Goal: Task Accomplishment & Management: Manage account settings

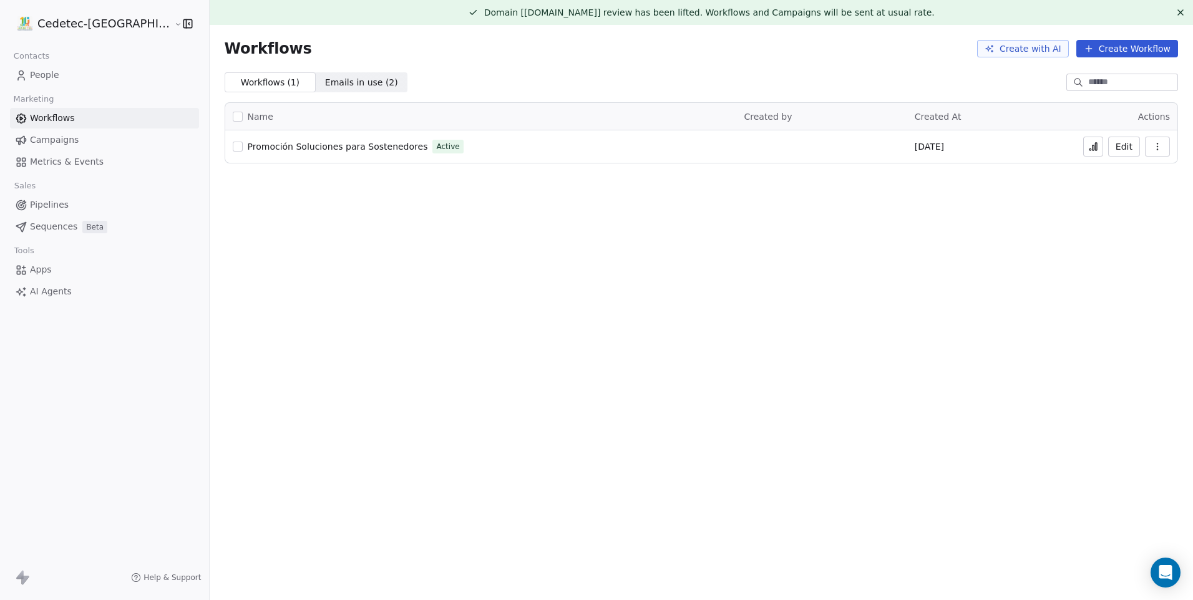
click at [1087, 153] on button at bounding box center [1094, 147] width 20 height 20
click at [1126, 142] on button "Edit" at bounding box center [1125, 147] width 32 height 20
click at [1137, 145] on button "Edit" at bounding box center [1125, 147] width 32 height 20
click at [1157, 148] on icon "button" at bounding box center [1158, 147] width 10 height 10
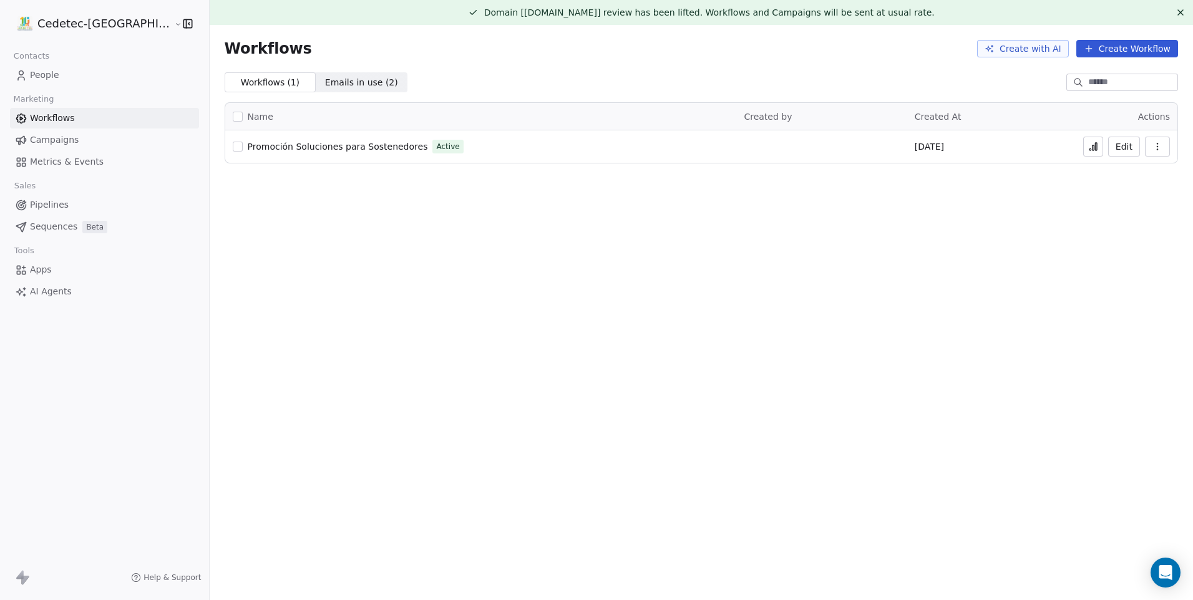
click at [272, 149] on span "Promoción Soluciones para Sostenedores" at bounding box center [338, 147] width 180 height 10
click at [1161, 150] on icon "button" at bounding box center [1158, 147] width 10 height 10
click at [1069, 164] on div "Name Created by Created At Actions Promoción Soluciones para Sostenedores Activ…" at bounding box center [702, 132] width 984 height 81
click at [1130, 147] on button "Edit" at bounding box center [1125, 147] width 32 height 20
click at [426, 575] on div "Domain [[DOMAIN_NAME]] review has been lifted. Workflows and Campaigns will be …" at bounding box center [702, 300] width 984 height 600
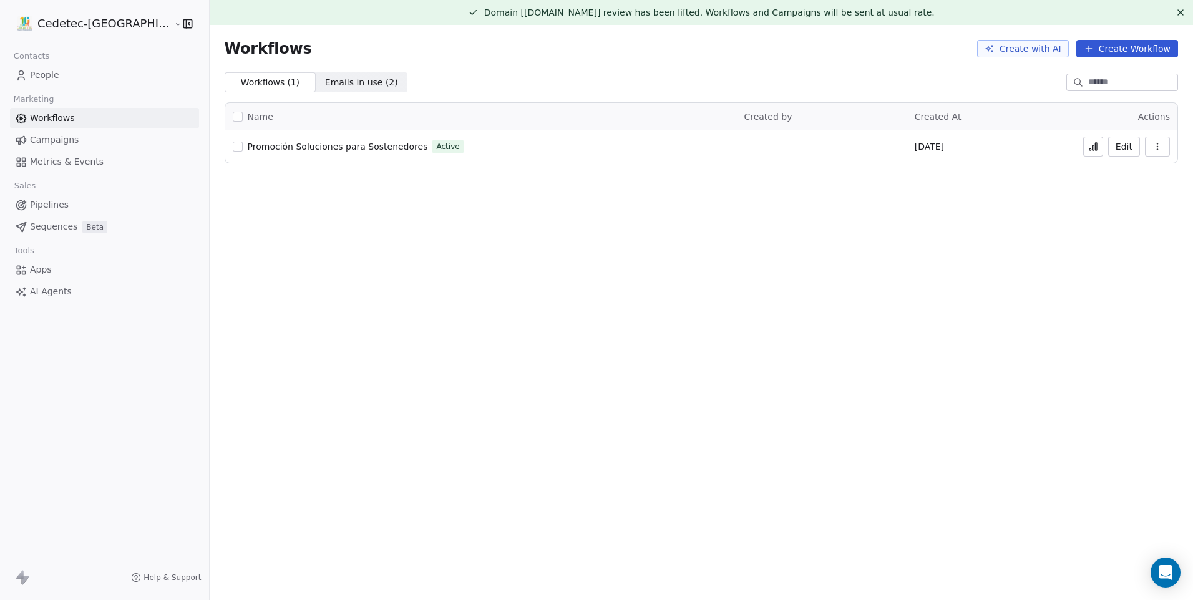
click at [1159, 151] on icon "button" at bounding box center [1158, 147] width 10 height 10
click at [1137, 198] on span "Duplicate" at bounding box center [1126, 196] width 42 height 12
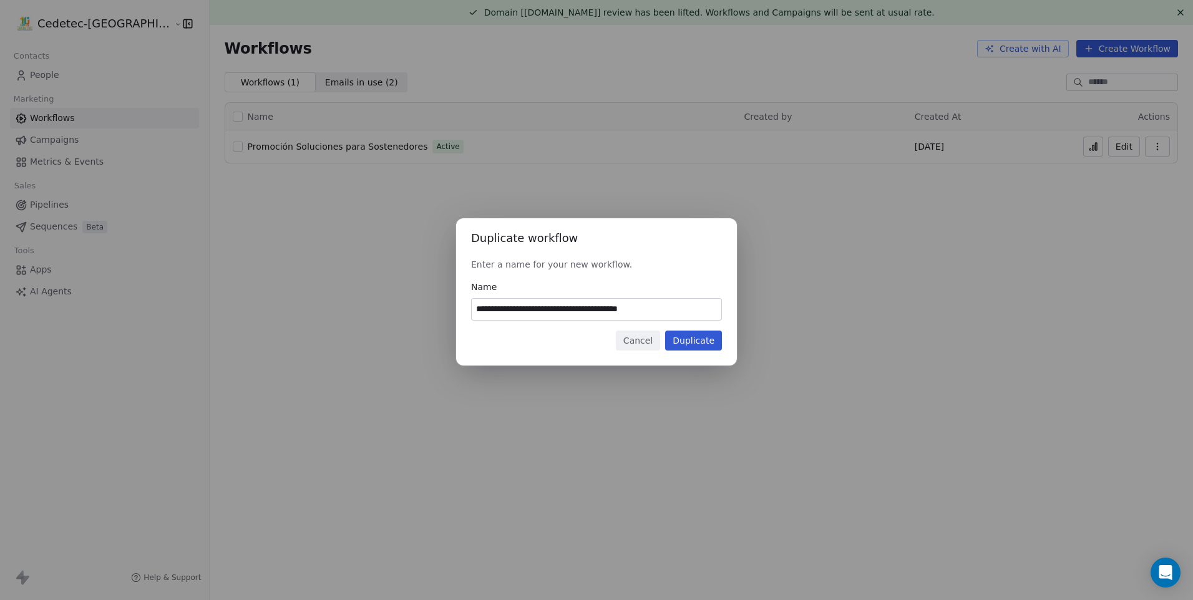
click at [690, 336] on button "Duplicate" at bounding box center [693, 341] width 57 height 20
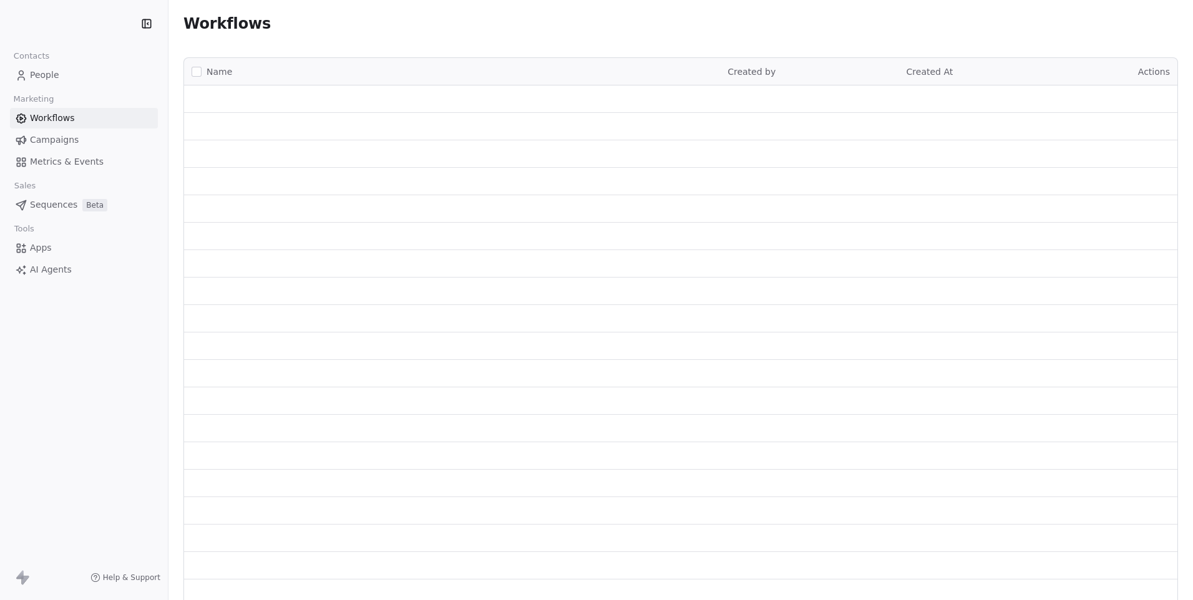
click at [53, 141] on span "Campaigns" at bounding box center [54, 140] width 49 height 13
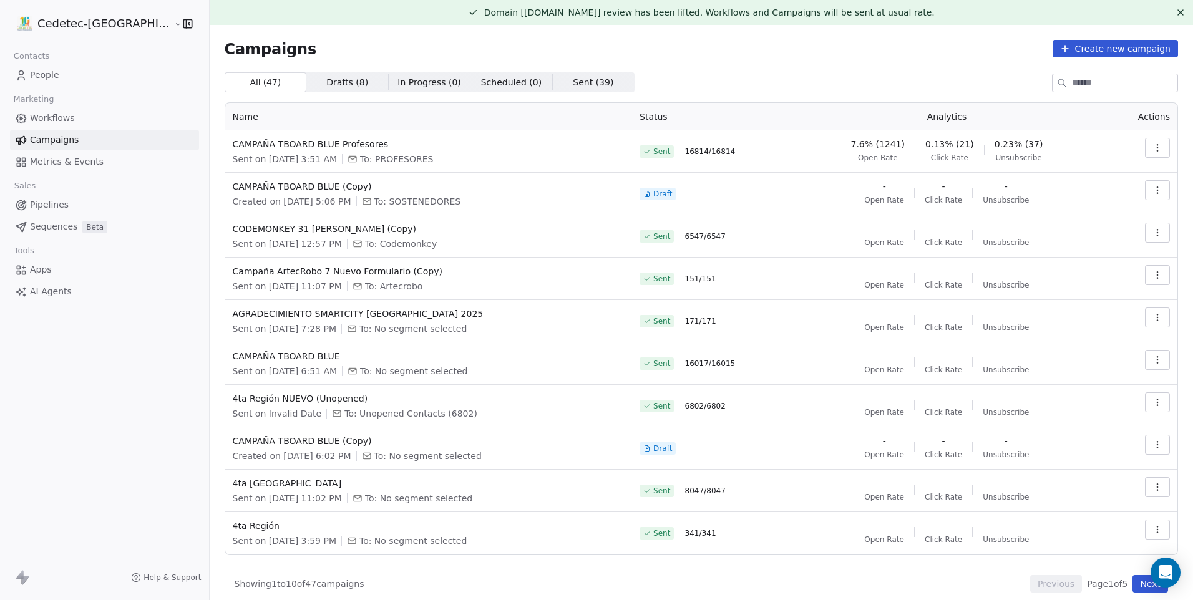
click at [1153, 193] on icon "button" at bounding box center [1158, 190] width 10 height 10
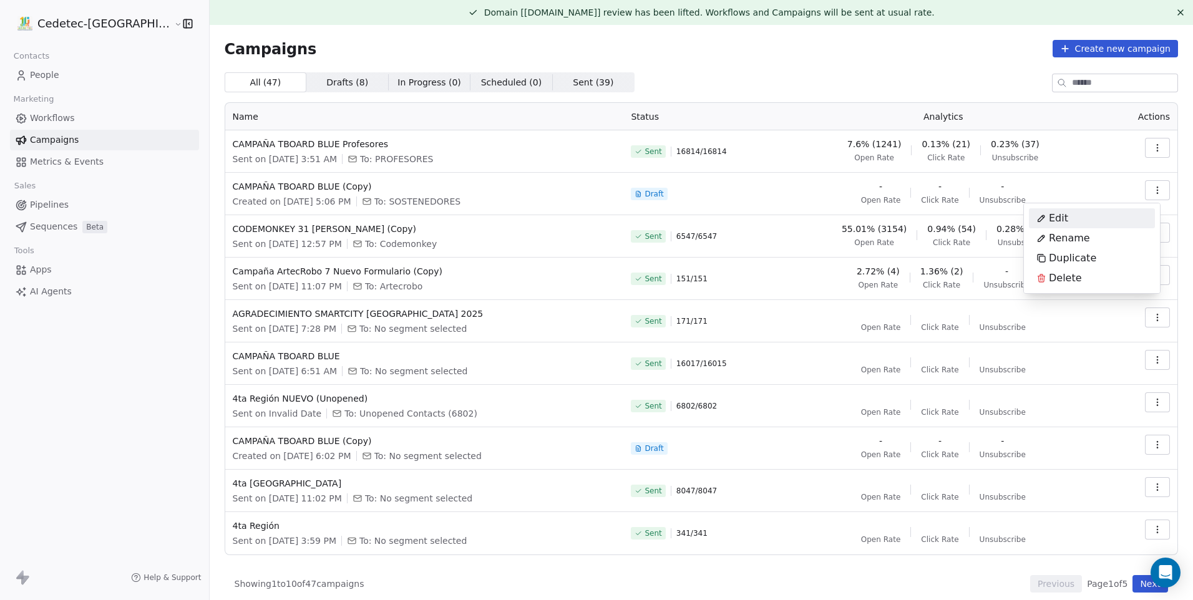
click at [1059, 219] on span "Edit" at bounding box center [1058, 218] width 19 height 15
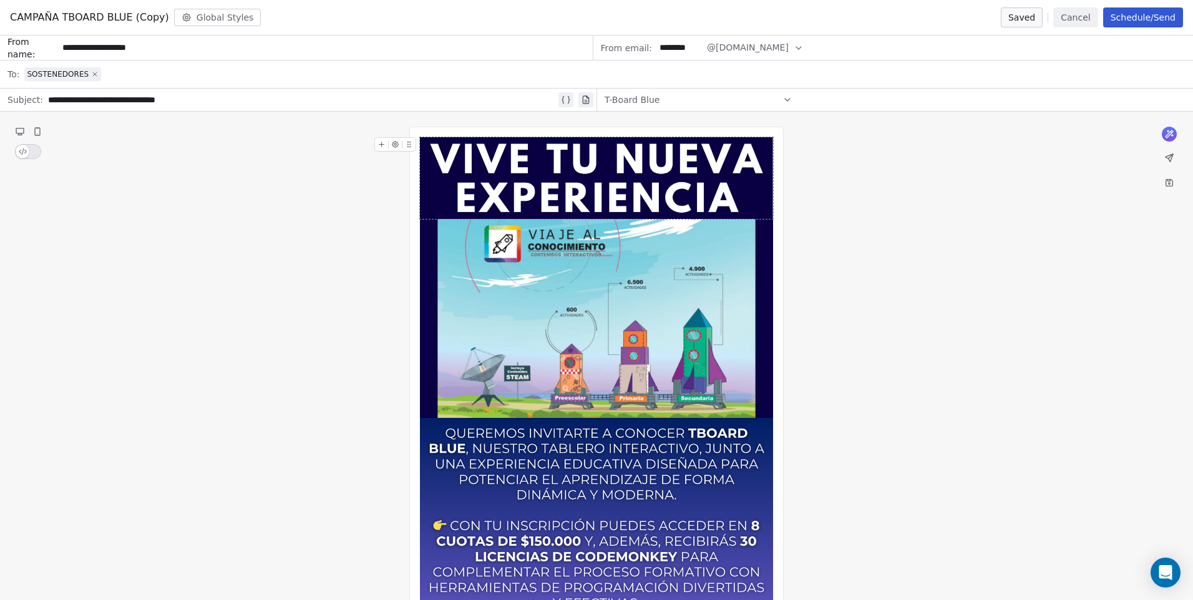
click at [93, 74] on icon at bounding box center [95, 74] width 4 height 4
click at [69, 77] on div at bounding box center [605, 74] width 1162 height 27
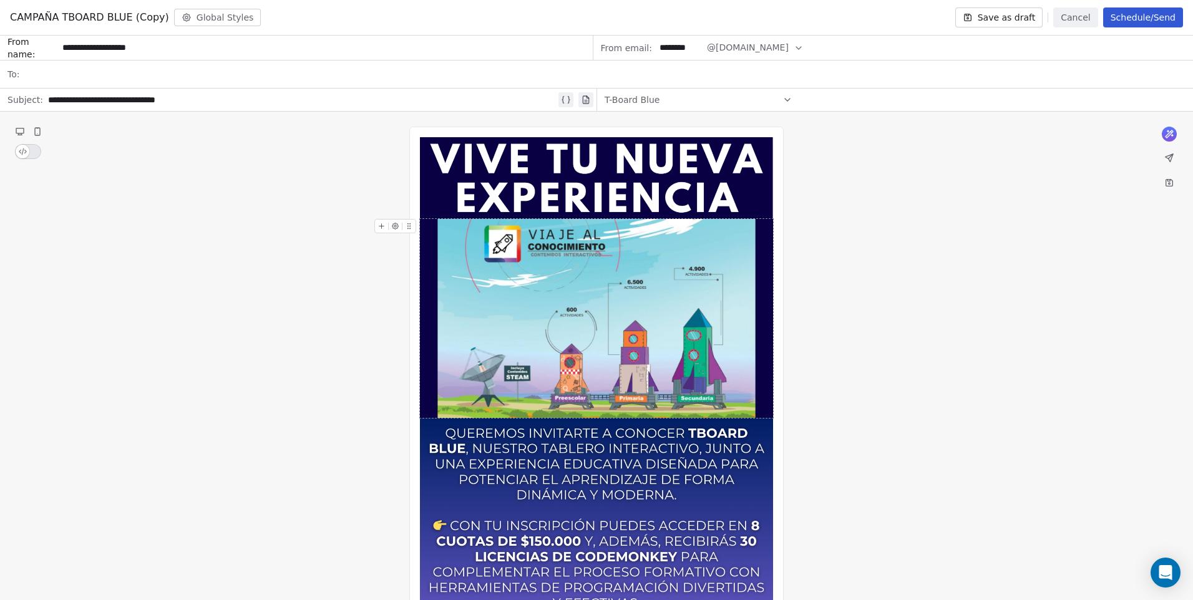
click at [197, 72] on div at bounding box center [605, 74] width 1162 height 27
type input "**"
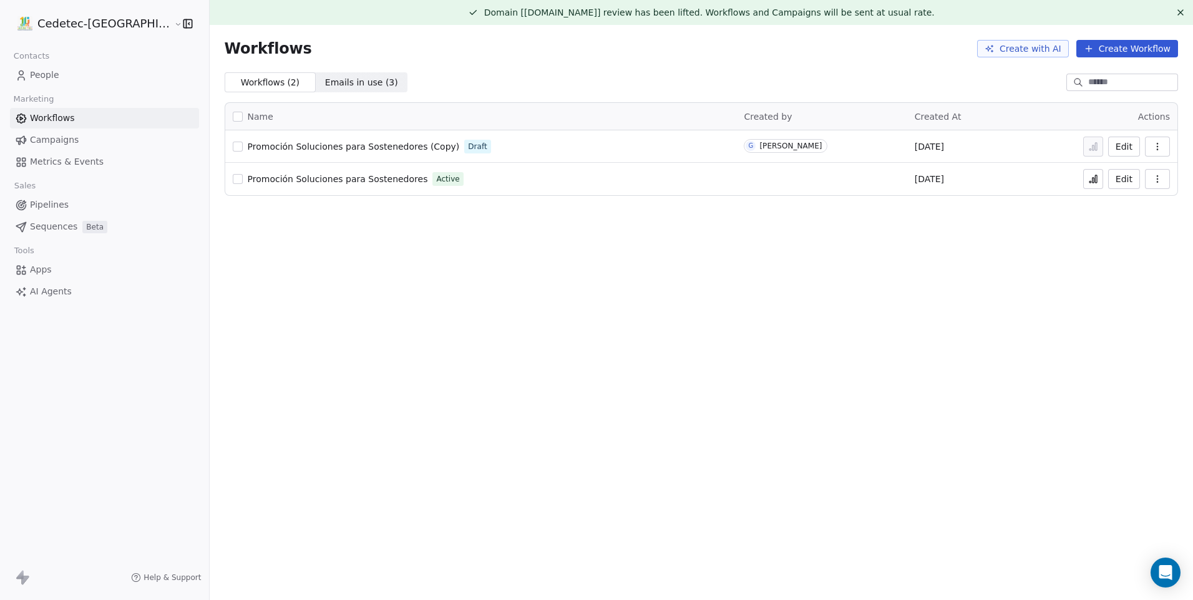
click at [80, 79] on link "People" at bounding box center [104, 75] width 189 height 21
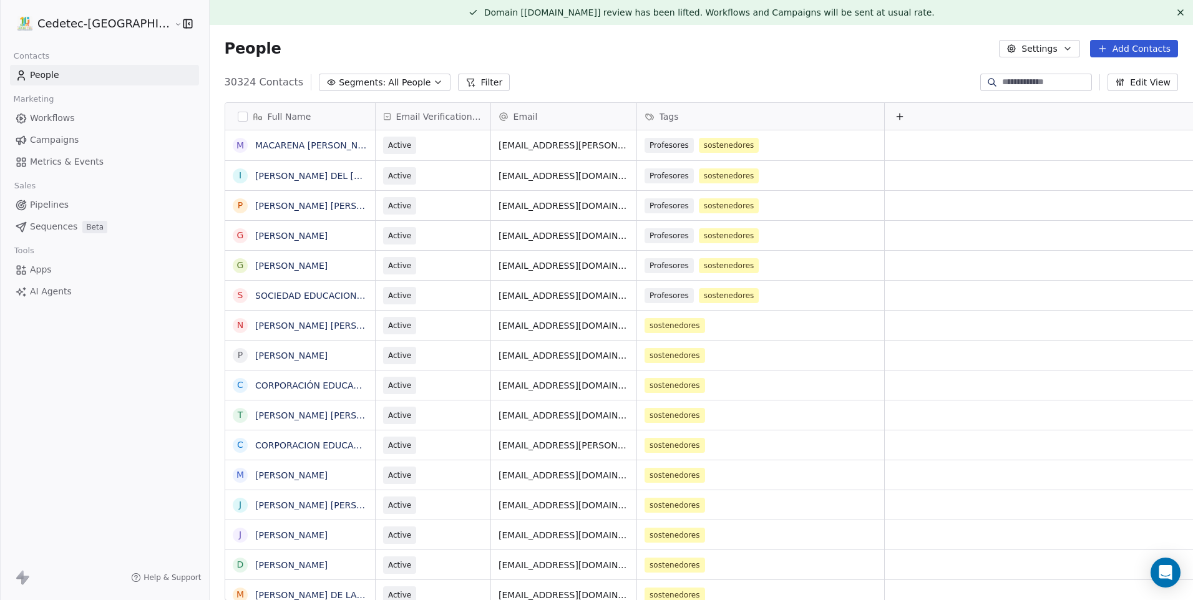
scroll to position [519, 1006]
click at [1109, 53] on button "Add Contacts" at bounding box center [1134, 48] width 88 height 17
click at [861, 66] on html "Cedetec-Chile Contacts People Marketing Workflows Campaigns Metrics & Events Sa…" at bounding box center [596, 300] width 1193 height 600
click at [1101, 47] on icon at bounding box center [1103, 49] width 10 height 10
click at [1105, 74] on span "Create new contact" at bounding box center [1141, 75] width 86 height 13
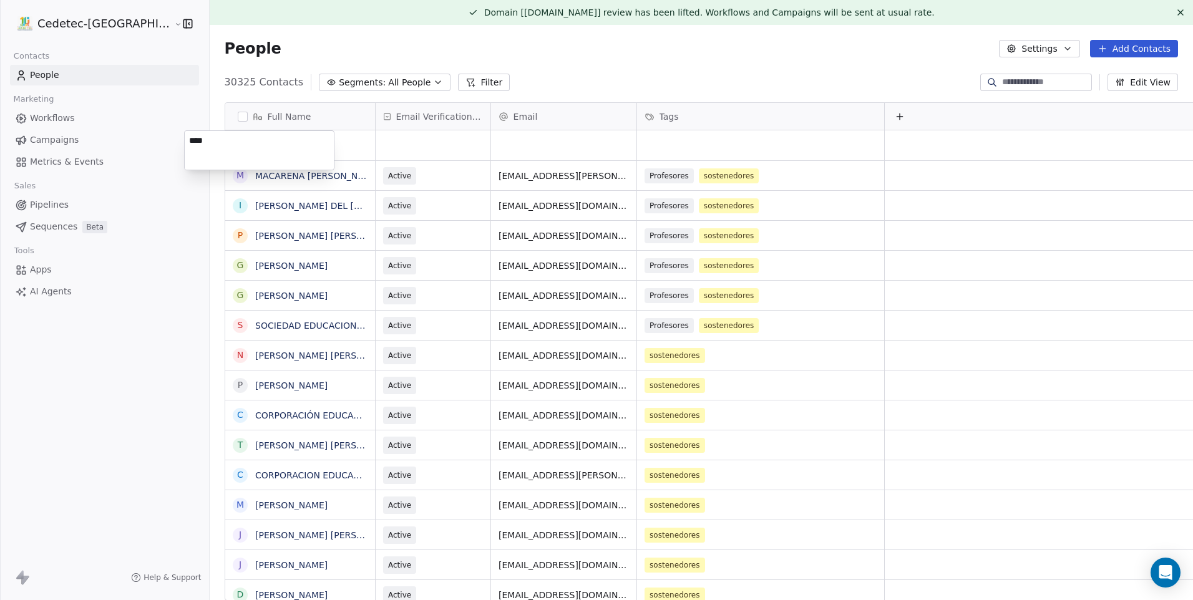
type textarea "****"
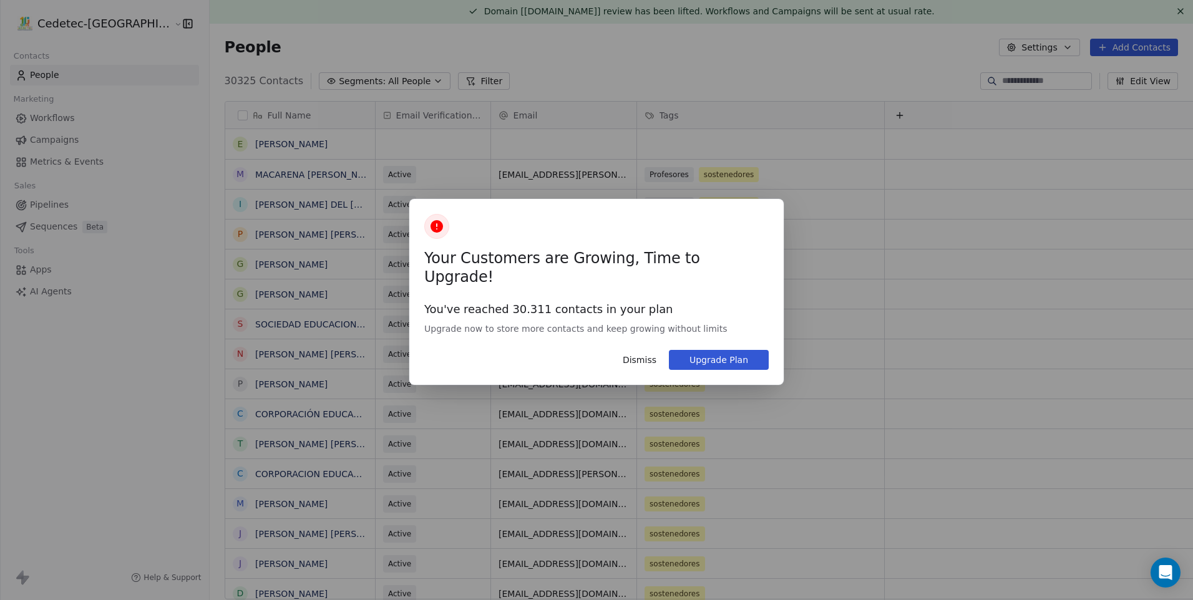
drag, startPoint x: 442, startPoint y: 143, endPoint x: 424, endPoint y: 144, distance: 18.1
click at [427, 143] on div "Your Customers are Growing, Time to Upgrade! You've reached 30.311 contacts in …" at bounding box center [596, 300] width 1193 height 600
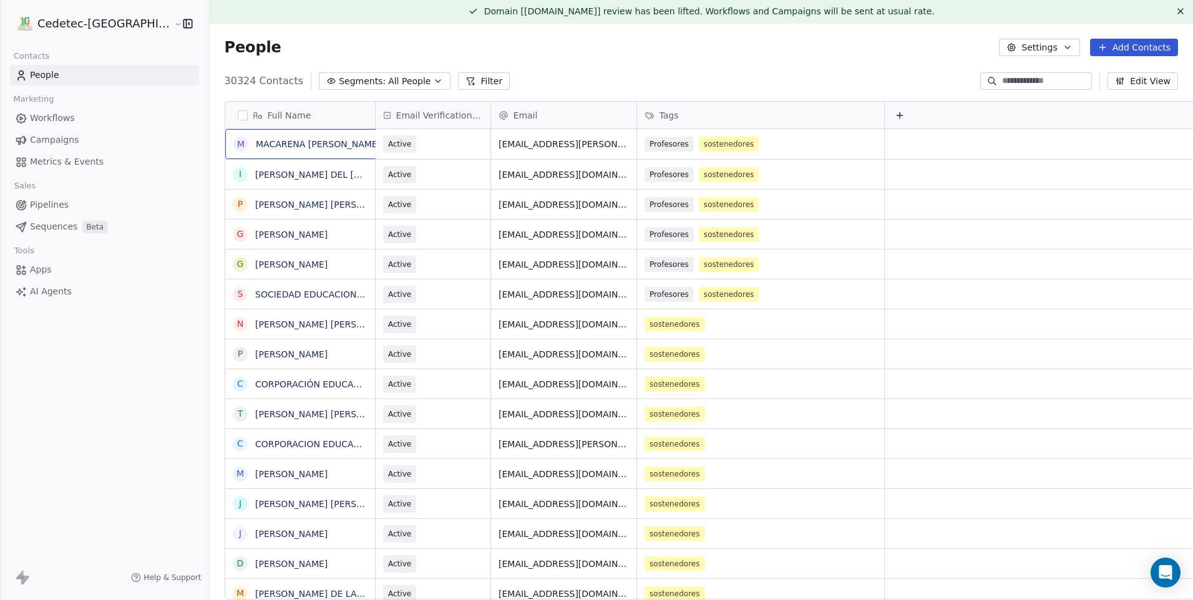
click at [665, 77] on div "30324 Contacts Segments: All People Filter Edit View" at bounding box center [702, 81] width 984 height 20
click at [670, 77] on div "30324 Contacts Segments: All People Filter Edit View" at bounding box center [702, 81] width 984 height 20
click at [1112, 52] on button "Add Contacts" at bounding box center [1134, 47] width 88 height 17
click at [1099, 78] on span "Create new contact" at bounding box center [1141, 74] width 86 height 13
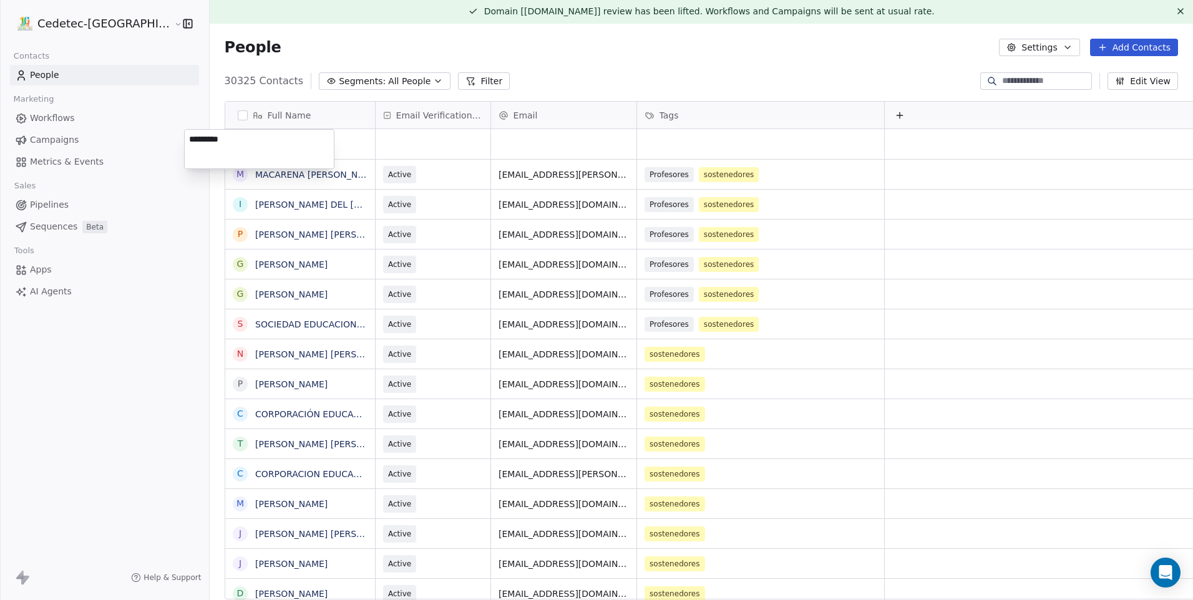
type textarea "**********"
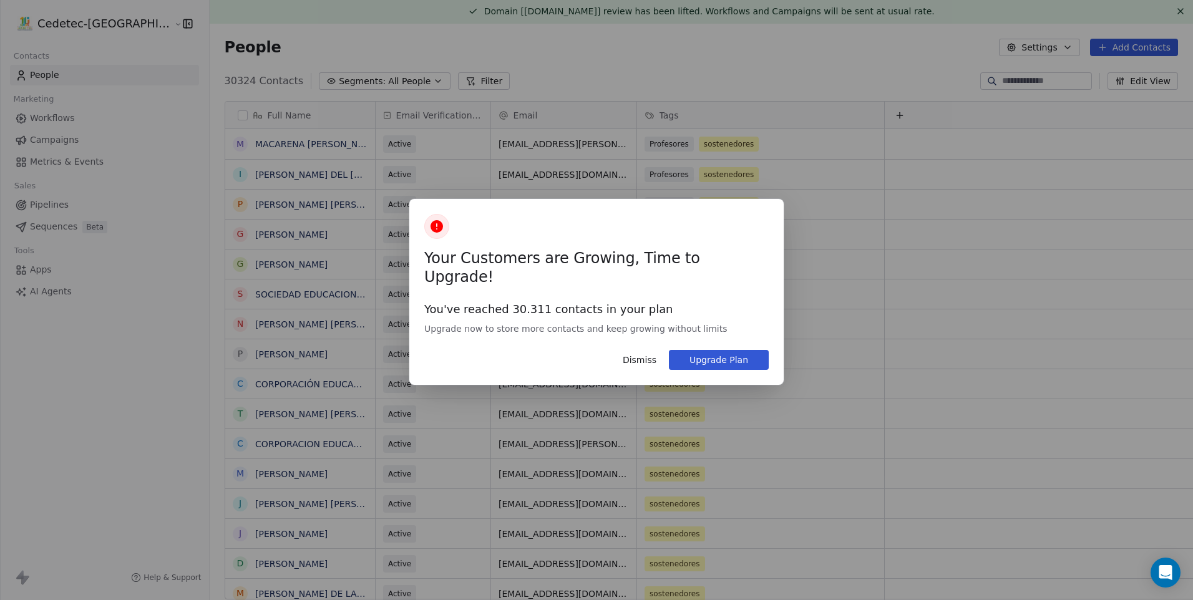
click at [625, 350] on button "Dismiss" at bounding box center [639, 360] width 49 height 21
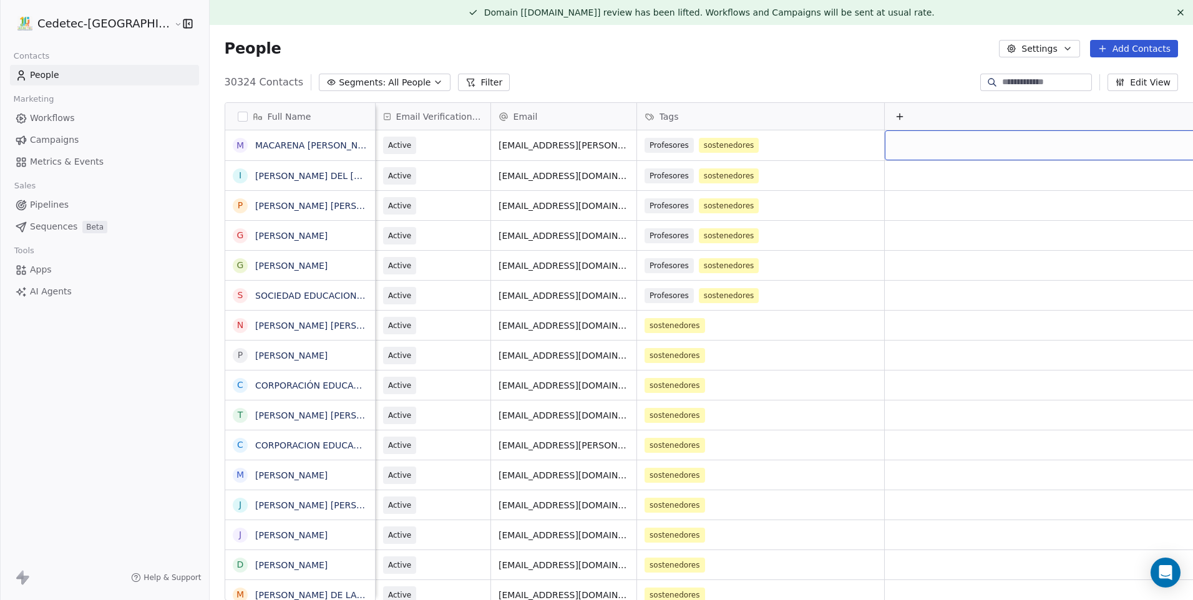
scroll to position [0, 11]
click at [258, 149] on link "MACARENA LILIANA LOYOLA" at bounding box center [317, 145] width 125 height 10
click at [234, 149] on button "grid" at bounding box center [239, 145] width 10 height 10
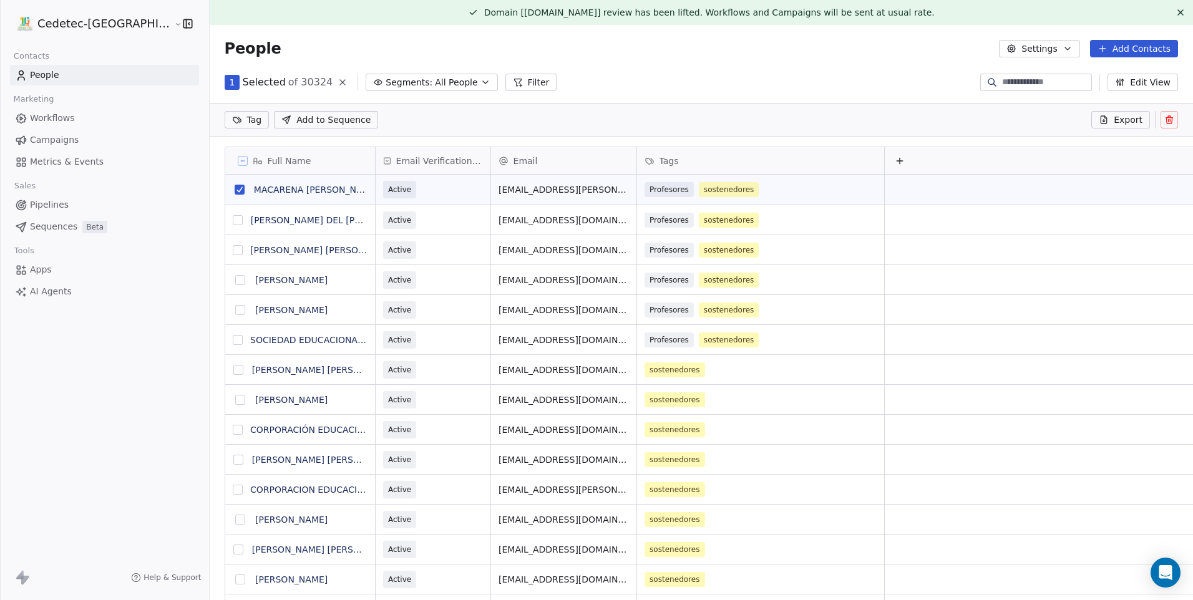
scroll to position [475, 1006]
click at [1165, 119] on icon at bounding box center [1170, 120] width 10 height 10
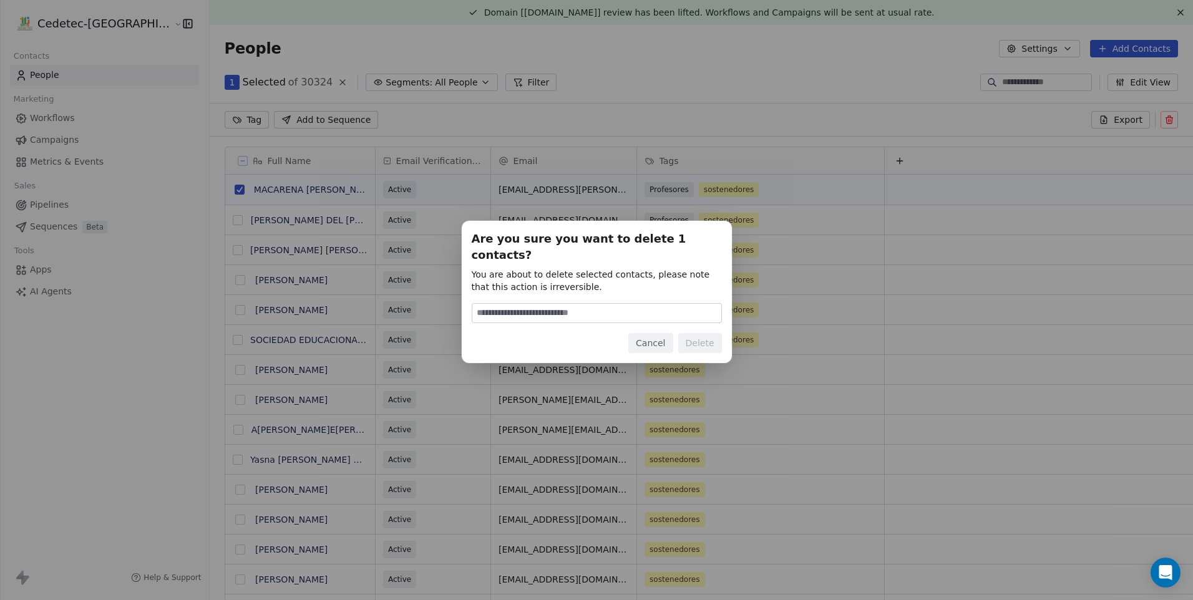
click at [647, 313] on input at bounding box center [596, 313] width 249 height 19
type input "******"
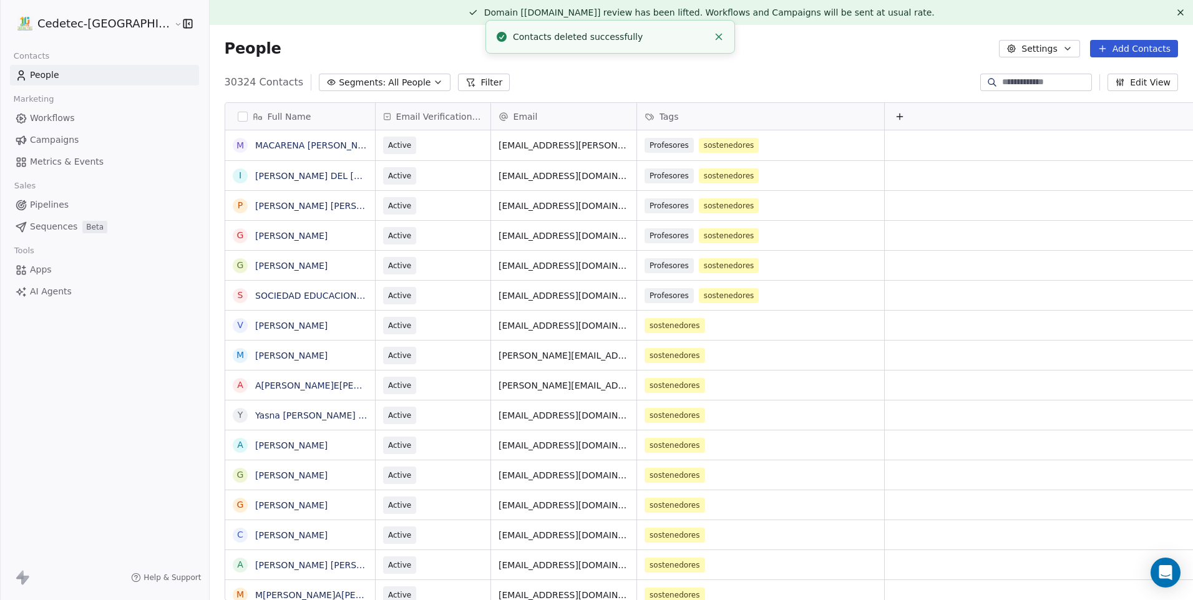
click at [1139, 55] on button "Add Contacts" at bounding box center [1134, 48] width 88 height 17
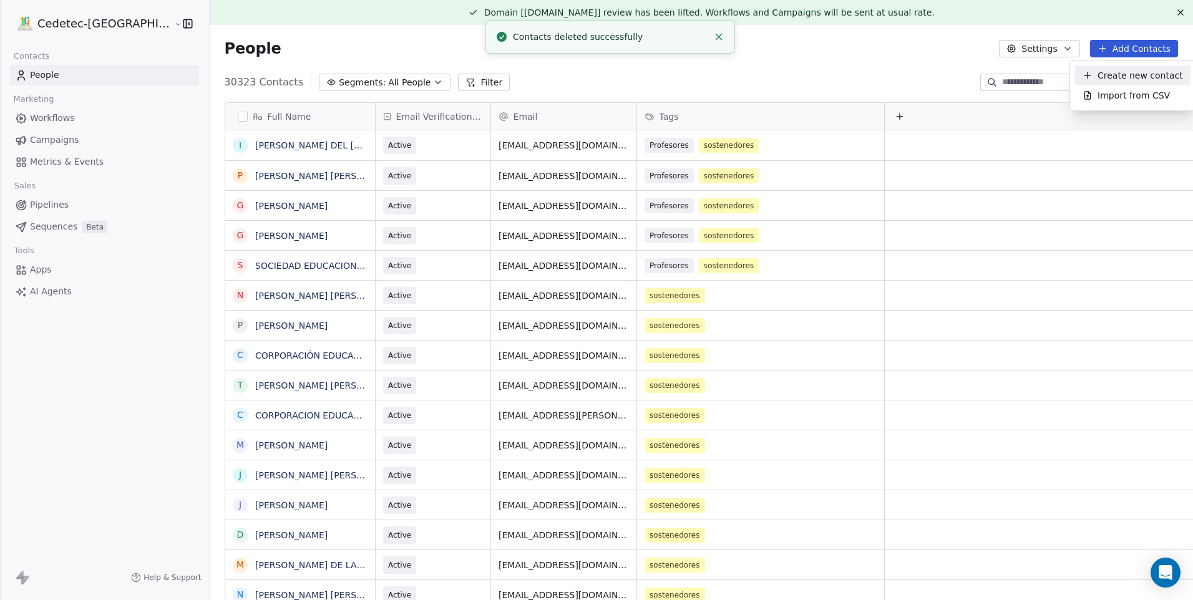
click at [1101, 79] on span "Create new contact" at bounding box center [1141, 75] width 86 height 13
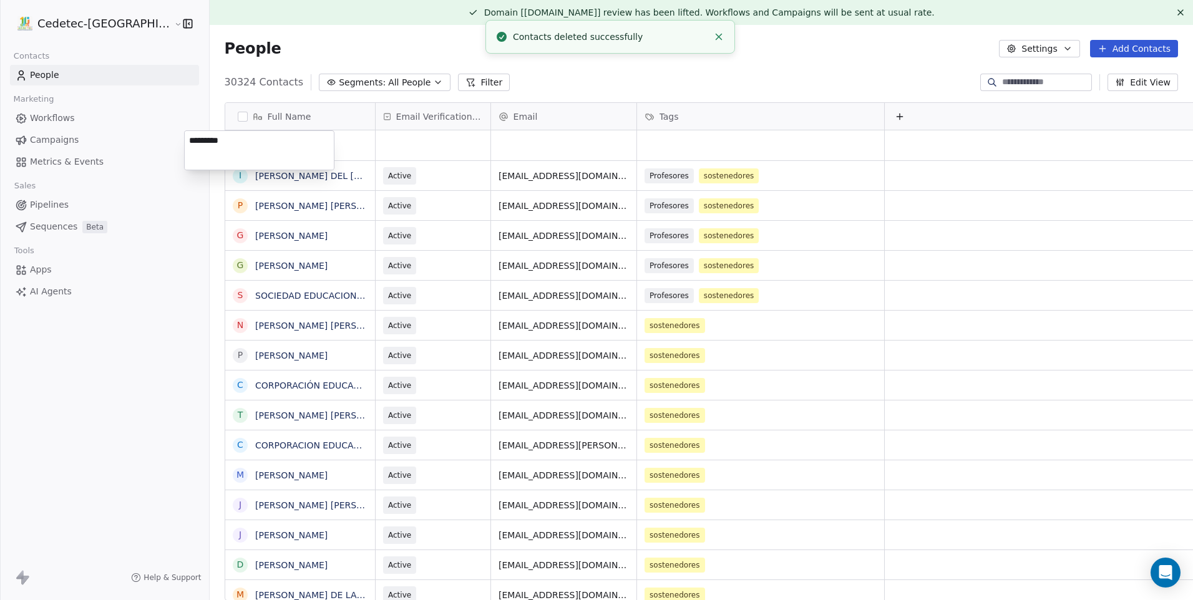
type textarea "**********"
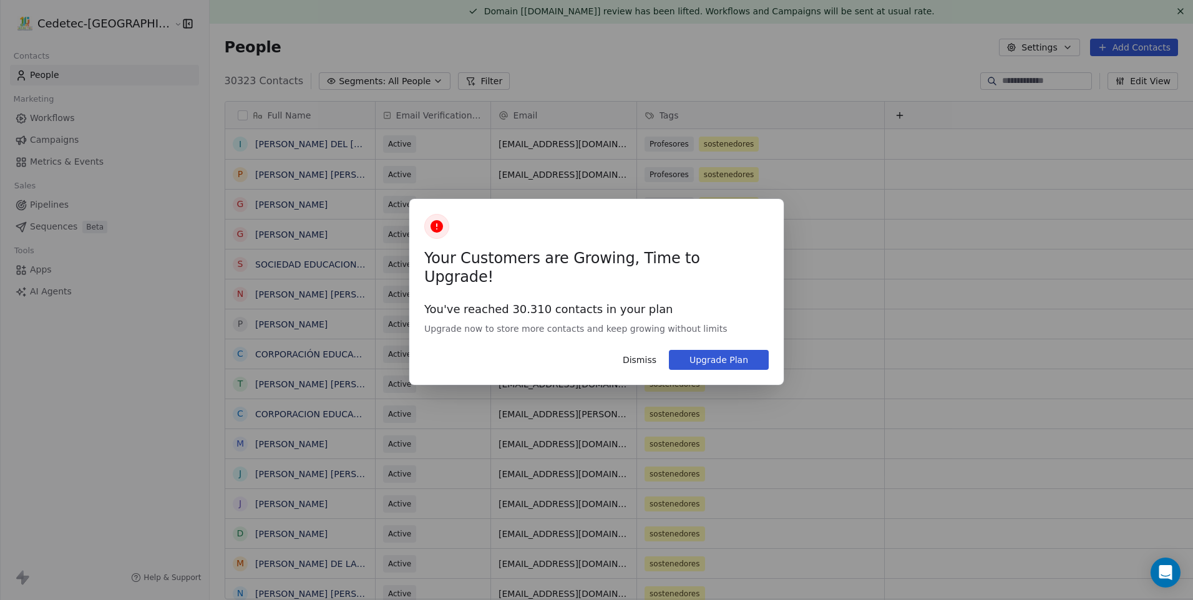
click at [648, 362] on div "Your Customers are Growing, Time to Upgrade! You've reached 30.310 contacts in …" at bounding box center [596, 292] width 375 height 186
click at [636, 351] on button "Dismiss" at bounding box center [639, 360] width 49 height 21
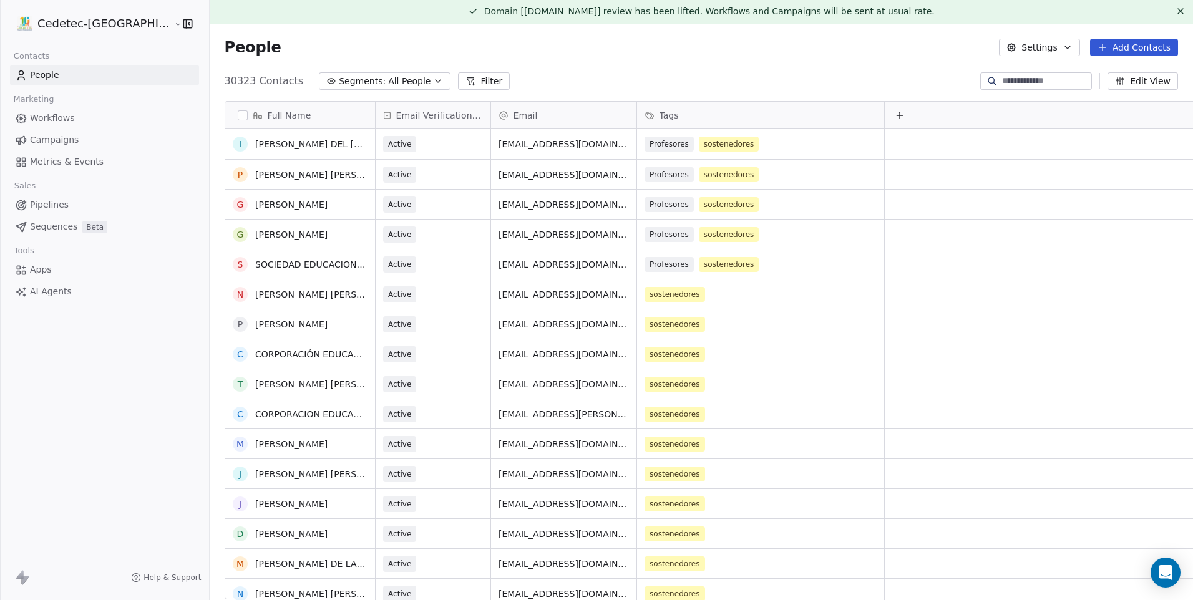
scroll to position [624, 0]
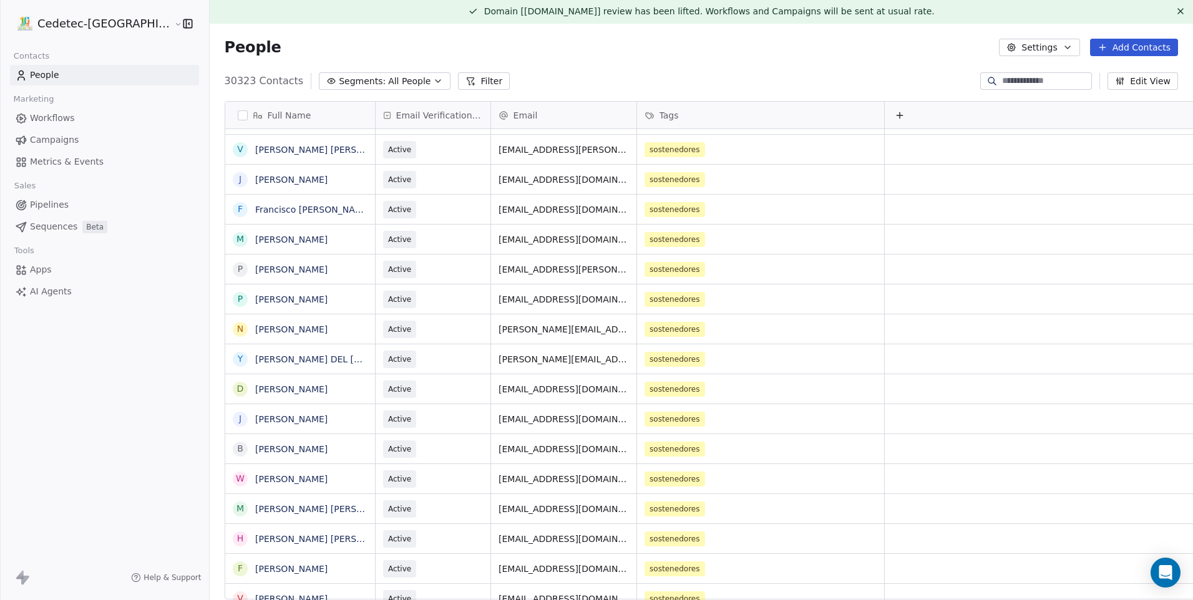
click at [388, 85] on span "All People" at bounding box center [409, 81] width 42 height 13
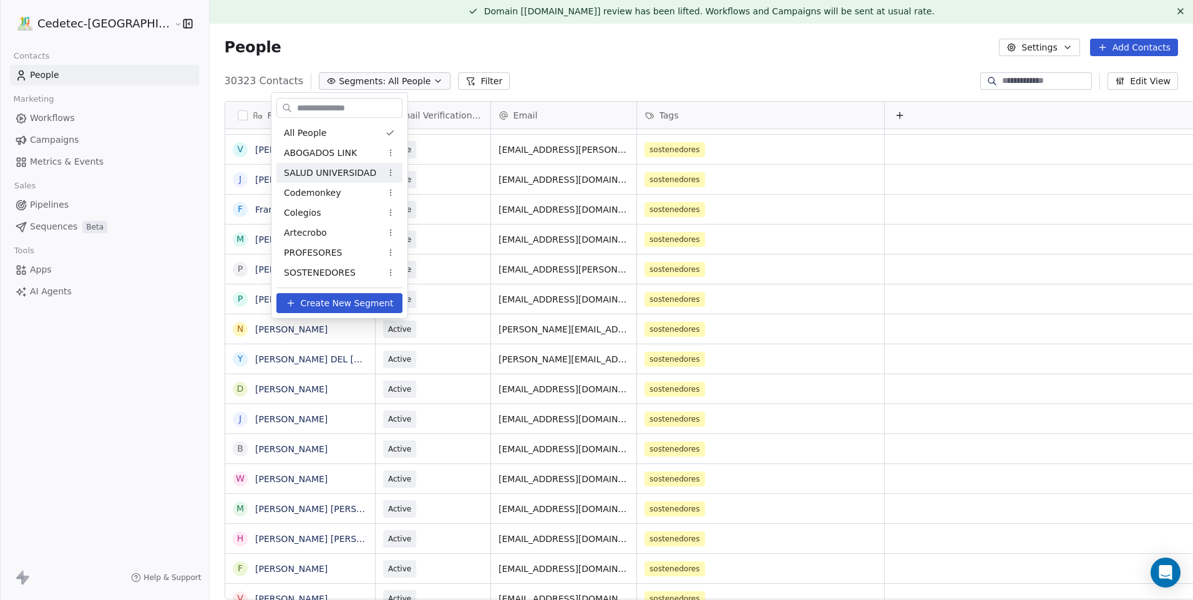
click at [375, 173] on div "SALUD UNIVERSIDAD" at bounding box center [340, 173] width 126 height 20
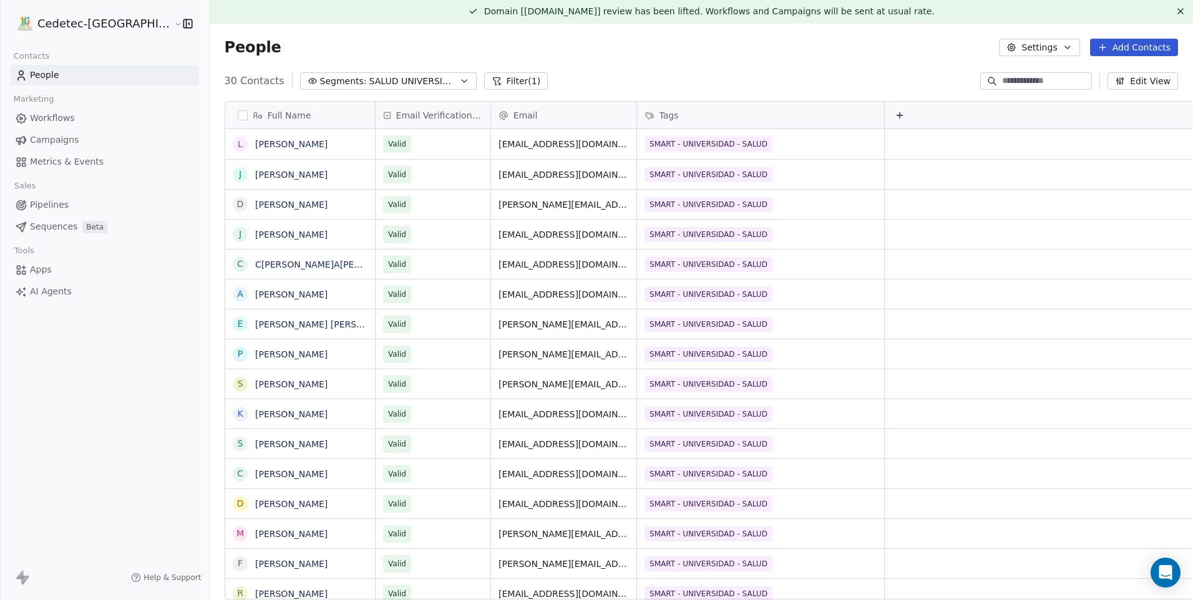
scroll to position [519, 1006]
click at [370, 84] on span "SALUD UNIVERSIDAD" at bounding box center [413, 81] width 87 height 13
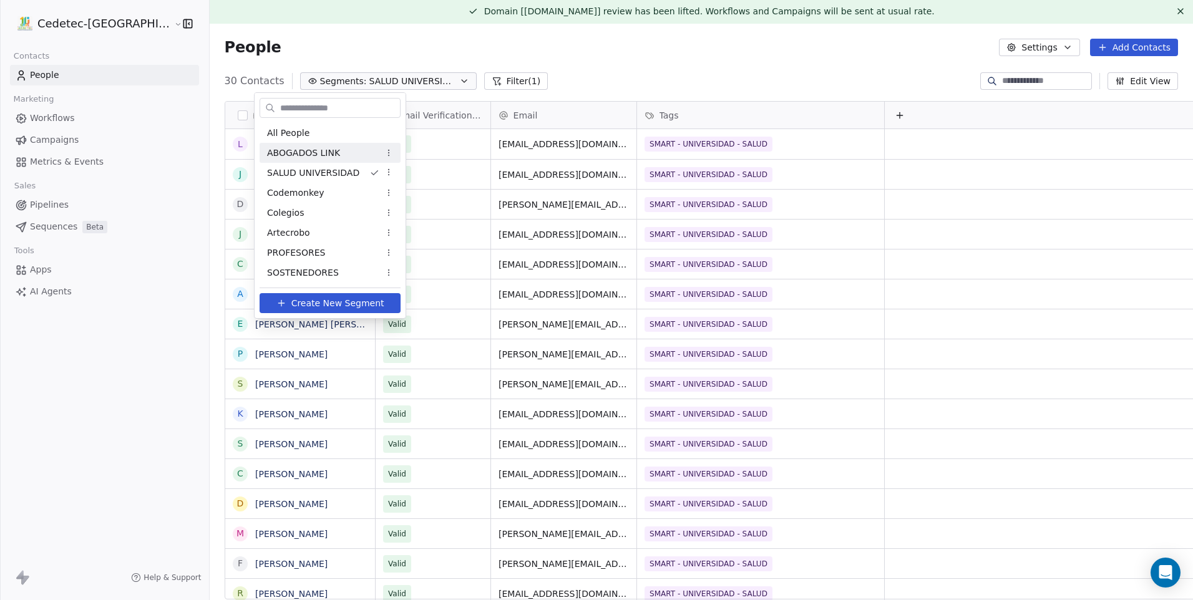
click at [328, 159] on span "ABOGADOS LINK" at bounding box center [303, 153] width 73 height 13
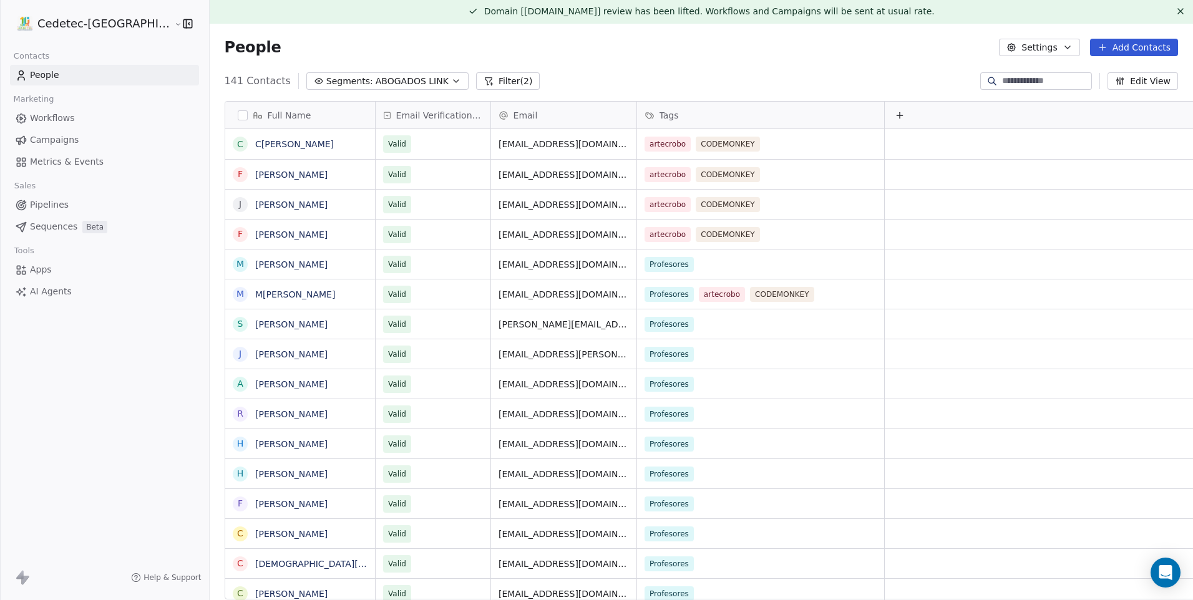
scroll to position [0, 0]
drag, startPoint x: 290, startPoint y: 74, endPoint x: 295, endPoint y: 82, distance: 9.4
click at [326, 75] on span "Segments:" at bounding box center [349, 81] width 47 height 13
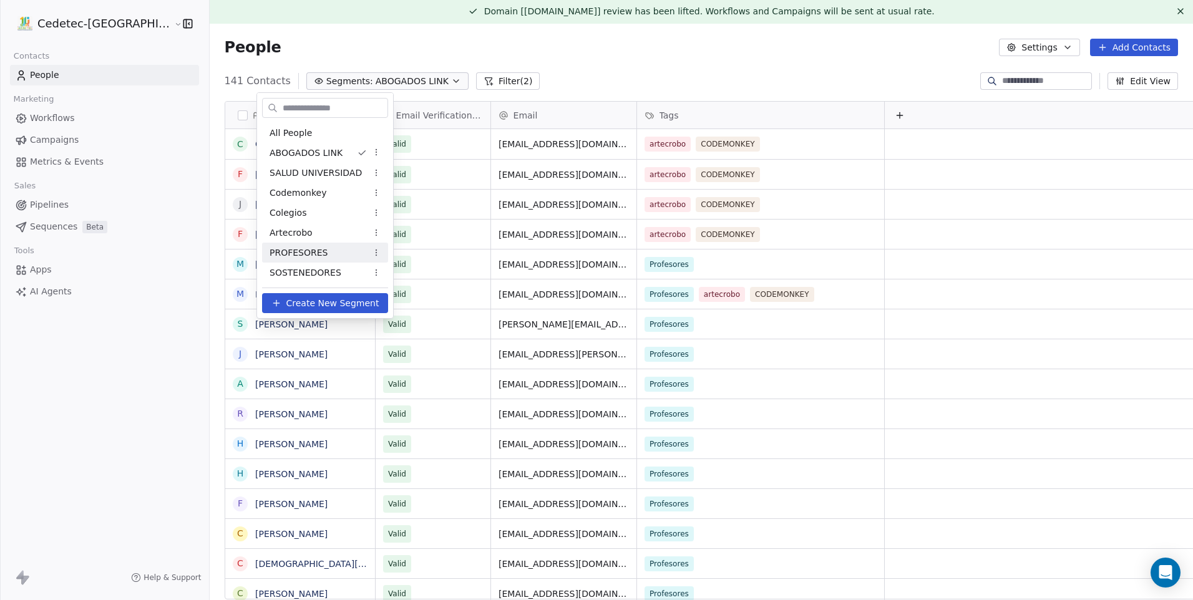
click at [335, 246] on div "PROFESORES" at bounding box center [325, 253] width 126 height 20
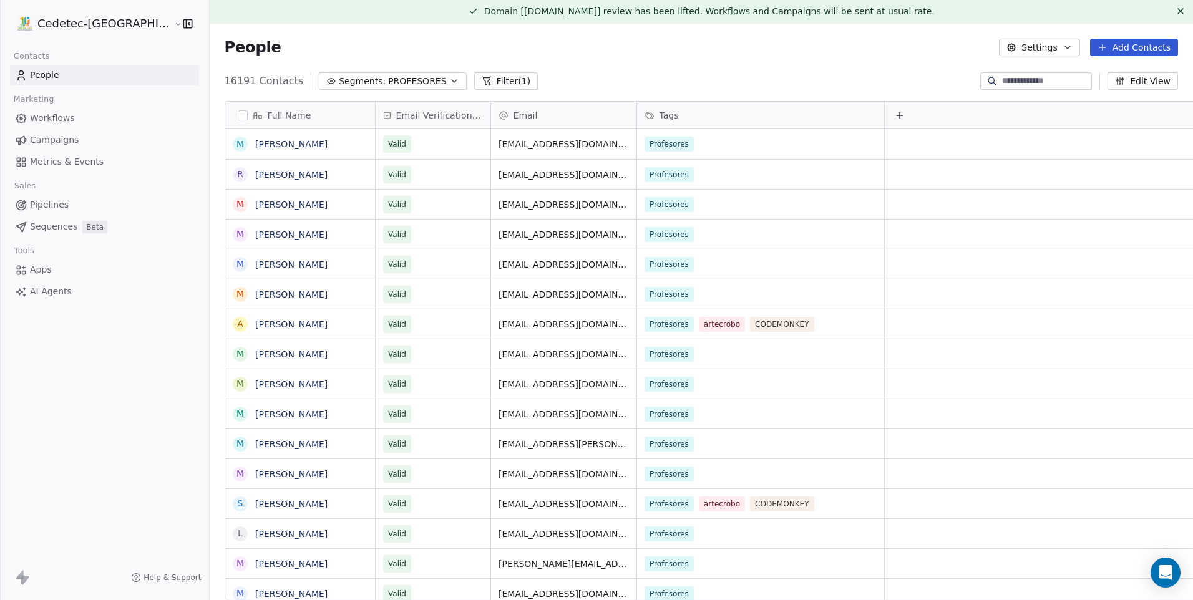
click at [0, 0] on button "grid" at bounding box center [0, 0] width 0 height 0
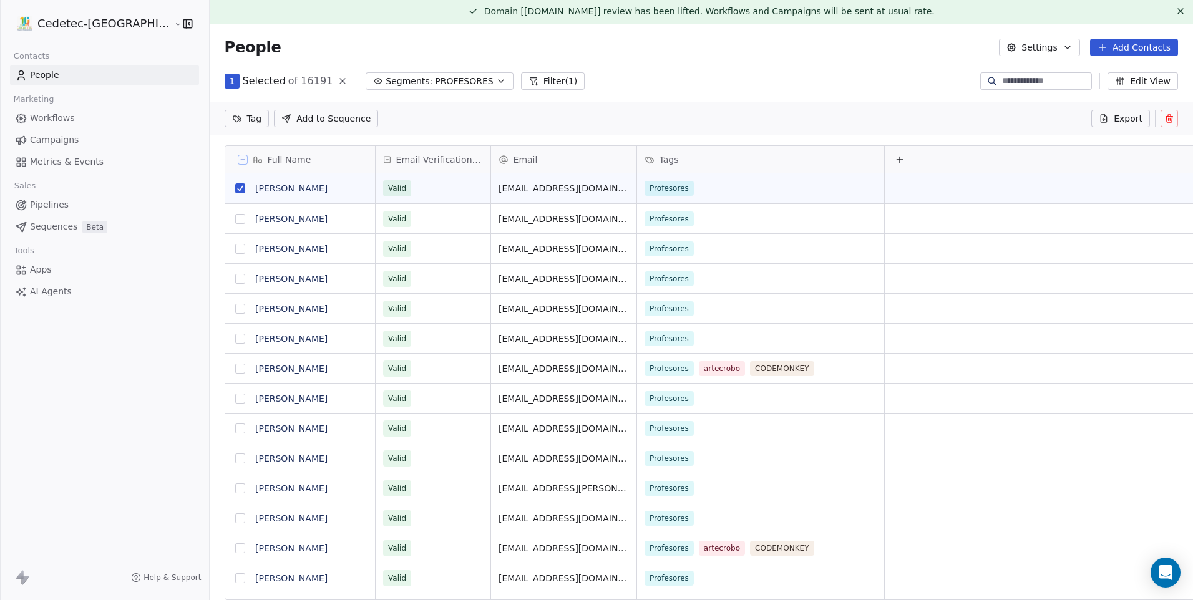
click at [235, 216] on button "grid" at bounding box center [240, 219] width 10 height 10
click at [235, 247] on button "grid" at bounding box center [240, 249] width 10 height 10
drag, startPoint x: 200, startPoint y: 285, endPoint x: 207, endPoint y: 297, distance: 14.0
click at [235, 285] on button "grid" at bounding box center [240, 280] width 10 height 10
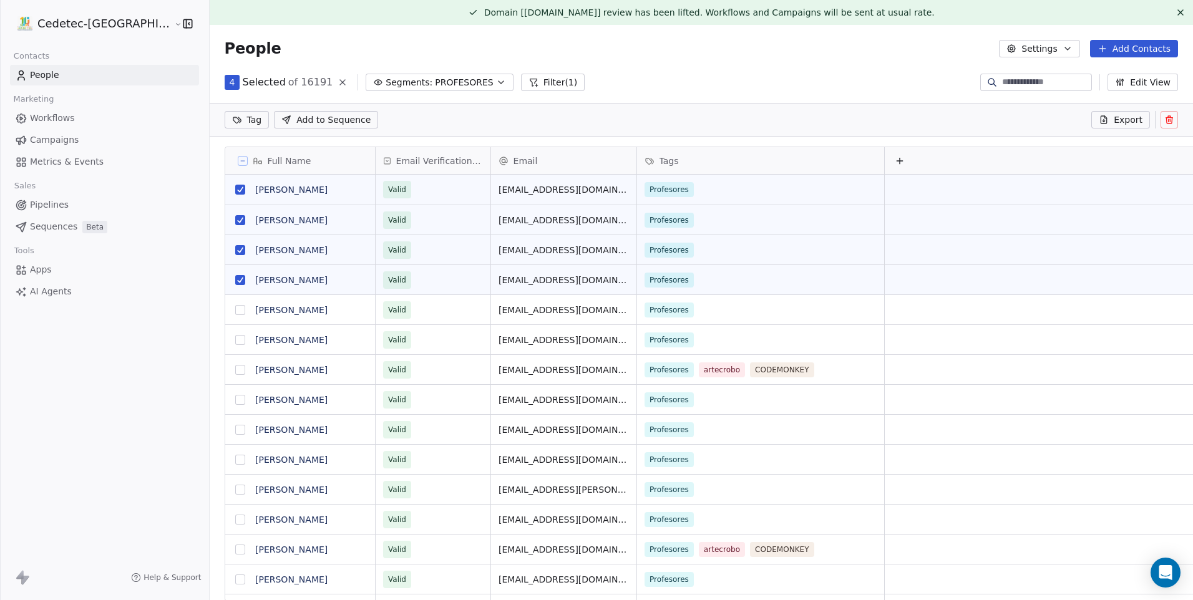
click at [235, 305] on button "grid" at bounding box center [240, 310] width 10 height 10
drag, startPoint x: 198, startPoint y: 338, endPoint x: 202, endPoint y: 346, distance: 9.2
click at [235, 338] on button "grid" at bounding box center [240, 340] width 10 height 10
click at [235, 367] on button "grid" at bounding box center [240, 370] width 10 height 10
click at [235, 401] on button "grid" at bounding box center [240, 400] width 10 height 10
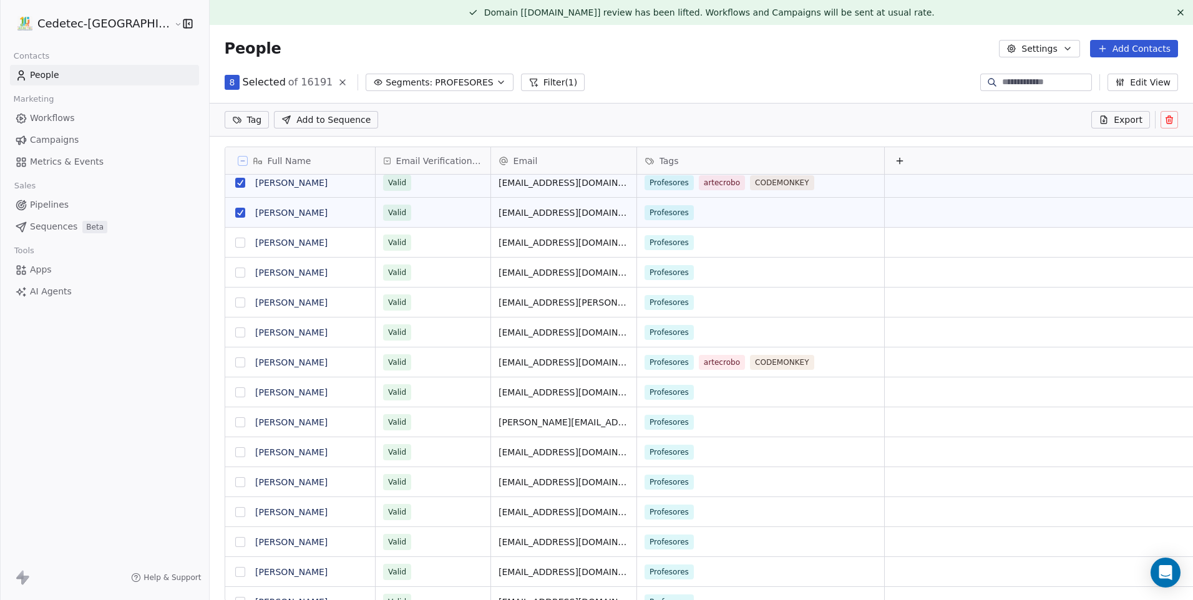
click at [235, 245] on button "grid" at bounding box center [240, 243] width 10 height 10
drag, startPoint x: 199, startPoint y: 272, endPoint x: 196, endPoint y: 295, distance: 23.3
click at [235, 272] on button "grid" at bounding box center [240, 273] width 10 height 10
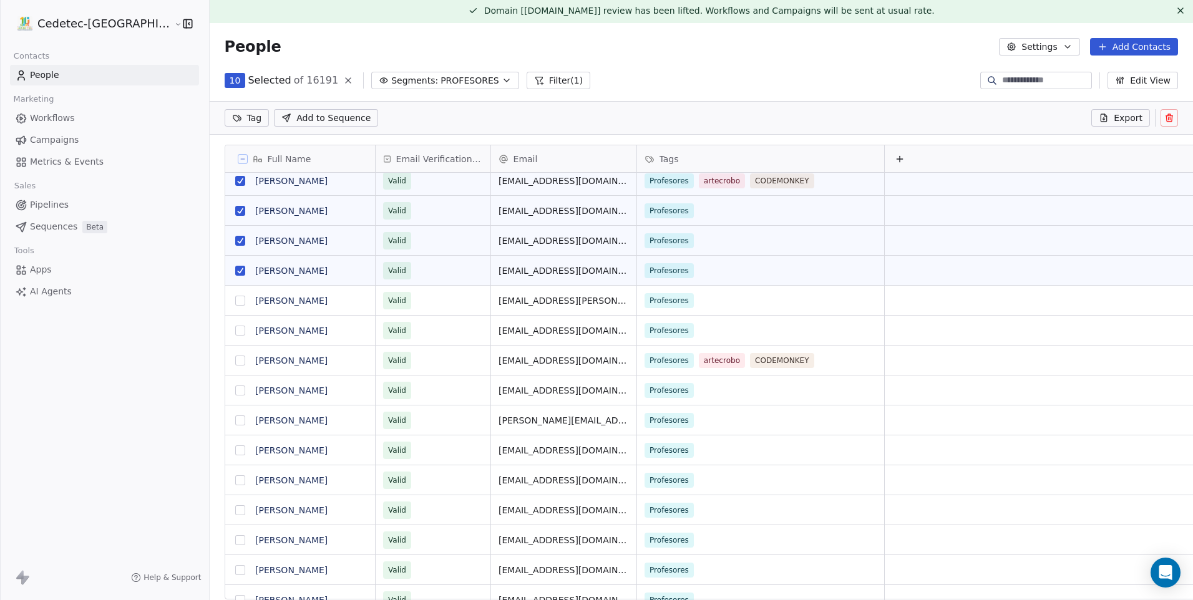
click at [235, 303] on button "grid" at bounding box center [240, 301] width 10 height 10
click at [235, 332] on button "grid" at bounding box center [240, 331] width 10 height 10
click at [235, 360] on button "grid" at bounding box center [240, 361] width 10 height 10
click at [235, 389] on button "grid" at bounding box center [240, 391] width 10 height 10
click at [233, 417] on div "M" at bounding box center [240, 420] width 15 height 15
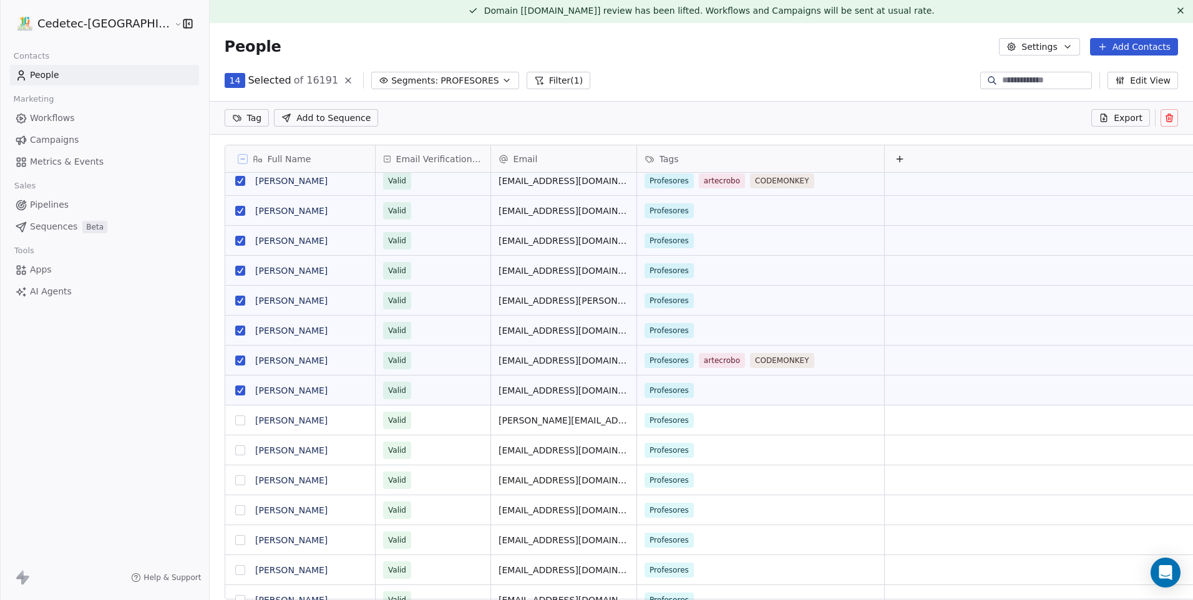
click at [235, 421] on button "grid" at bounding box center [240, 421] width 10 height 10
click at [235, 449] on button "grid" at bounding box center [240, 451] width 10 height 10
click at [1165, 122] on icon at bounding box center [1170, 118] width 10 height 10
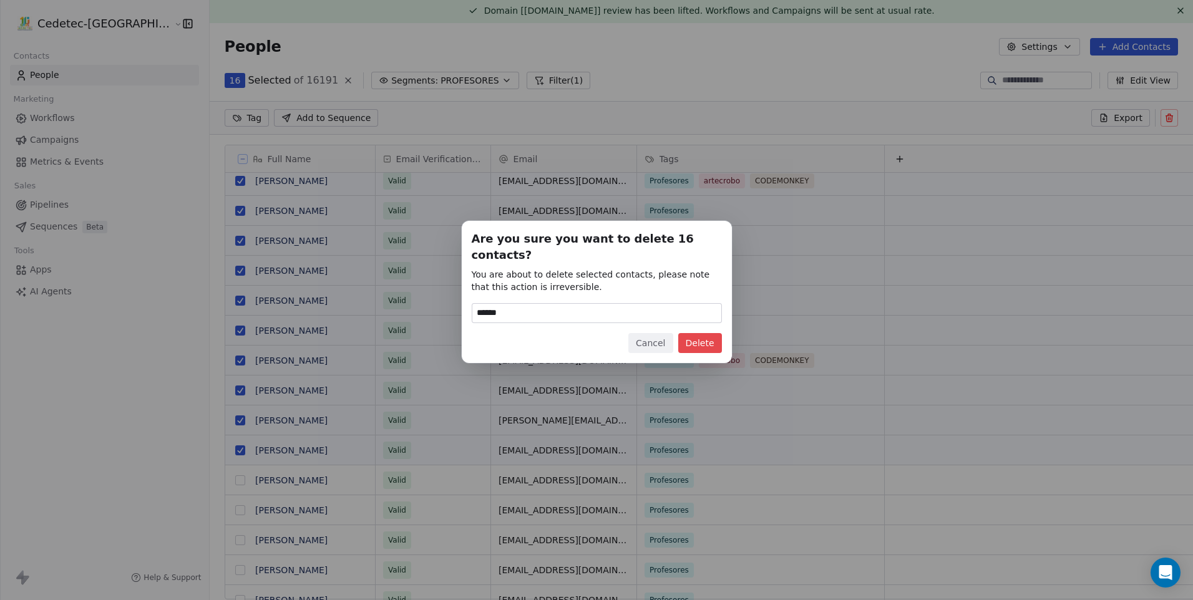
click at [715, 333] on button "Delete" at bounding box center [700, 343] width 44 height 20
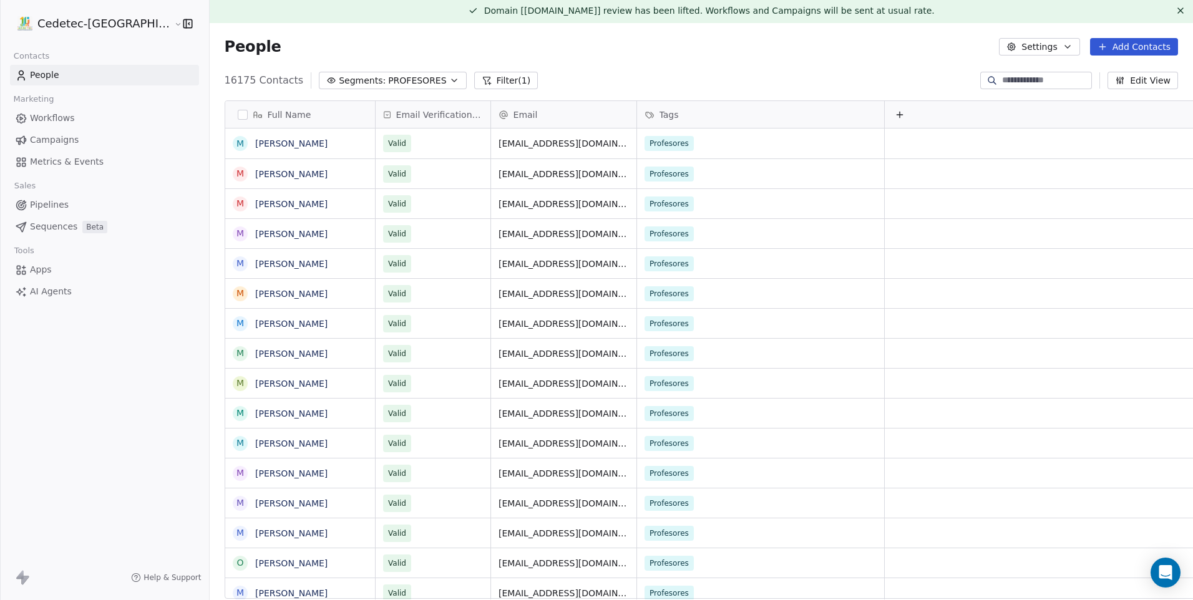
click at [332, 81] on button "Segments: PROFESORES" at bounding box center [392, 80] width 147 height 17
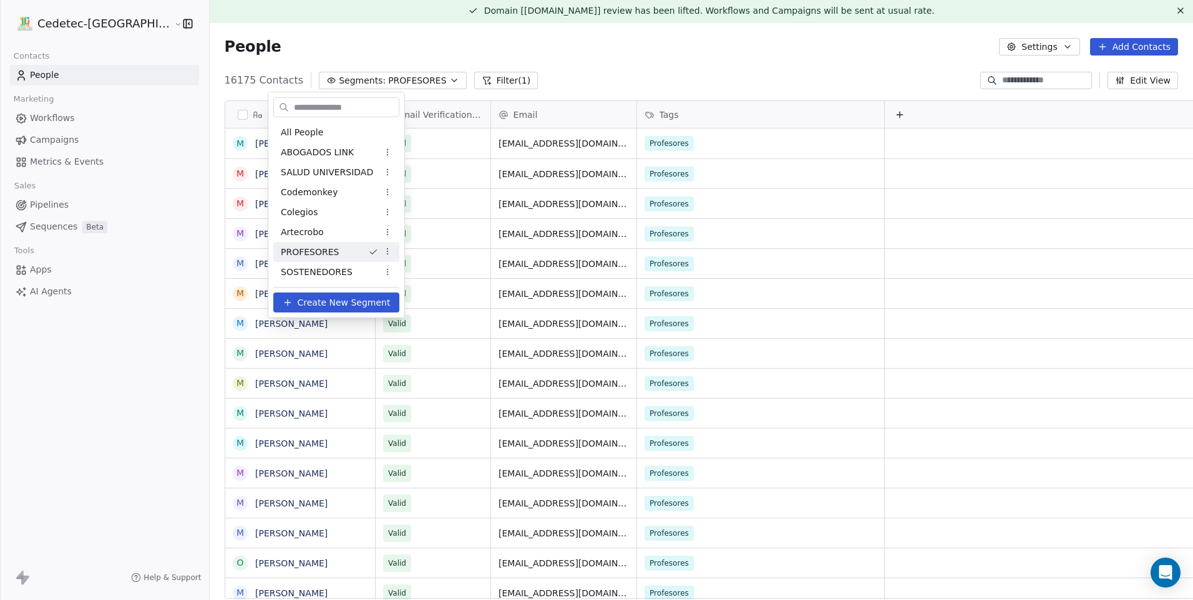
click at [340, 56] on html "Cedetec-Chile Contacts People Marketing Workflows Campaigns Metrics & Events Sa…" at bounding box center [596, 300] width 1193 height 600
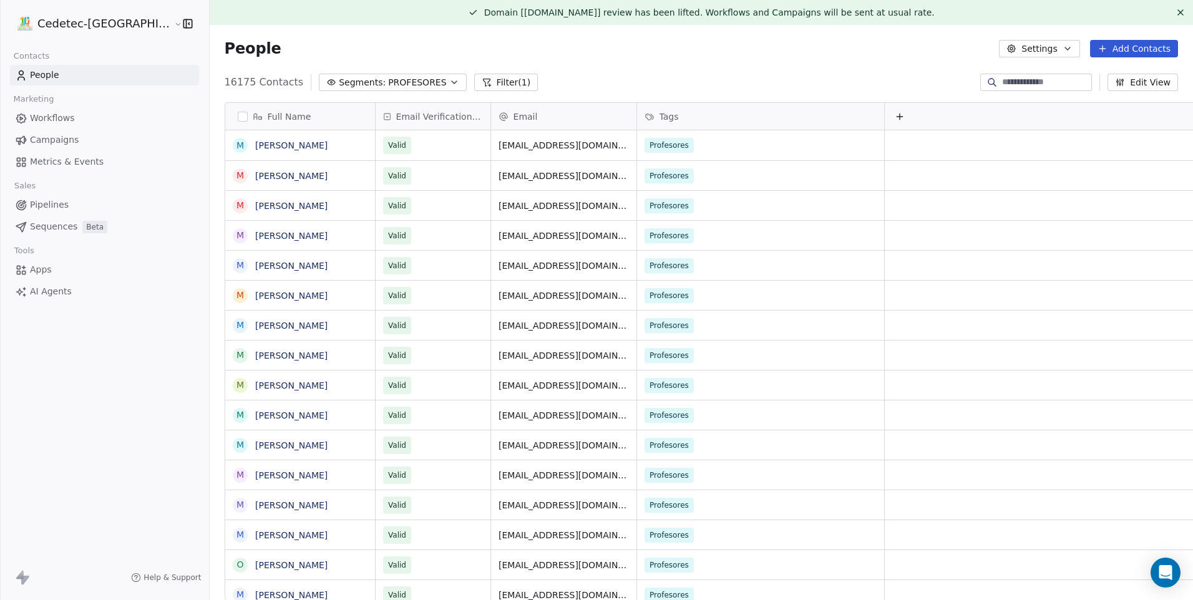
click at [1009, 80] on input at bounding box center [1045, 82] width 87 height 12
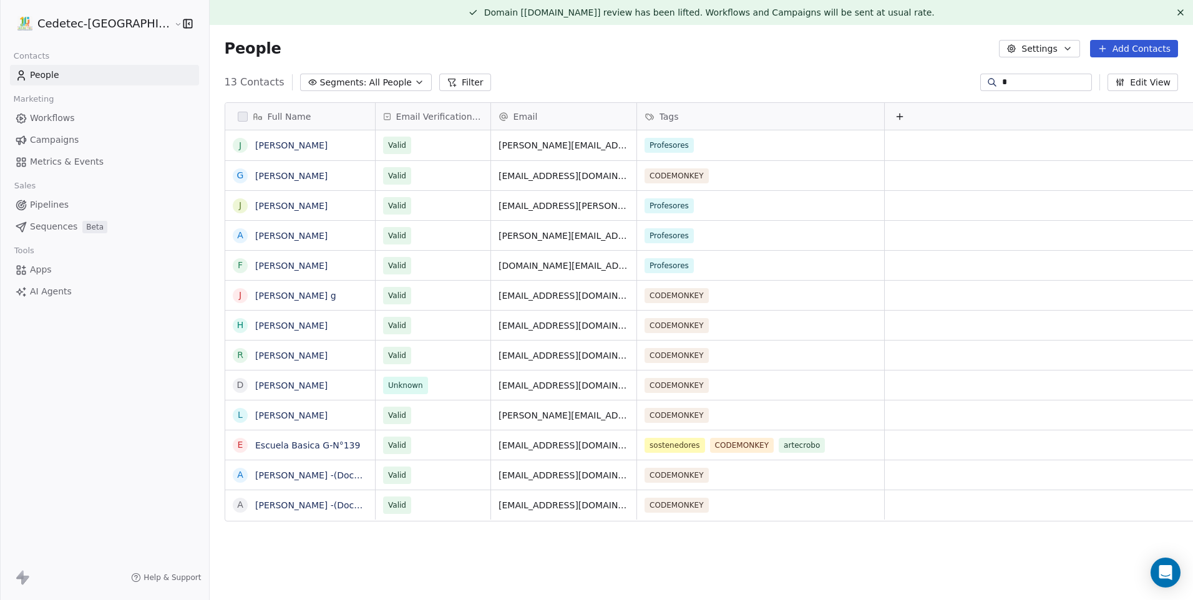
type input "**********"
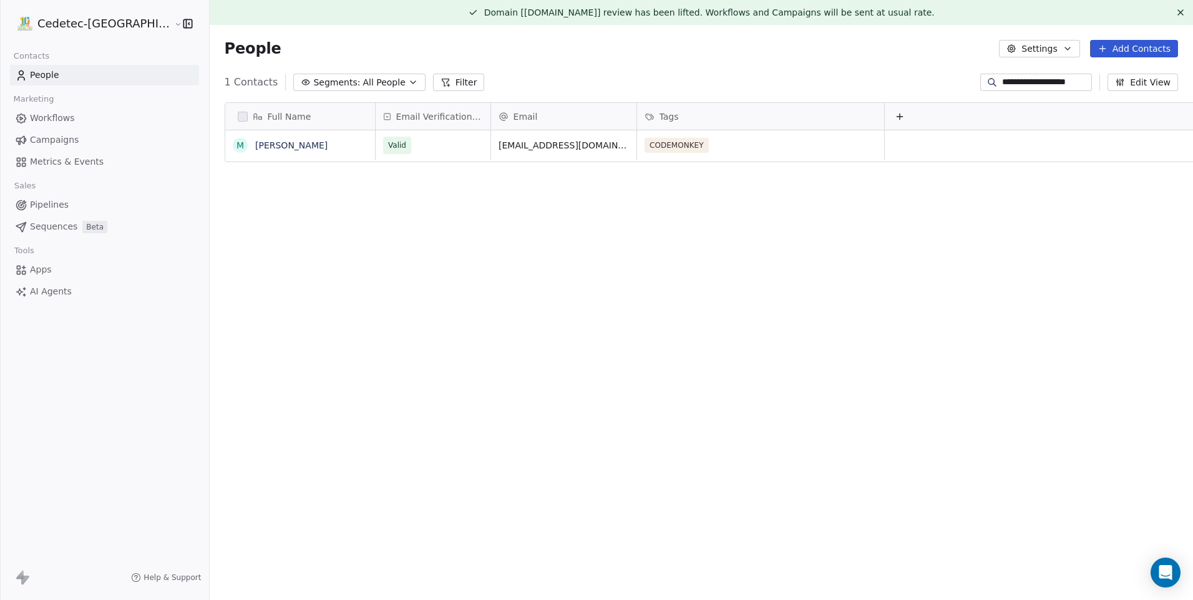
click at [788, 72] on div "People Settings Add Contacts" at bounding box center [702, 48] width 984 height 47
click at [746, 142] on div "CODEMONKEY" at bounding box center [749, 145] width 208 height 15
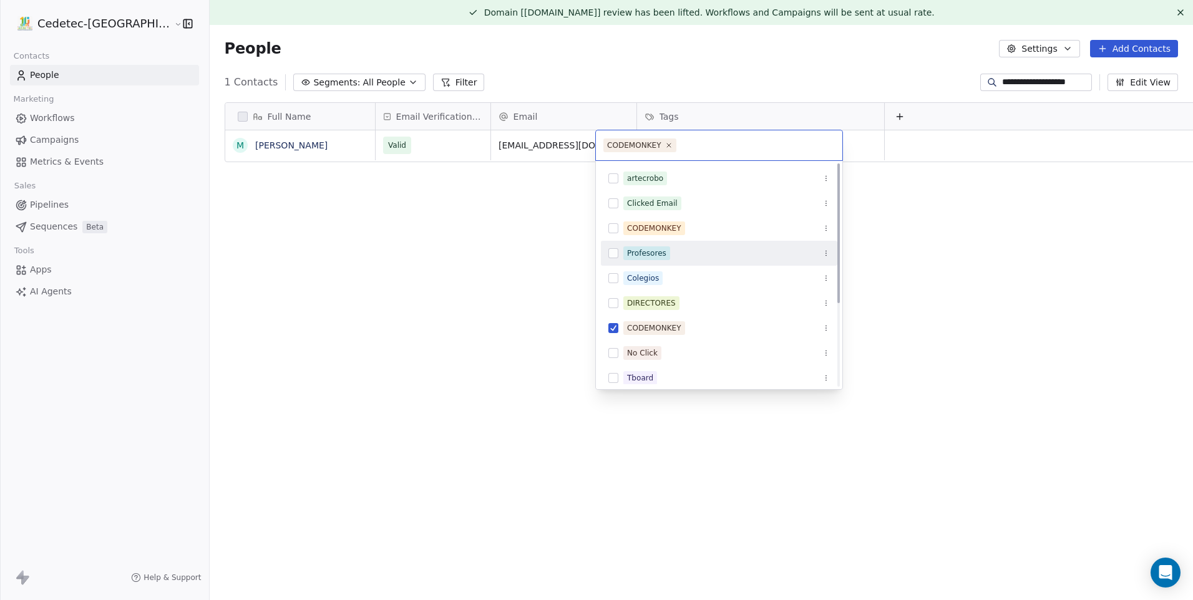
click at [912, 268] on html "**********" at bounding box center [596, 300] width 1193 height 600
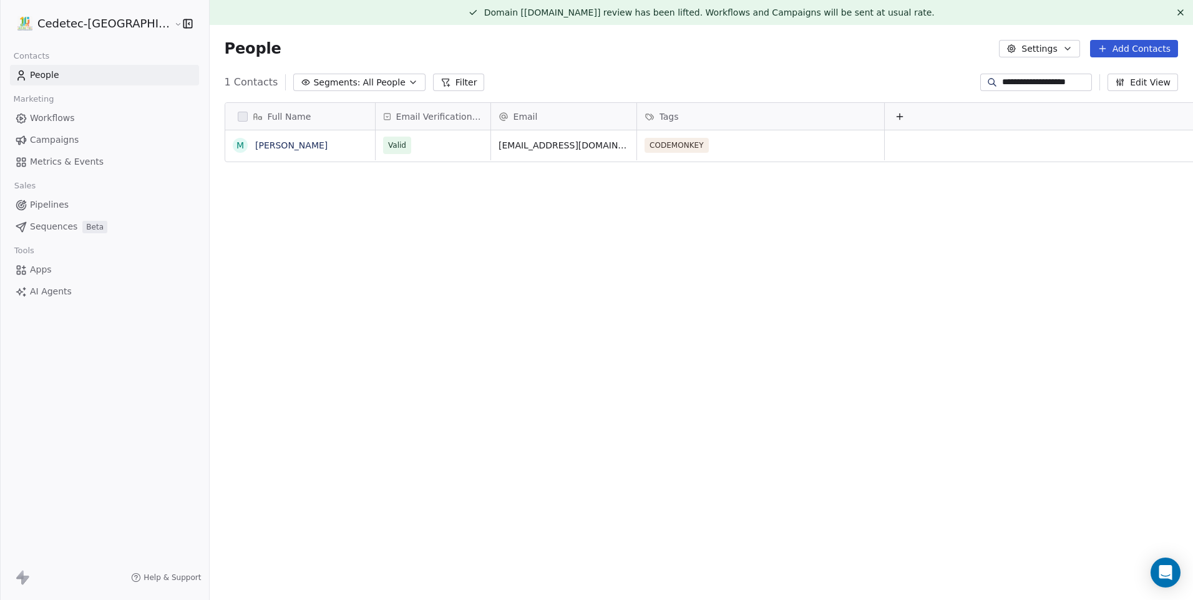
drag, startPoint x: 632, startPoint y: 113, endPoint x: 600, endPoint y: 270, distance: 159.9
click at [603, 270] on div "Full Name m milena gonzalez ramirez Email Verification Status Email Tags Valid …" at bounding box center [702, 356] width 984 height 529
click at [922, 200] on div "Full Name m milena gonzalez ramirez Email Verification Status Email Tags Valid …" at bounding box center [702, 356] width 984 height 529
click at [1044, 54] on button "Settings" at bounding box center [1039, 48] width 81 height 17
click at [1060, 96] on div "Tags" at bounding box center [1057, 96] width 111 height 20
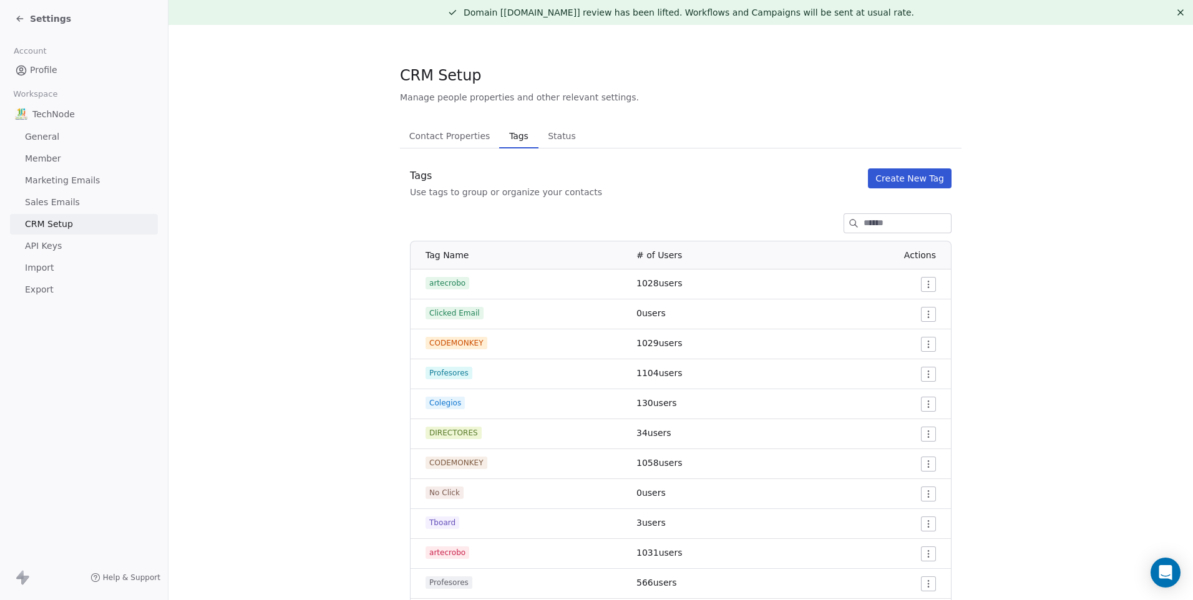
click at [886, 177] on button "Create New Tag" at bounding box center [910, 179] width 84 height 20
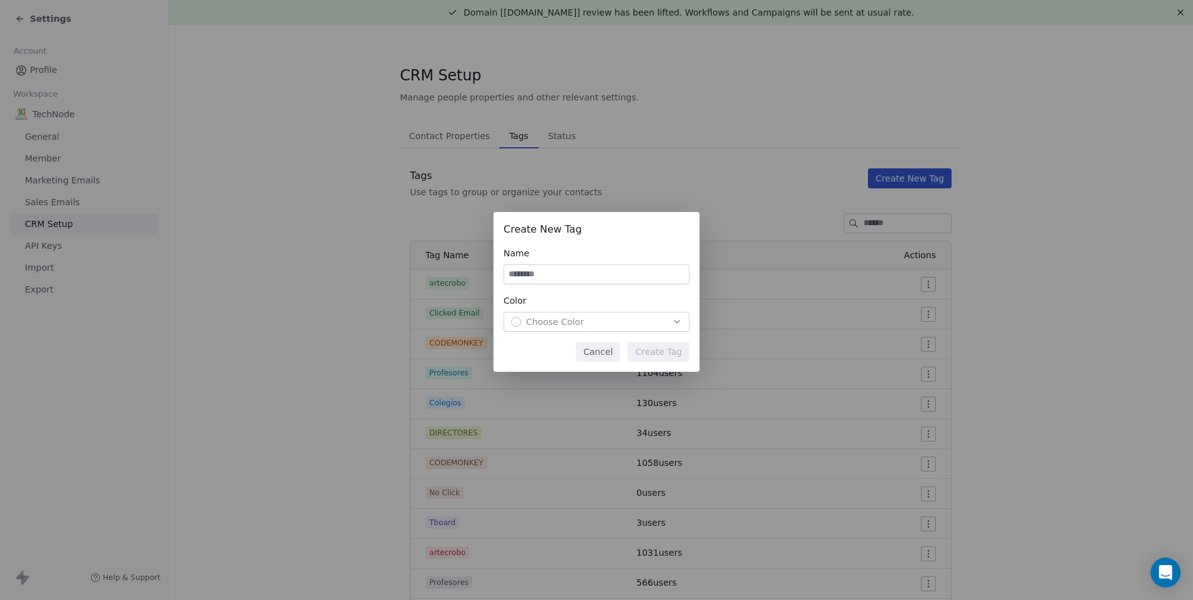
click at [610, 284] on input at bounding box center [596, 274] width 185 height 19
type input "*********"
drag, startPoint x: 587, startPoint y: 319, endPoint x: 597, endPoint y: 326, distance: 11.6
click at [587, 319] on div "Choose Color" at bounding box center [596, 322] width 171 height 12
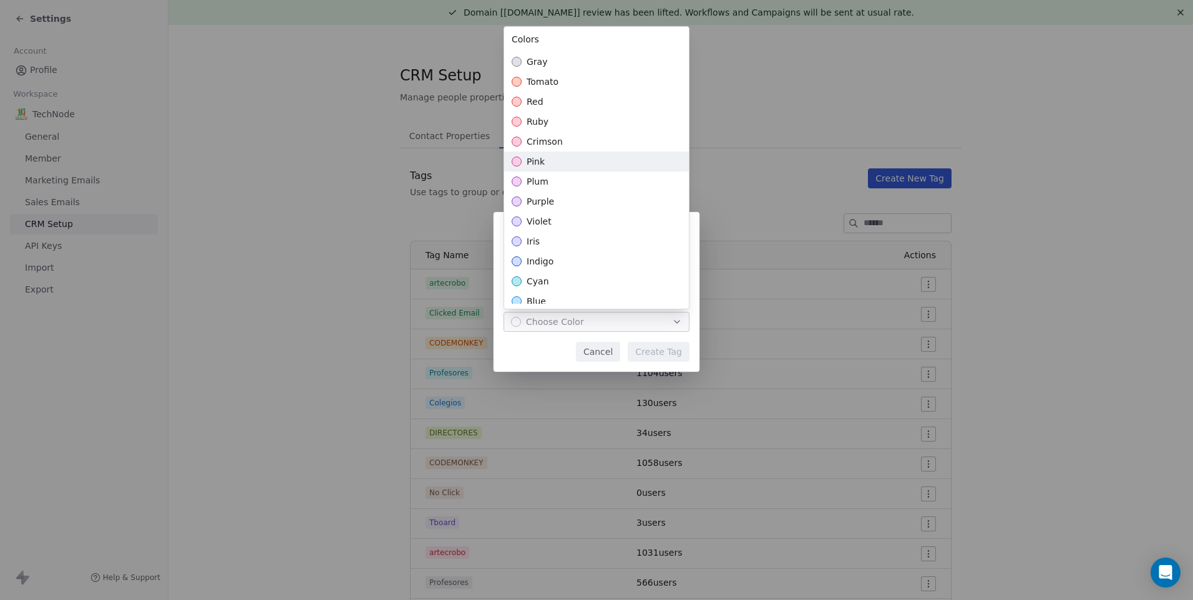
click at [580, 167] on div "pink" at bounding box center [596, 162] width 185 height 20
click at [659, 358] on div "Create New Tag Name ********* Color pink Cancel Create Tag" at bounding box center [596, 300] width 1193 height 216
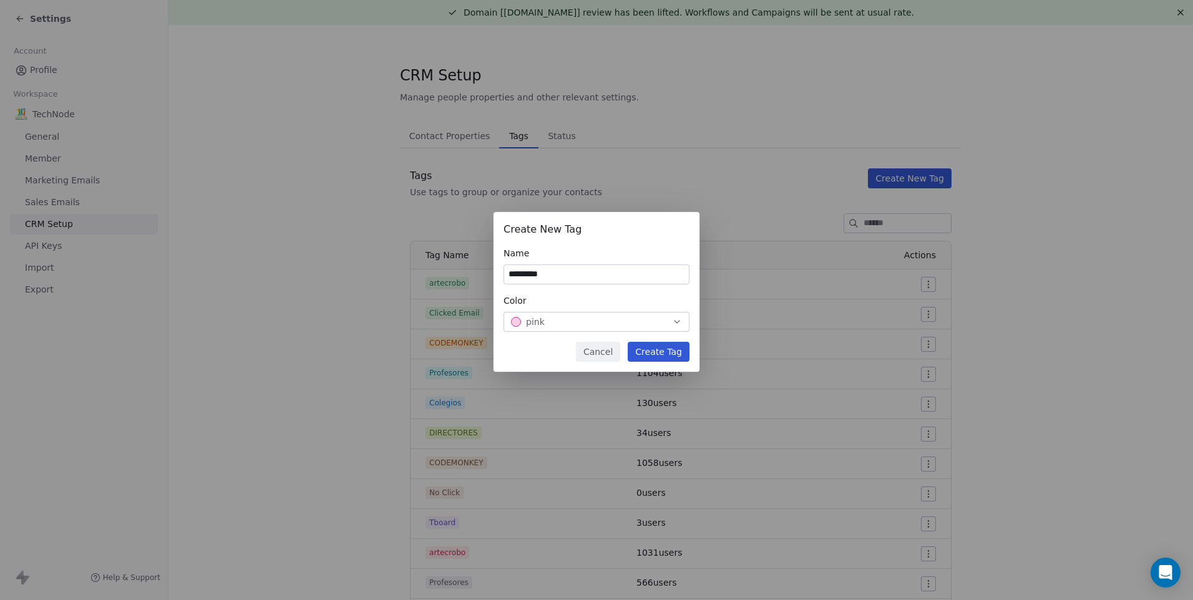
click at [651, 359] on button "Create Tag" at bounding box center [659, 352] width 62 height 20
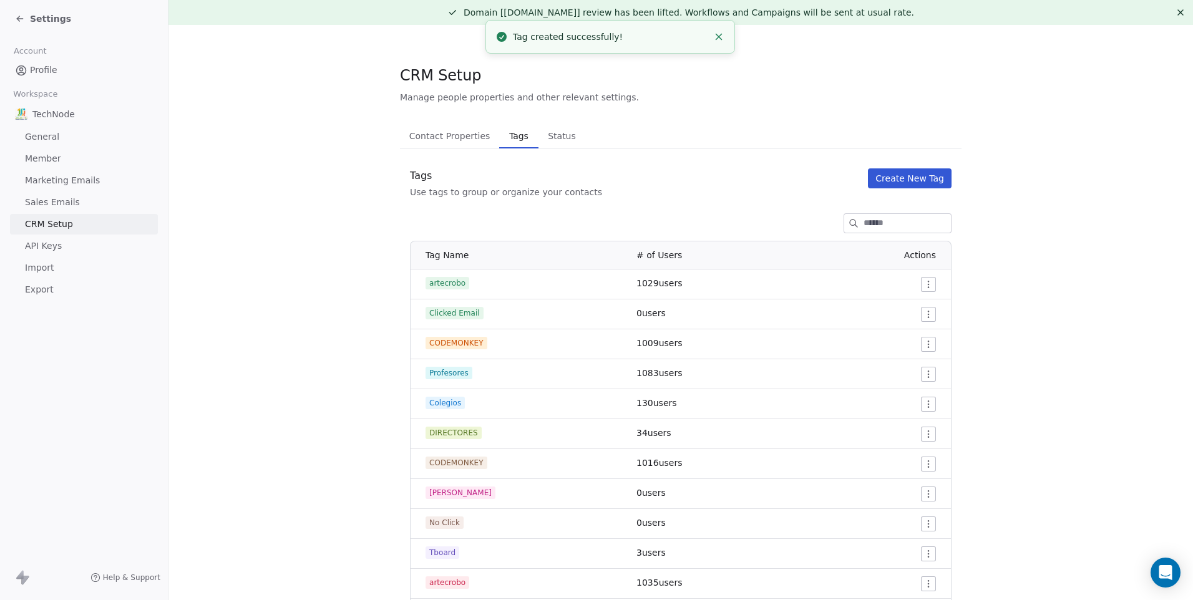
click at [24, 15] on icon at bounding box center [20, 19] width 10 height 10
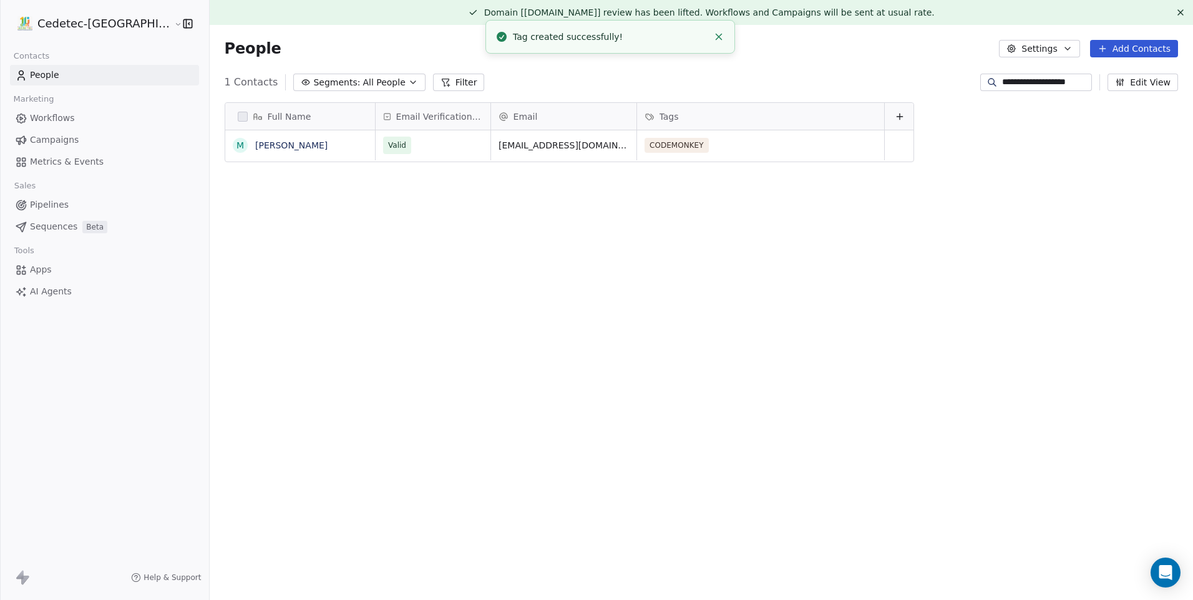
scroll to position [519, 1006]
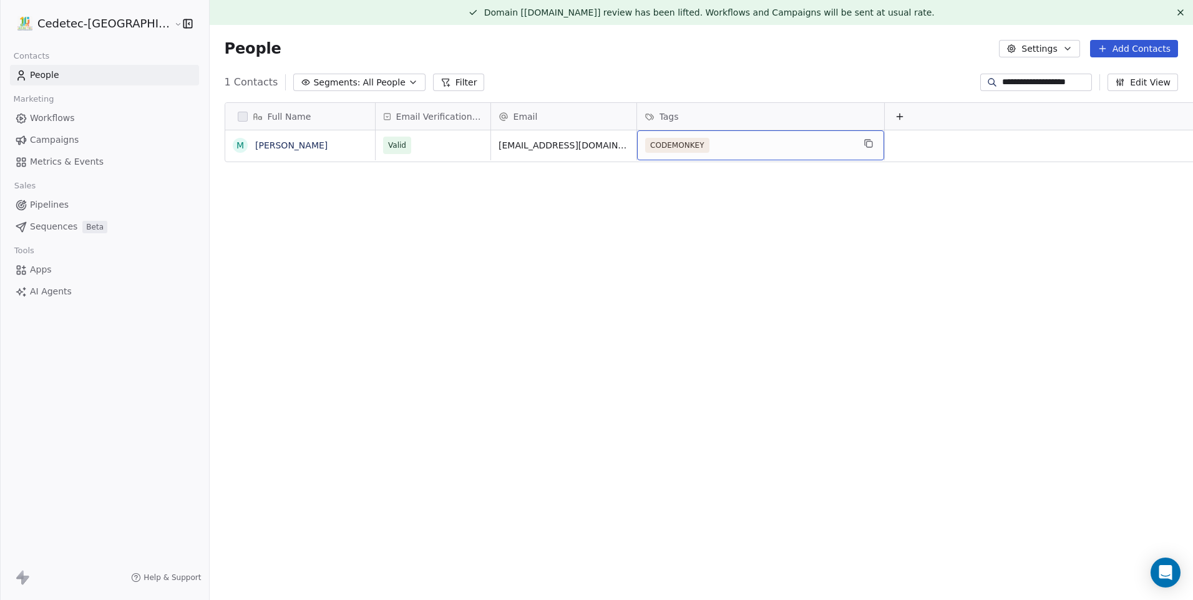
click at [647, 140] on span "CODEMONKEY" at bounding box center [677, 145] width 64 height 15
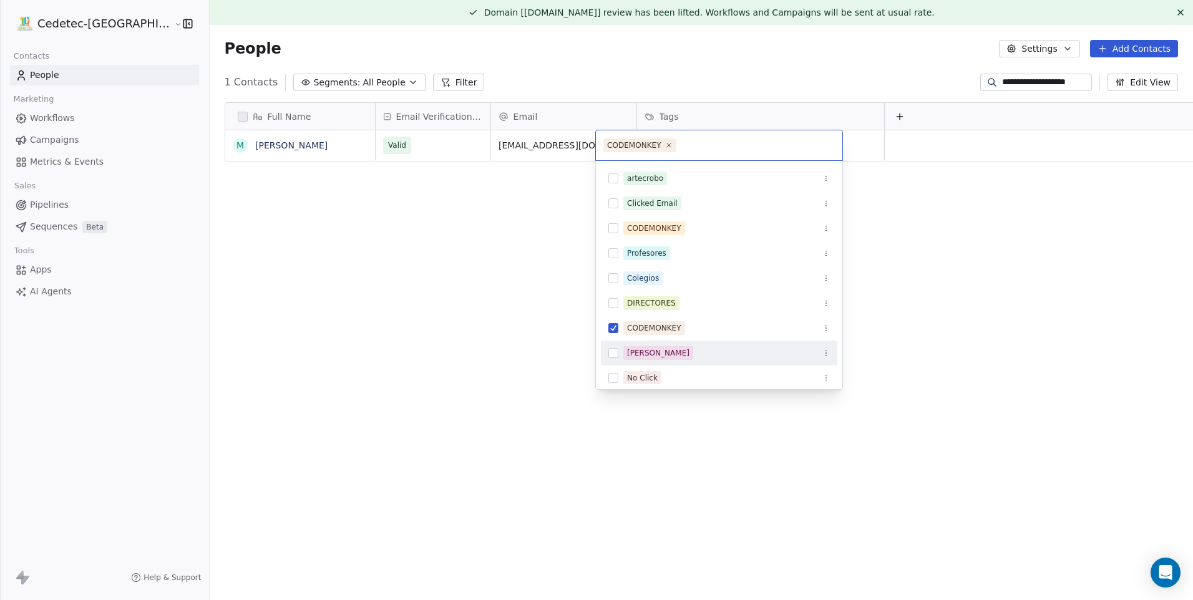
click at [639, 350] on div "guillermo" at bounding box center [658, 353] width 62 height 11
drag, startPoint x: 615, startPoint y: 331, endPoint x: 504, endPoint y: 326, distance: 111.8
click at [615, 331] on button "Suggestions" at bounding box center [614, 328] width 10 height 10
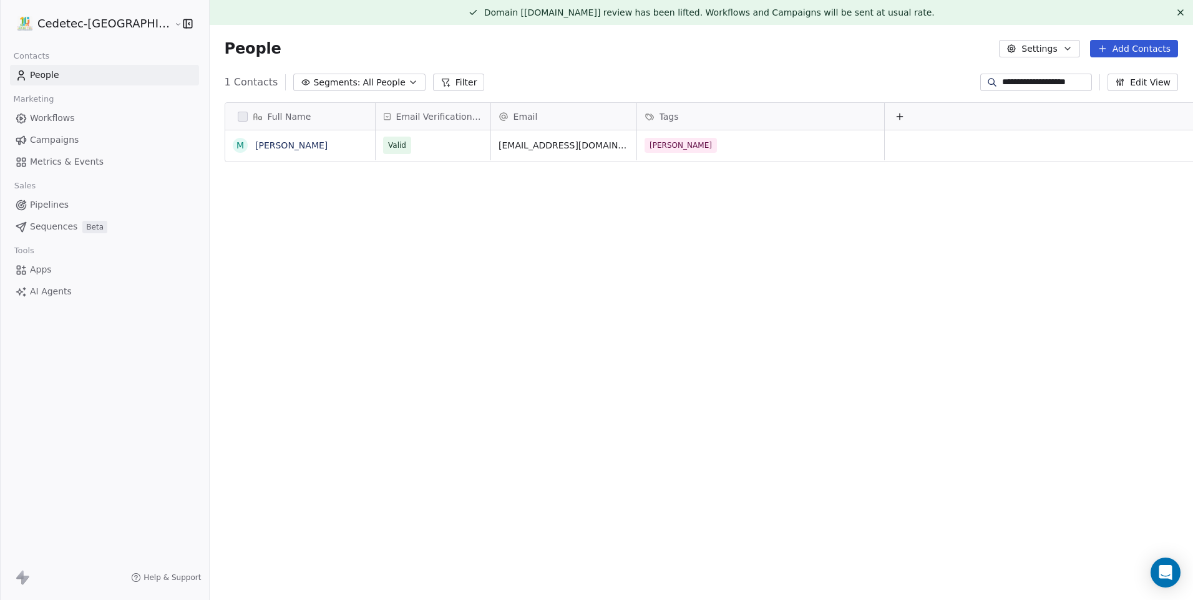
click at [497, 325] on html "**********" at bounding box center [596, 300] width 1193 height 600
click at [727, 83] on div "**********" at bounding box center [702, 82] width 984 height 20
click at [60, 134] on span "Campaigns" at bounding box center [54, 140] width 49 height 13
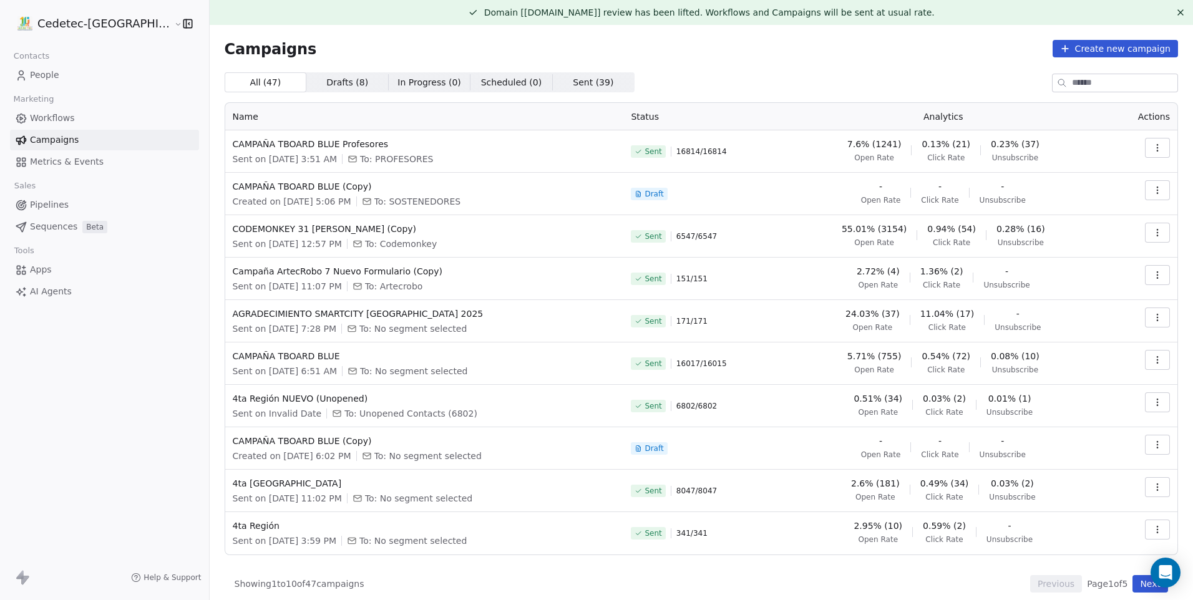
click at [1160, 193] on td at bounding box center [1142, 194] width 71 height 42
click at [1157, 193] on button "button" at bounding box center [1157, 190] width 25 height 20
click at [1157, 193] on html "Cedetec-Chile Contacts People Marketing Workflows Campaigns Metrics & Events Sa…" at bounding box center [596, 300] width 1193 height 600
click at [306, 189] on span "CAMPAÑA TBOARD BLUE (Copy)" at bounding box center [425, 186] width 384 height 12
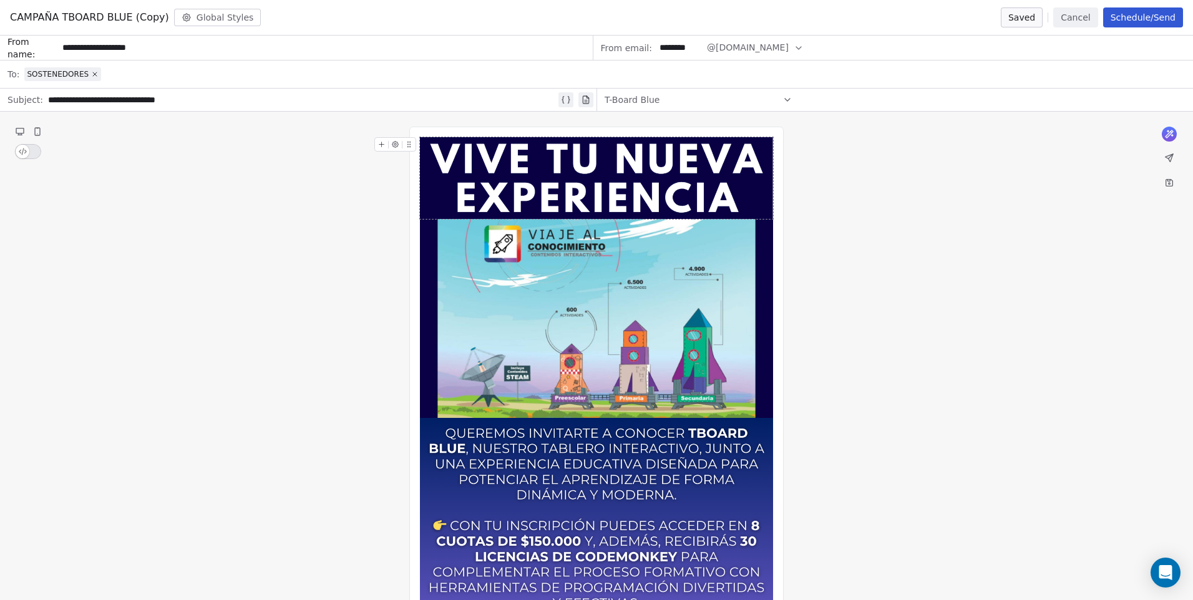
click at [91, 72] on icon at bounding box center [94, 74] width 7 height 7
click at [37, 75] on div at bounding box center [605, 74] width 1162 height 27
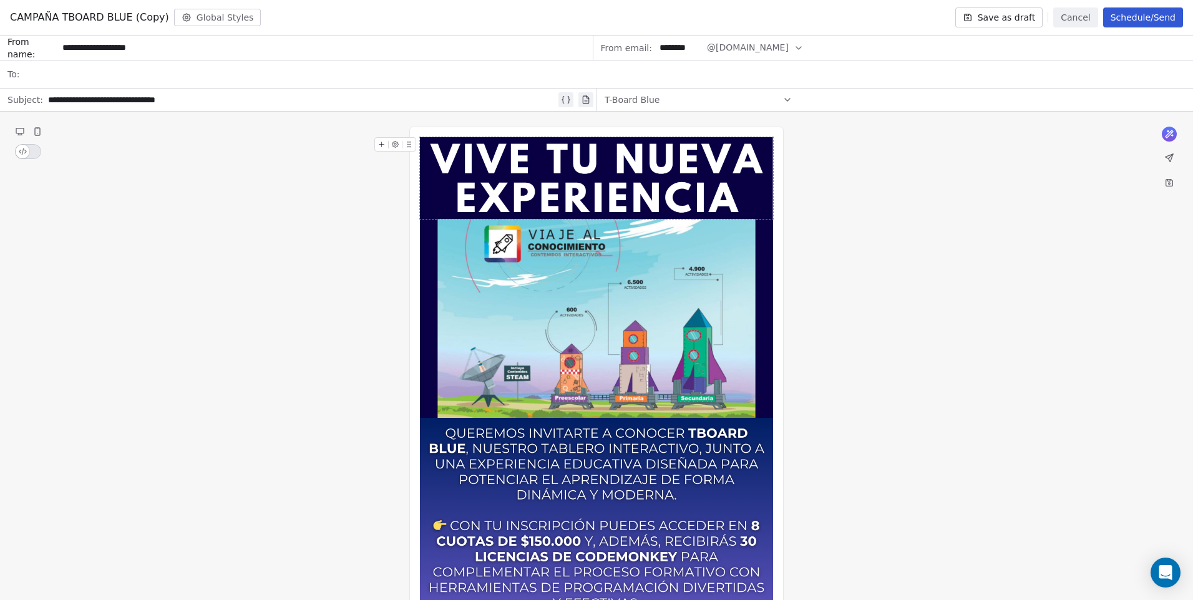
click at [659, 98] on div "T-Board Blue" at bounding box center [699, 100] width 188 height 20
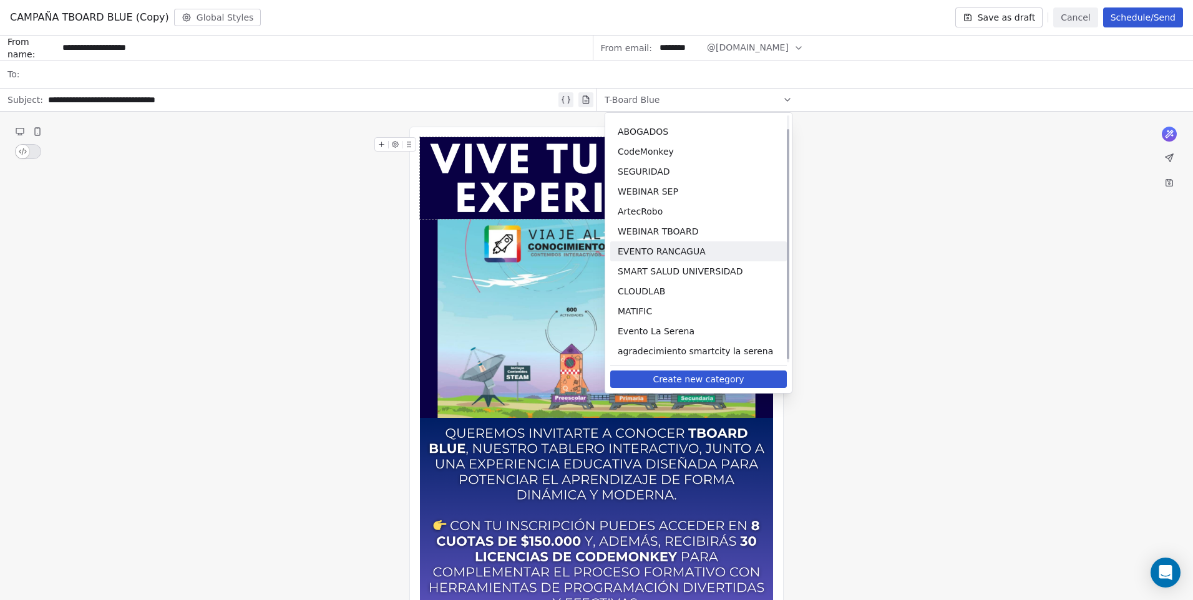
scroll to position [17, 0]
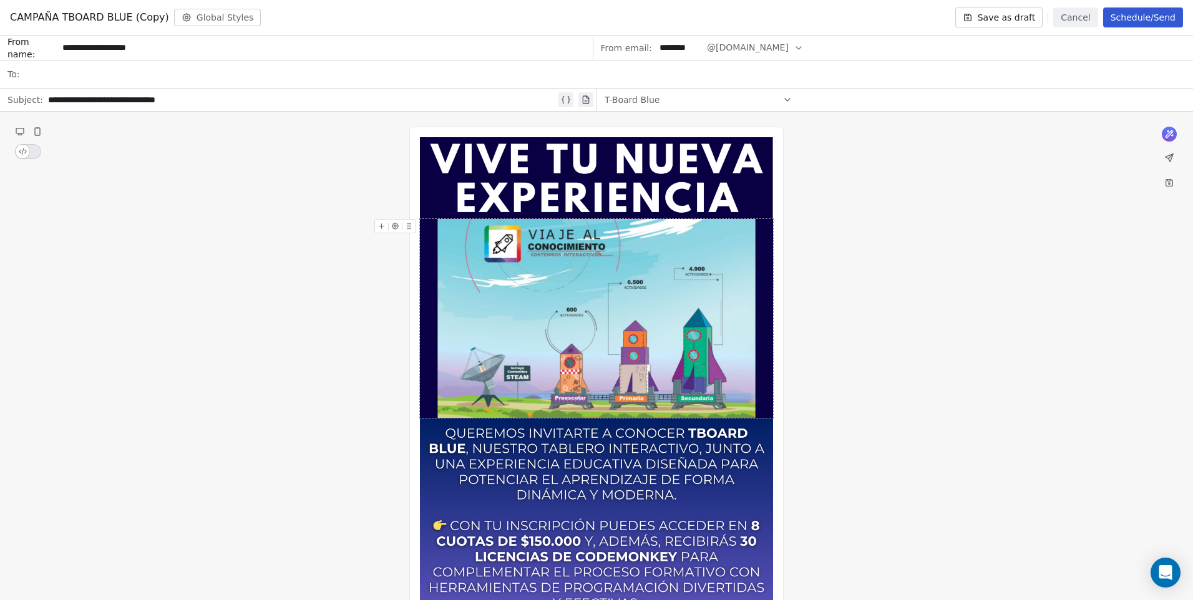
click at [63, 70] on div at bounding box center [605, 74] width 1162 height 27
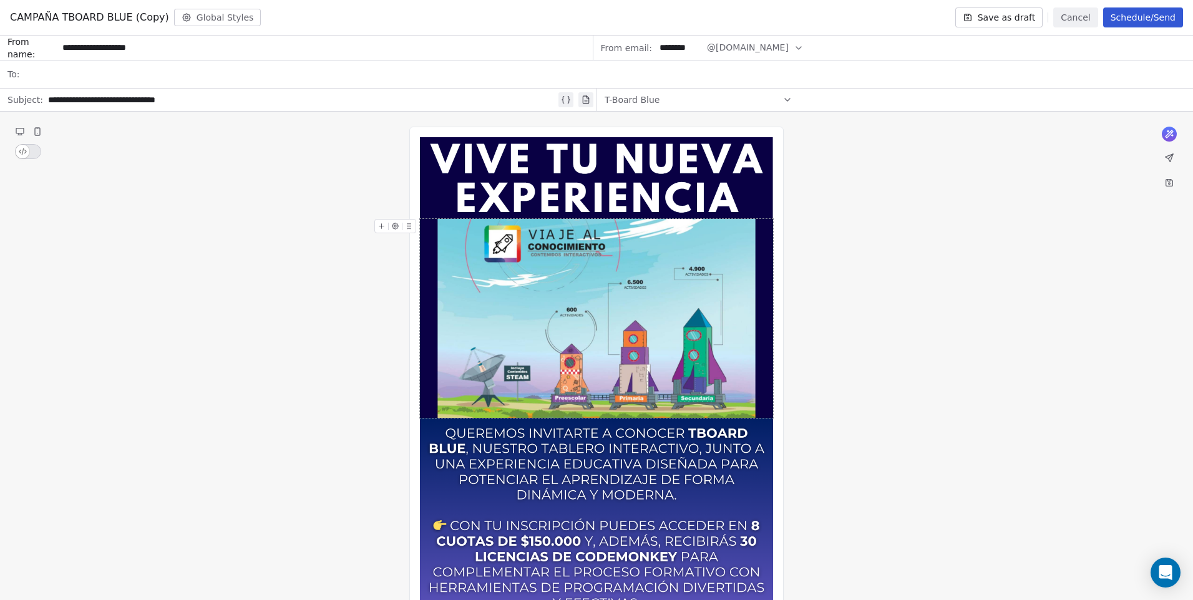
click at [67, 74] on div at bounding box center [605, 74] width 1162 height 27
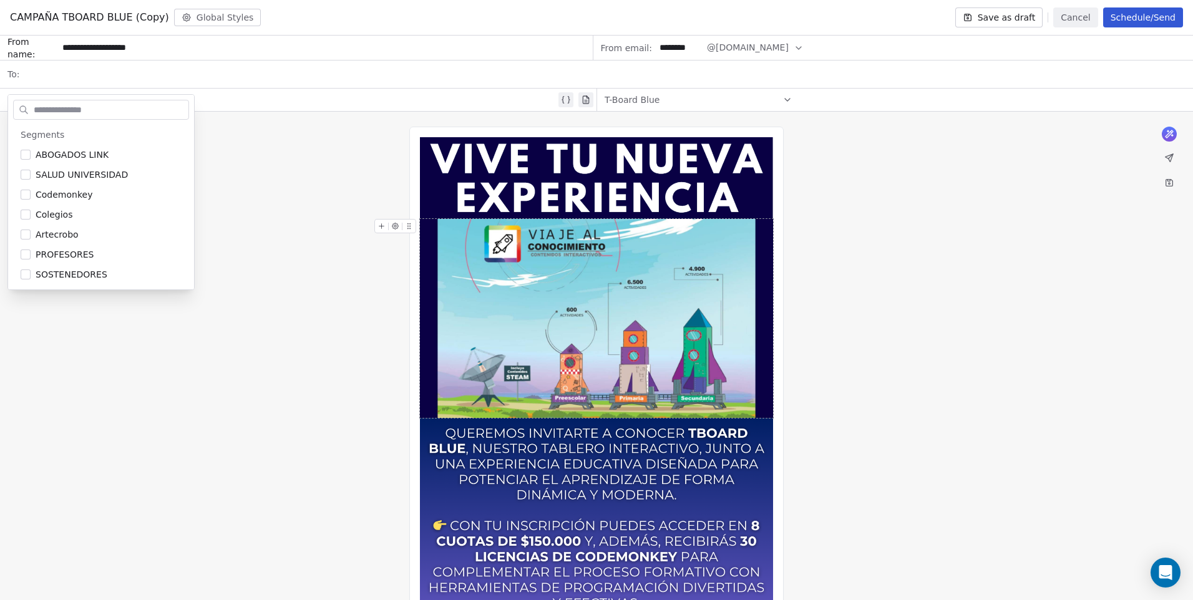
click at [67, 74] on div at bounding box center [605, 74] width 1162 height 27
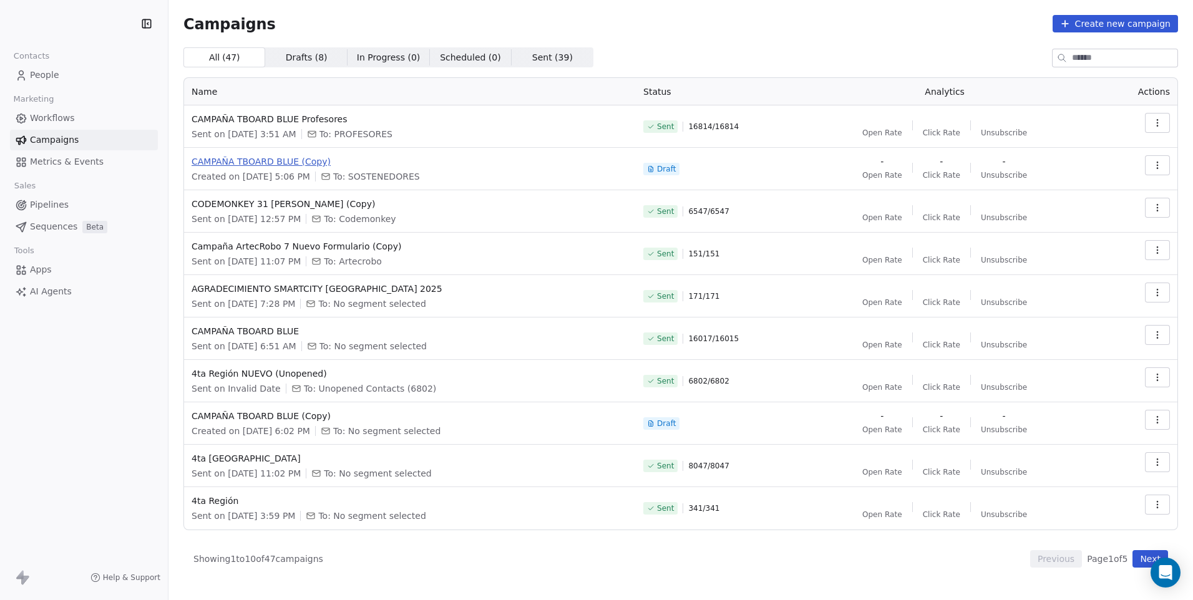
click at [284, 162] on tbody "[PERSON_NAME] TBOARD BLUE Profesores Sent on [DATE] 3:51 AM To: PROFESORES Sent…" at bounding box center [681, 317] width 994 height 424
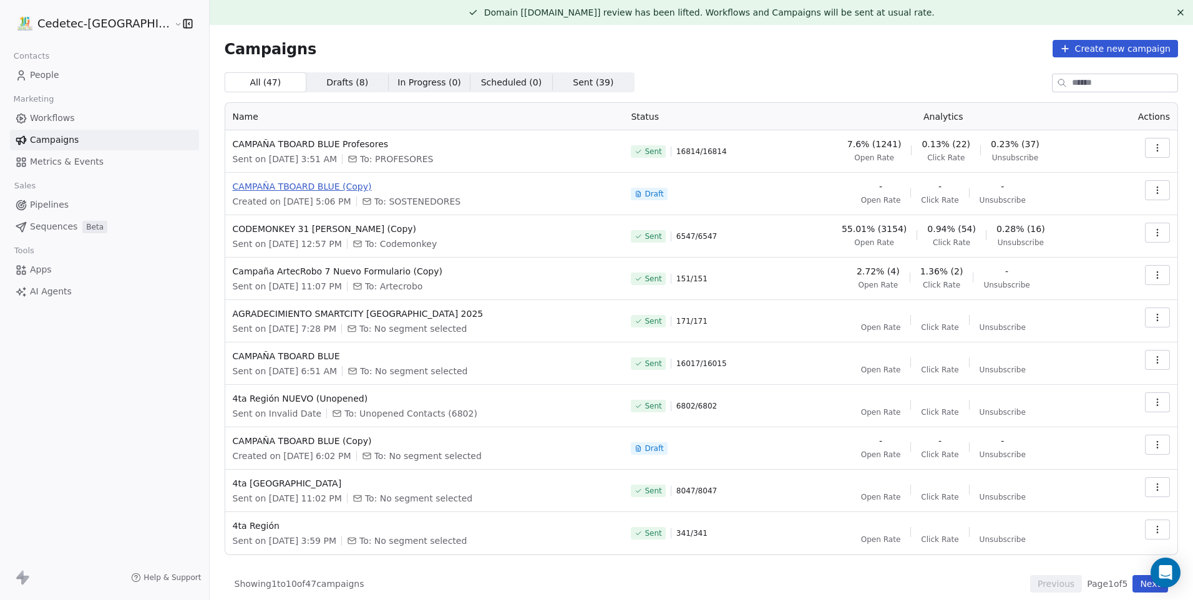
click at [277, 187] on span "CAMPAÑA TBOARD BLUE (Copy)" at bounding box center [425, 186] width 384 height 12
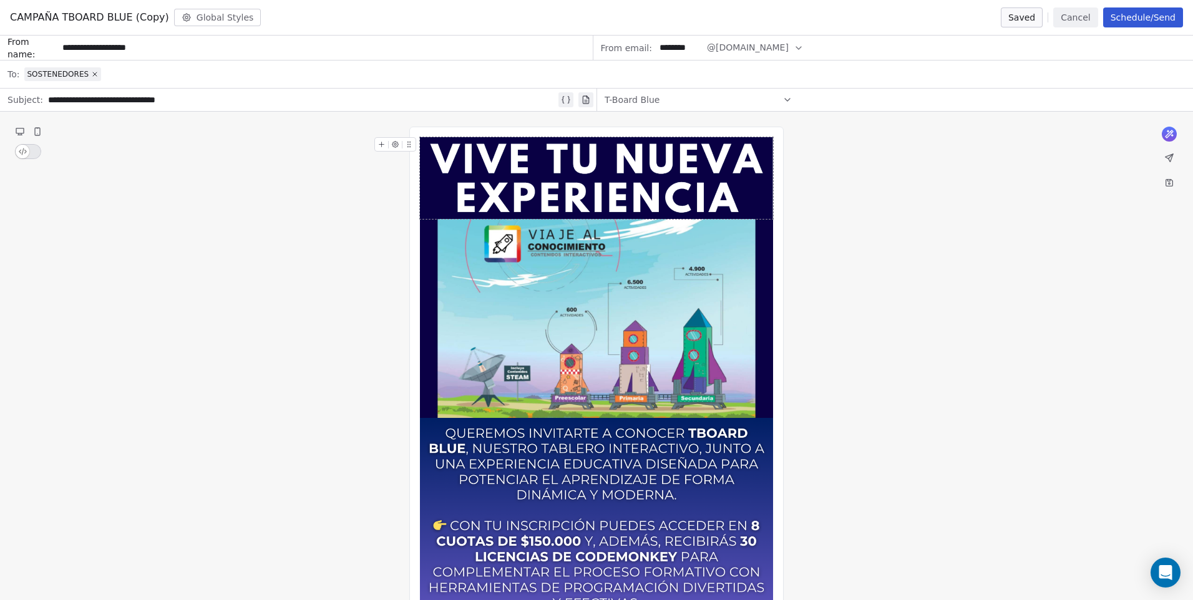
click at [62, 79] on span "SOSTENEDORES" at bounding box center [58, 74] width 62 height 10
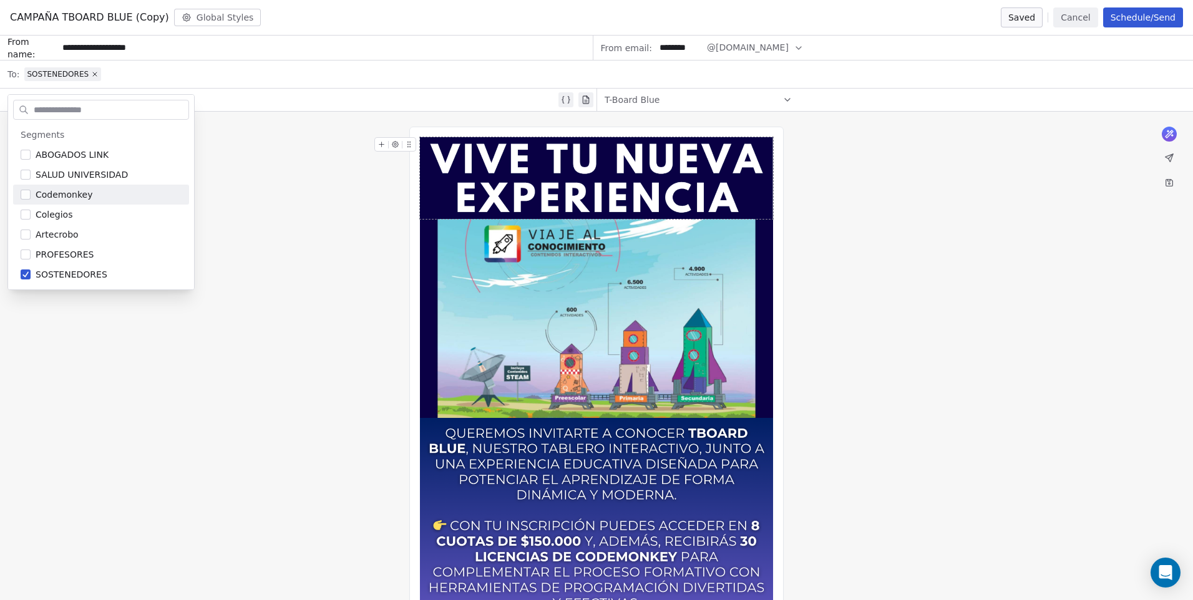
click at [644, 63] on div "SOSTENEDORES" at bounding box center [605, 74] width 1162 height 27
click at [651, 92] on div "T-Board Blue" at bounding box center [699, 100] width 188 height 20
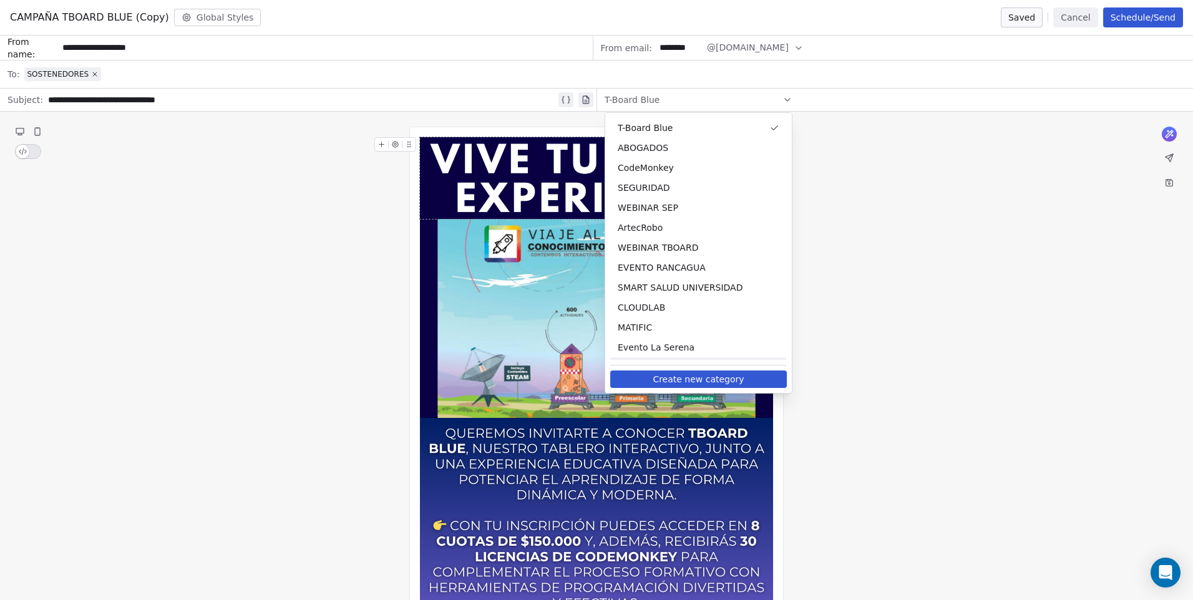
click at [681, 378] on button "Create new category" at bounding box center [698, 379] width 177 height 17
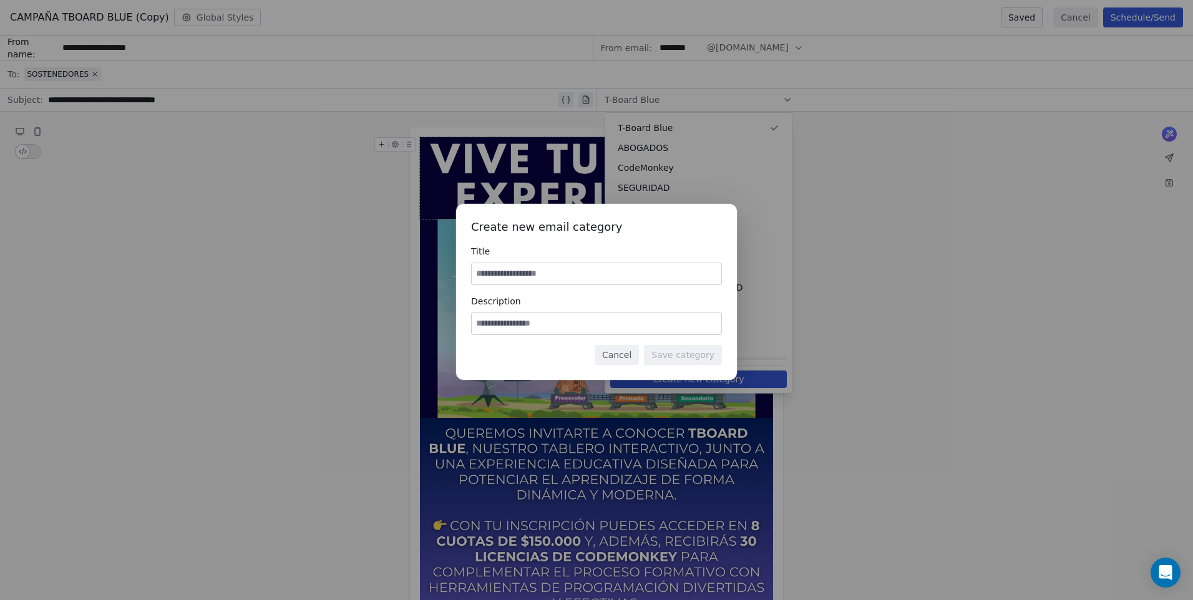
click at [651, 278] on input at bounding box center [597, 273] width 250 height 21
type input "******"
click at [608, 332] on input at bounding box center [597, 323] width 250 height 21
type input "******"
click at [692, 353] on button "Save category" at bounding box center [683, 355] width 78 height 20
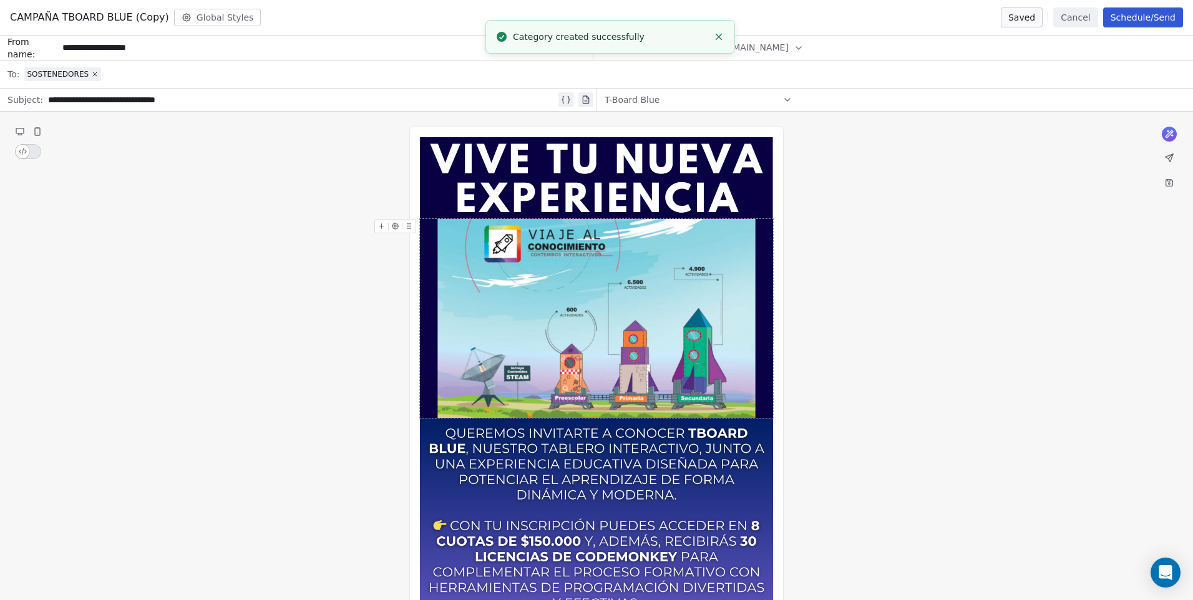
click at [103, 77] on div "SOSTENEDORES" at bounding box center [605, 74] width 1162 height 27
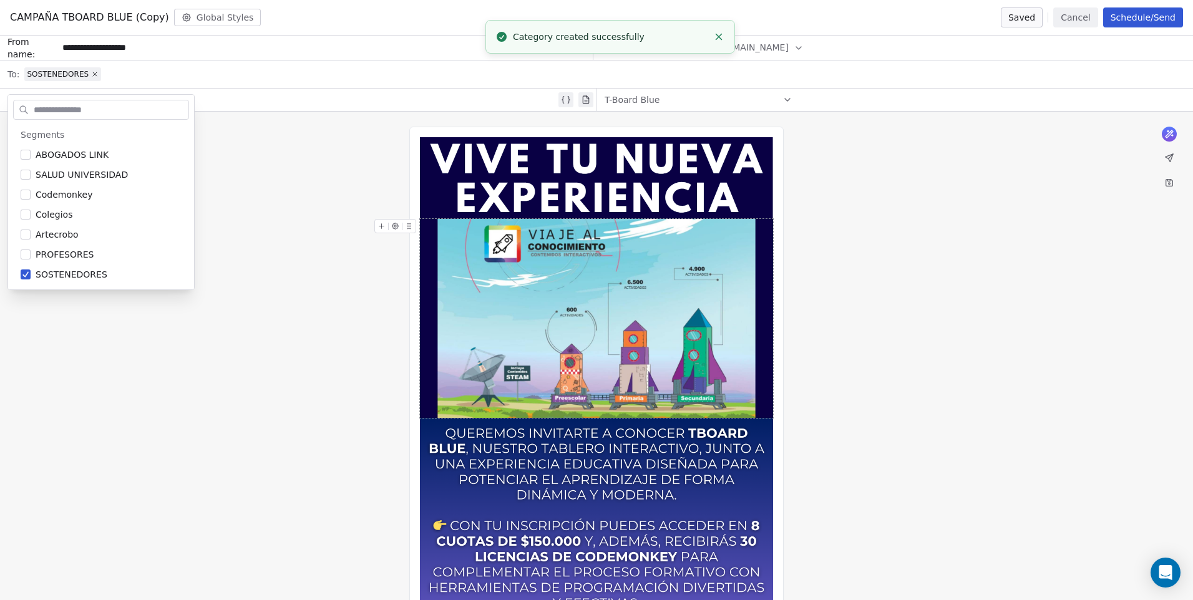
drag, startPoint x: 343, startPoint y: 258, endPoint x: 382, endPoint y: 228, distance: 48.9
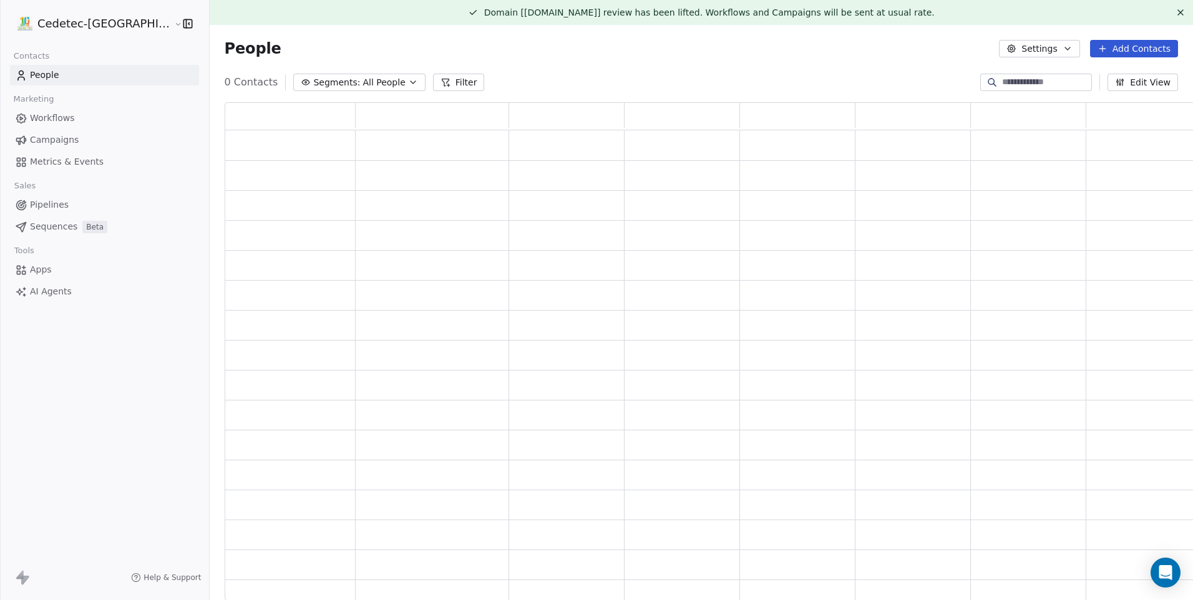
scroll to position [489, 976]
click at [1056, 47] on button "Settings" at bounding box center [1039, 48] width 81 height 17
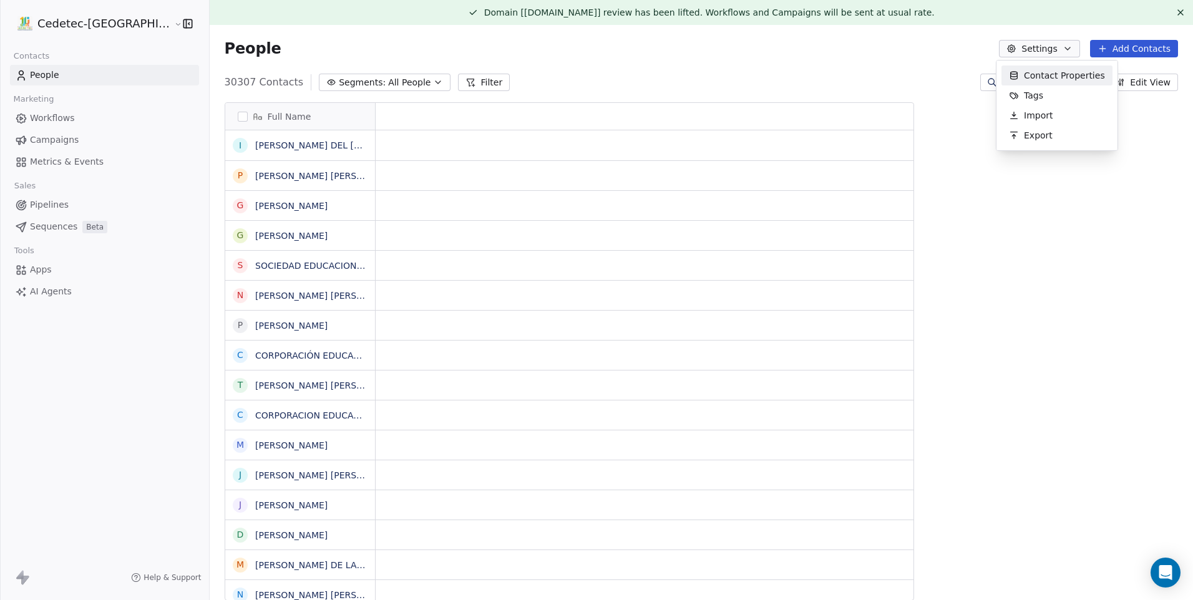
scroll to position [519, 1006]
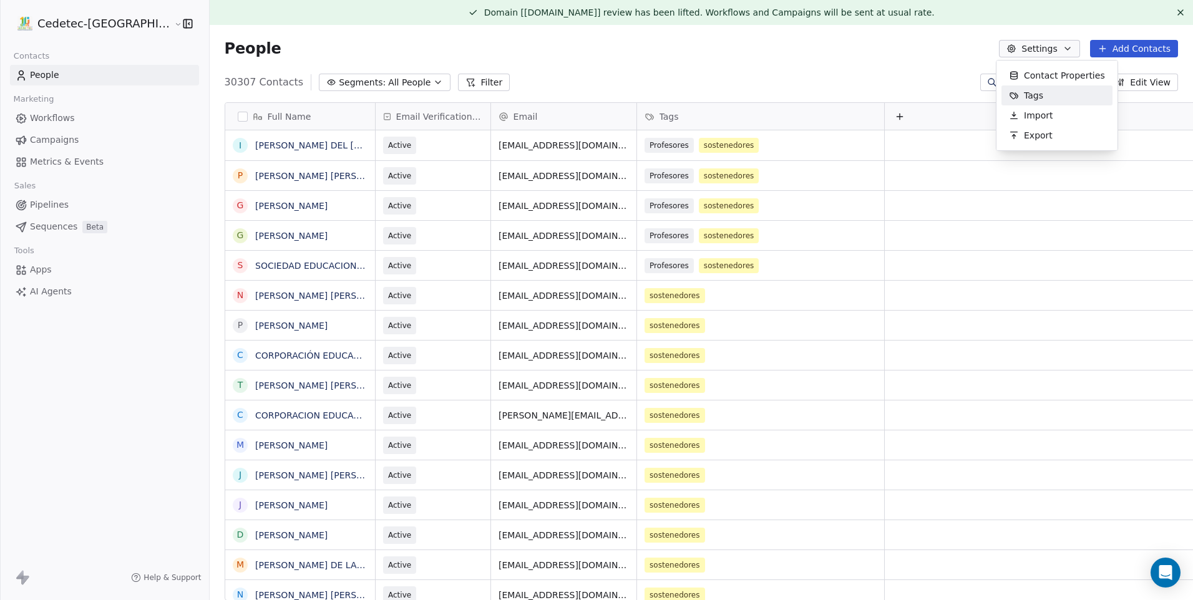
click at [1031, 92] on span "Tags" at bounding box center [1033, 95] width 19 height 13
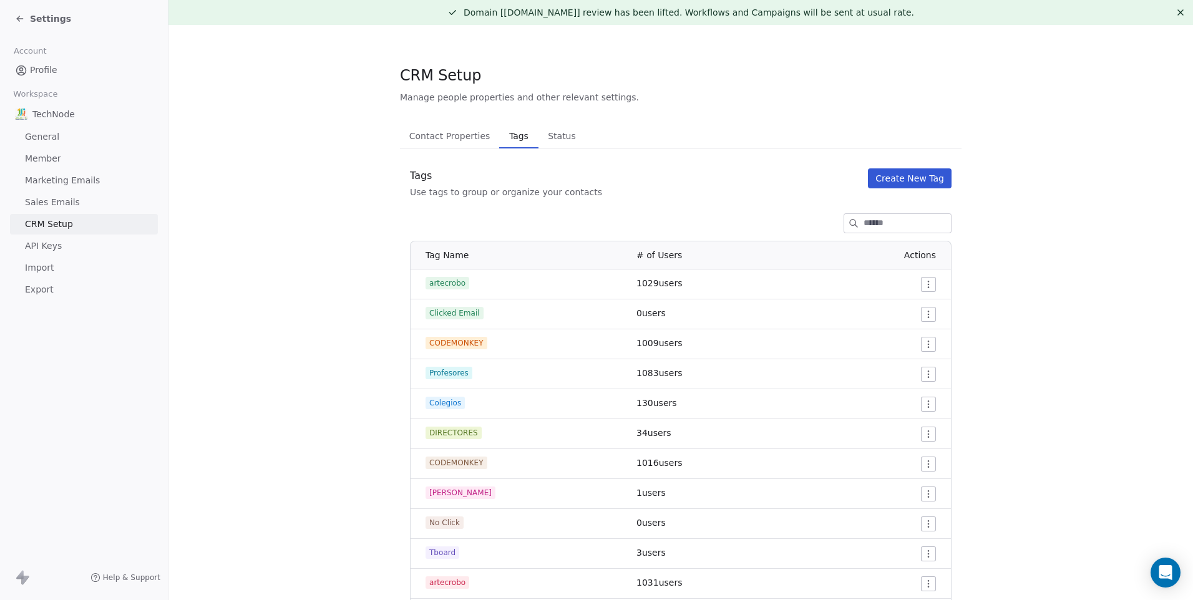
scroll to position [159, 0]
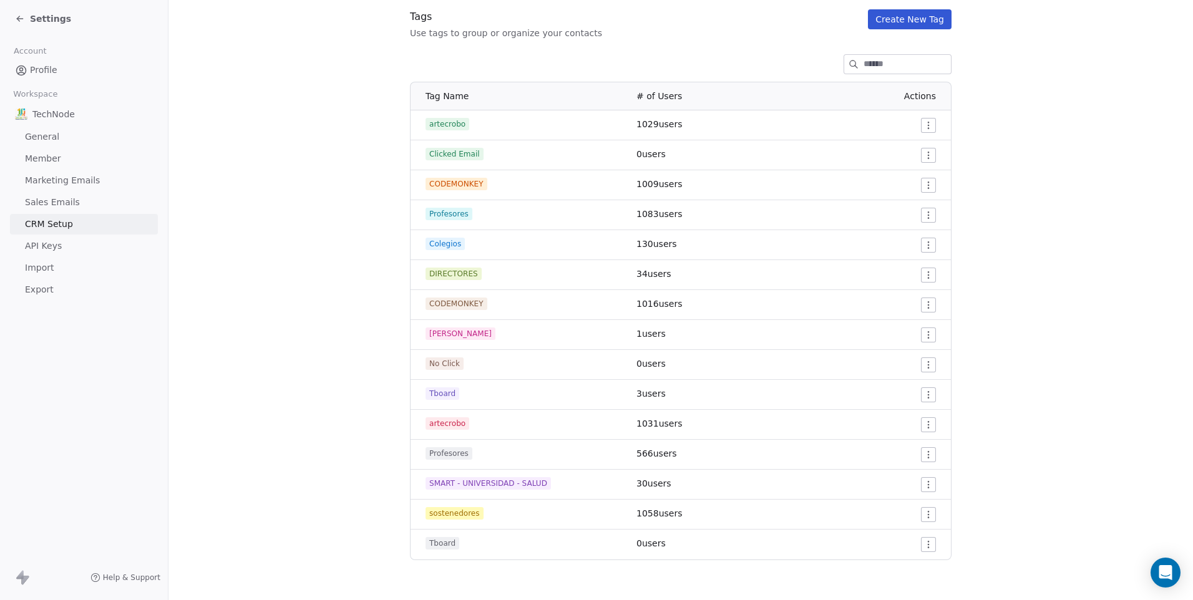
click at [921, 334] on html "Settings Account Profile Workspace TechNode General Member Marketing Emails Sal…" at bounding box center [596, 300] width 1193 height 600
click at [823, 340] on html "Settings Account Profile Workspace TechNode General Member Marketing Emails Sal…" at bounding box center [596, 300] width 1193 height 600
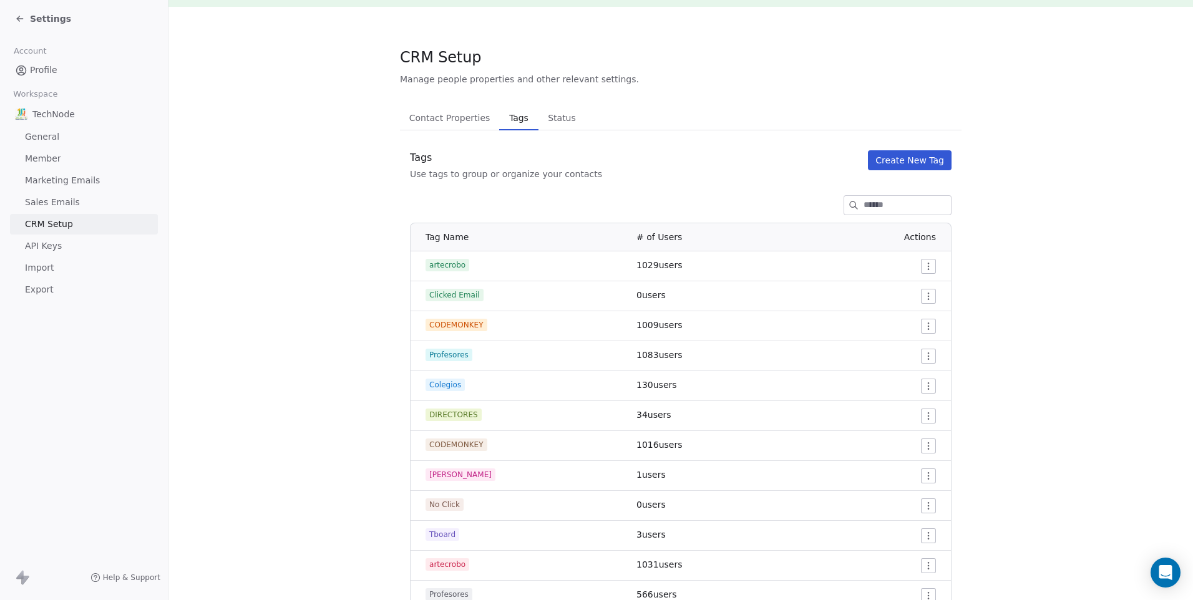
scroll to position [0, 0]
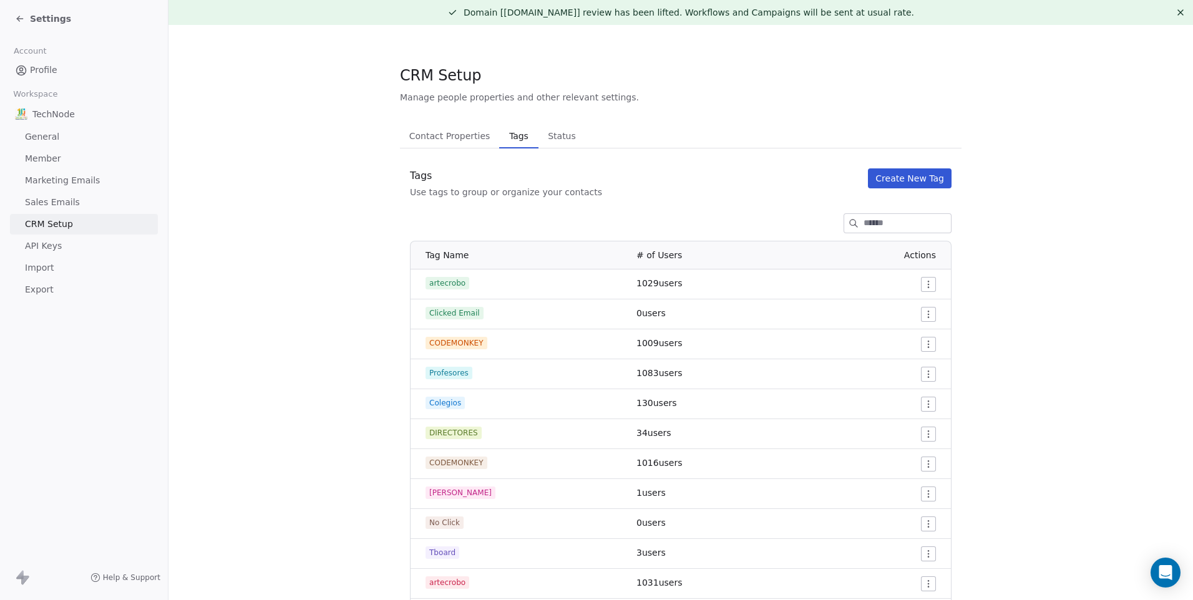
click at [66, 21] on div "Settings" at bounding box center [86, 18] width 143 height 17
click at [55, 20] on span "Settings" at bounding box center [50, 18] width 41 height 12
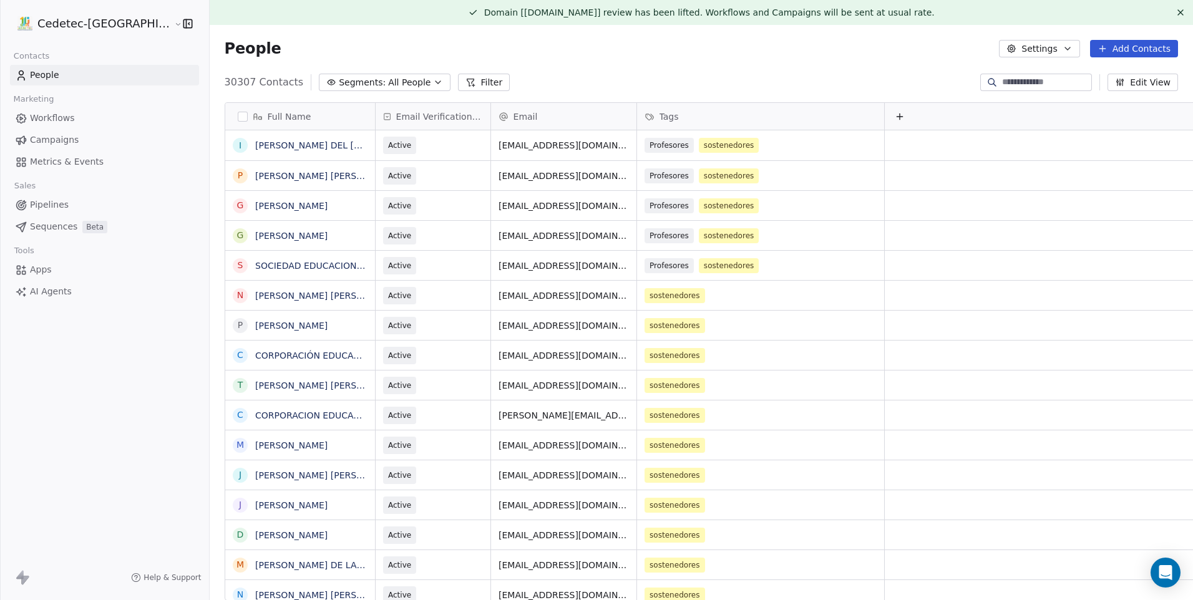
scroll to position [519, 1006]
click at [339, 81] on span "Segments:" at bounding box center [362, 82] width 47 height 13
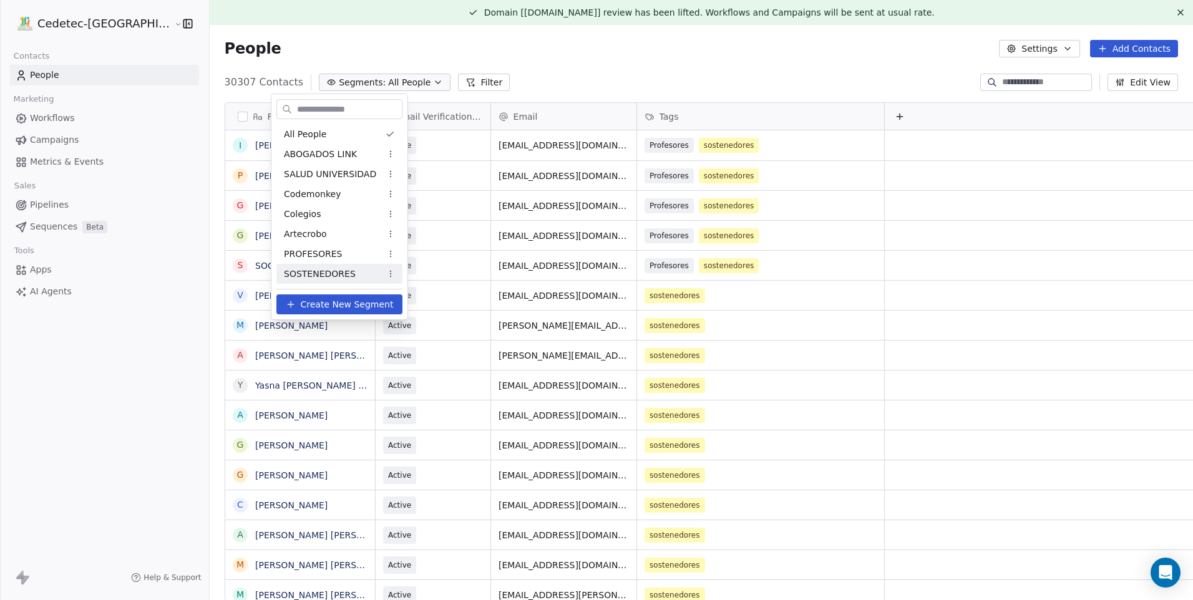
click at [358, 303] on span "Create New Segment" at bounding box center [347, 304] width 93 height 13
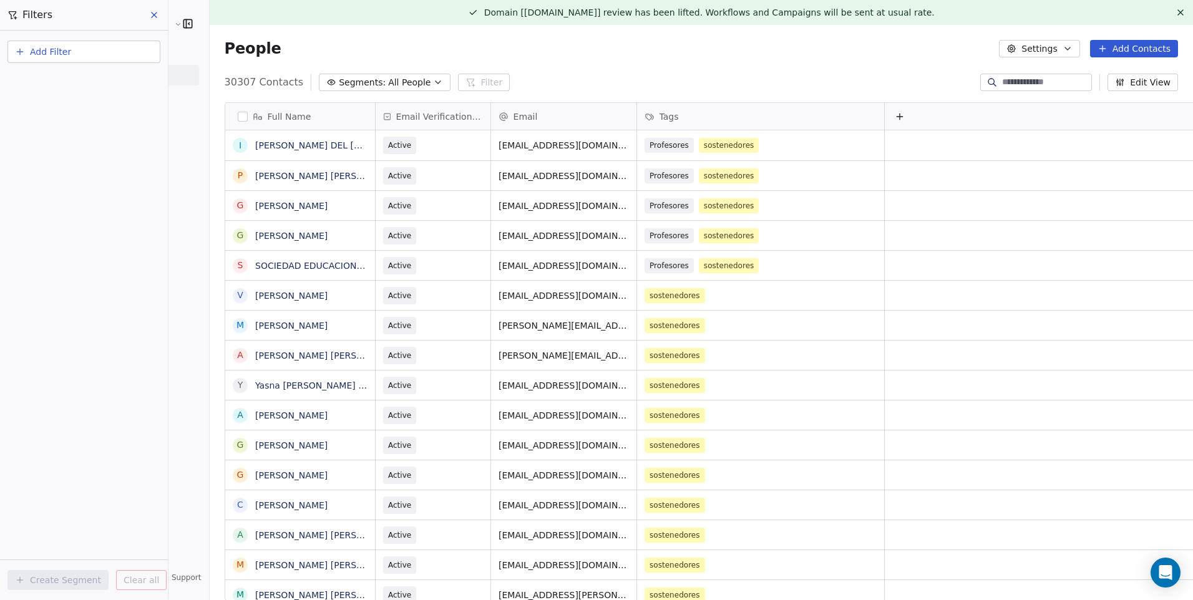
click at [66, 54] on span "Add Filter" at bounding box center [50, 52] width 41 height 13
click at [84, 87] on span "Contact properties" at bounding box center [61, 81] width 81 height 13
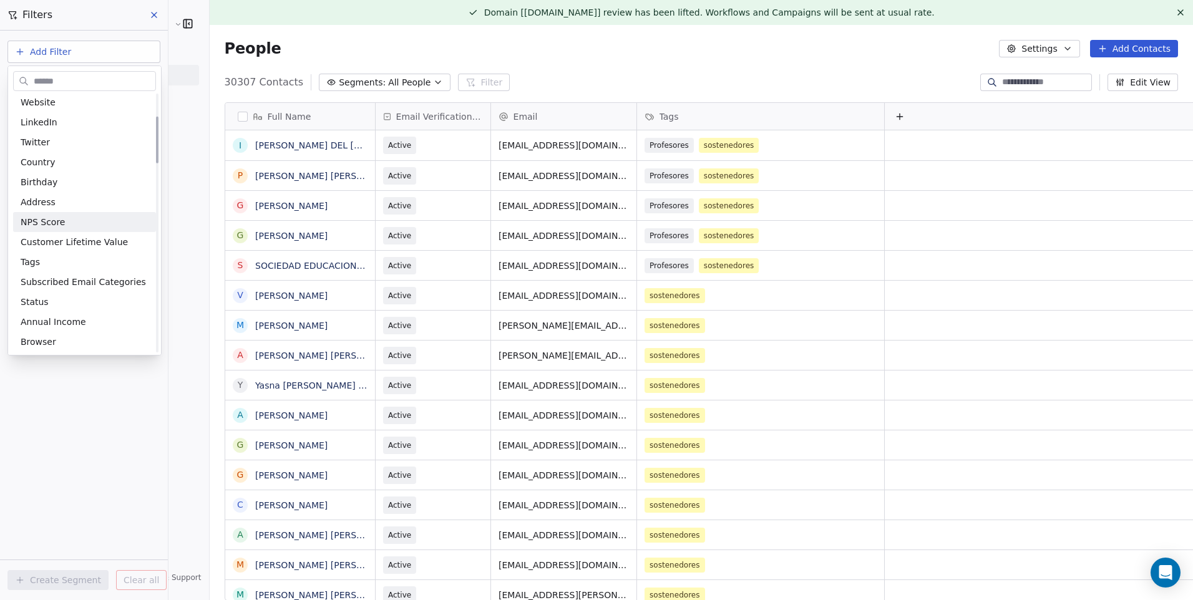
scroll to position [125, 0]
click at [44, 256] on div "Tags" at bounding box center [85, 261] width 128 height 12
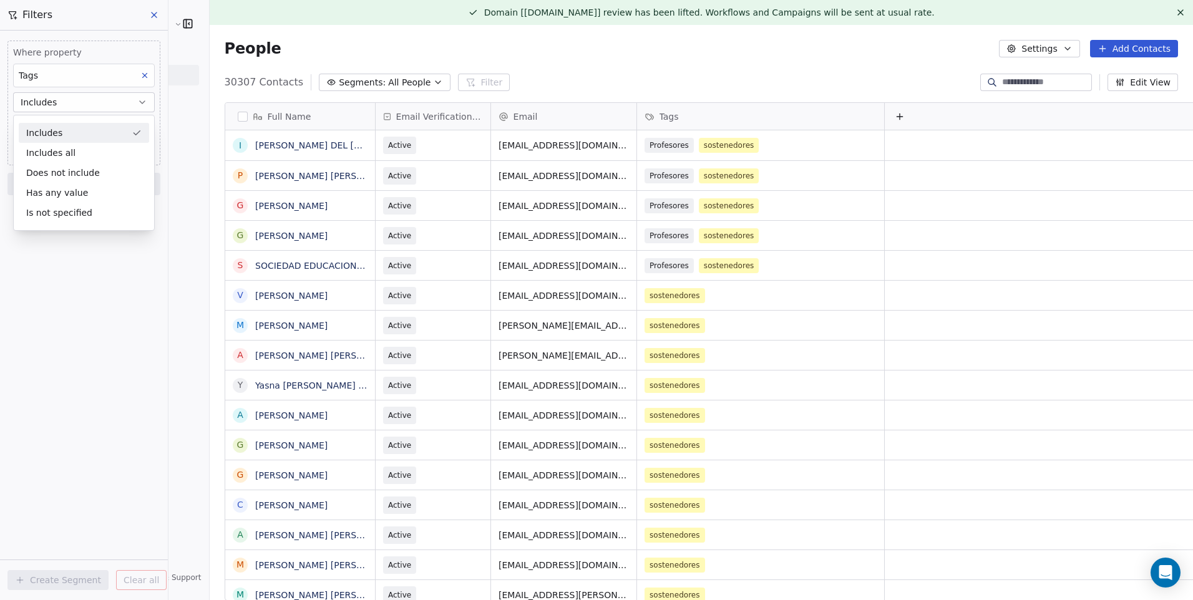
click at [84, 105] on button "Includes" at bounding box center [84, 102] width 142 height 20
click at [63, 132] on body "Cedetec-Chile Contacts People Marketing Workflows Campaigns Metrics & Events Sa…" at bounding box center [596, 300] width 1193 height 600
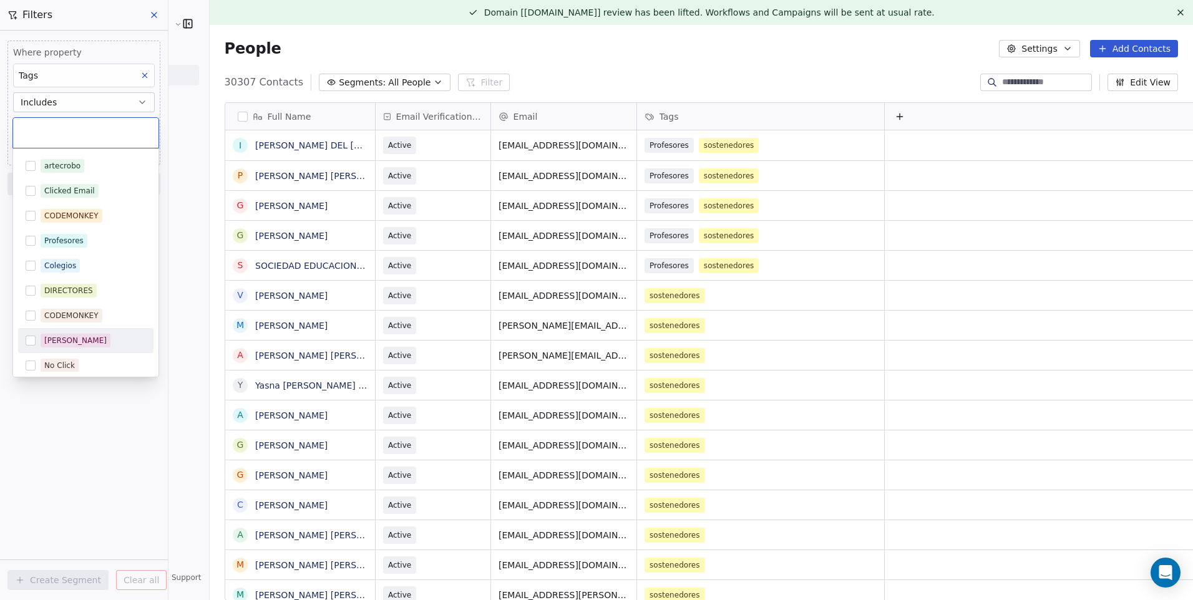
click at [34, 340] on button "Suggestions" at bounding box center [31, 341] width 10 height 10
click at [84, 426] on html "Cedetec-Chile Contacts People Marketing Workflows Campaigns Metrics & Events Sa…" at bounding box center [596, 300] width 1193 height 600
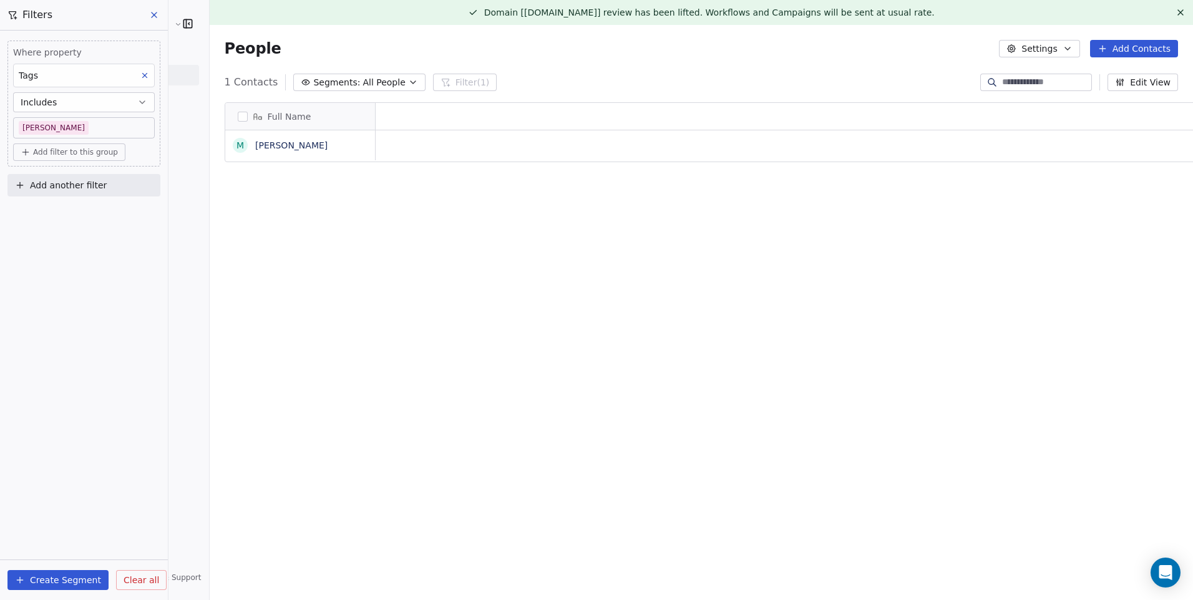
scroll to position [519, 1006]
click at [62, 583] on button "Create Segment" at bounding box center [57, 580] width 101 height 20
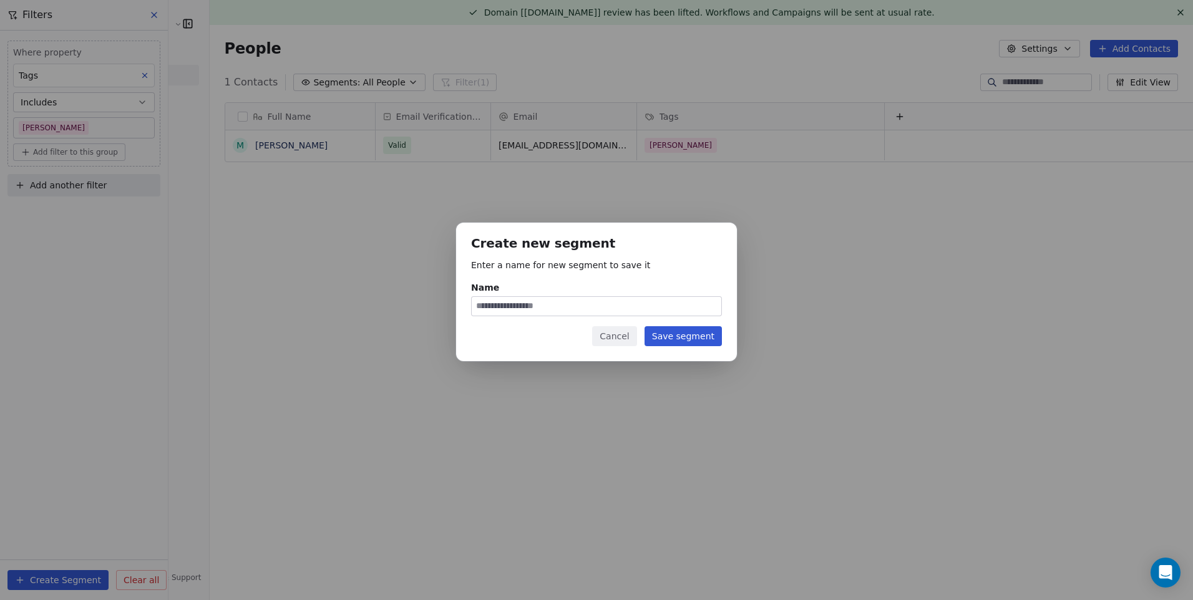
click at [553, 318] on div "Create new segment Enter a name for new segment to save it Name Cancel Save seg…" at bounding box center [596, 292] width 281 height 138
click at [553, 306] on input "Name" at bounding box center [597, 306] width 250 height 19
type input "******"
click at [690, 328] on button "Save segment" at bounding box center [683, 336] width 77 height 20
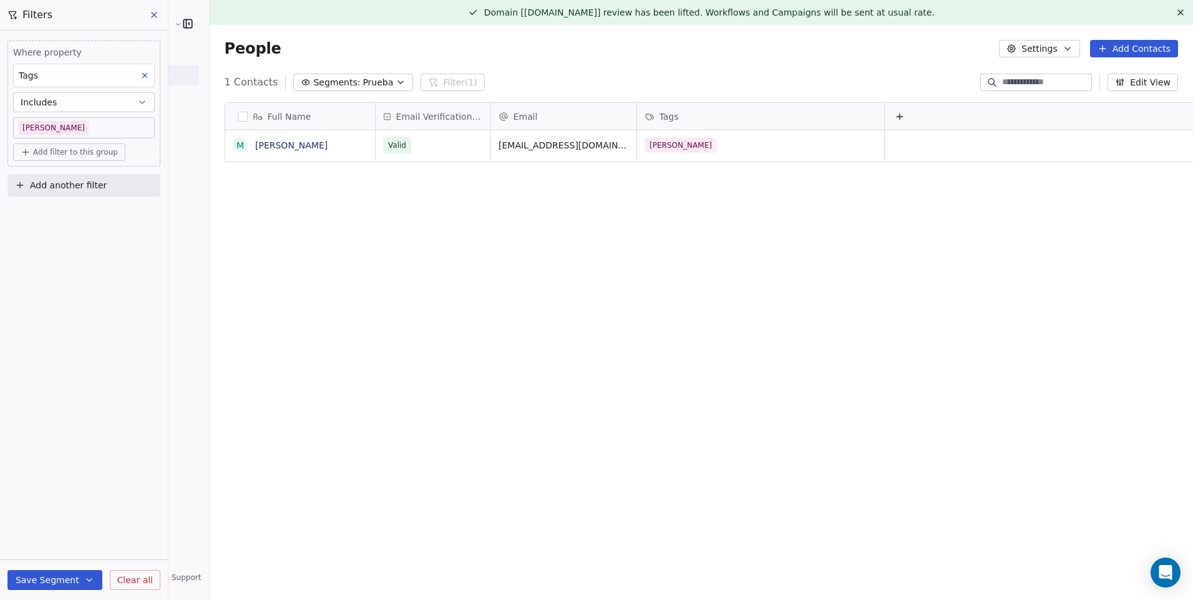
click at [147, 16] on button at bounding box center [154, 14] width 19 height 17
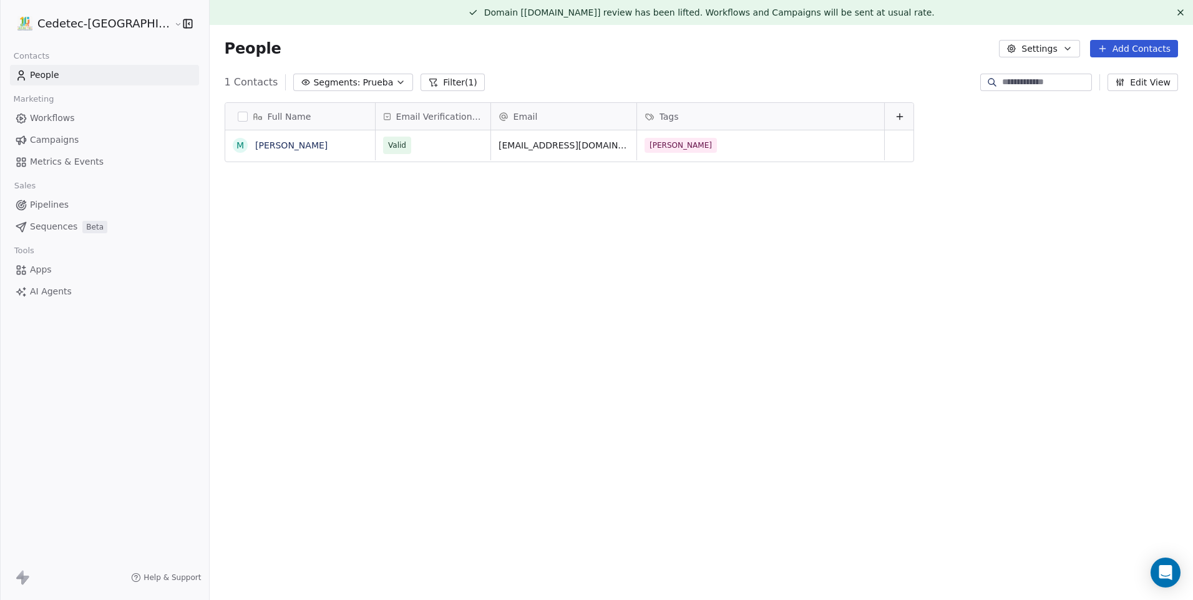
scroll to position [519, 1006]
click at [84, 135] on link "Campaigns" at bounding box center [104, 140] width 189 height 21
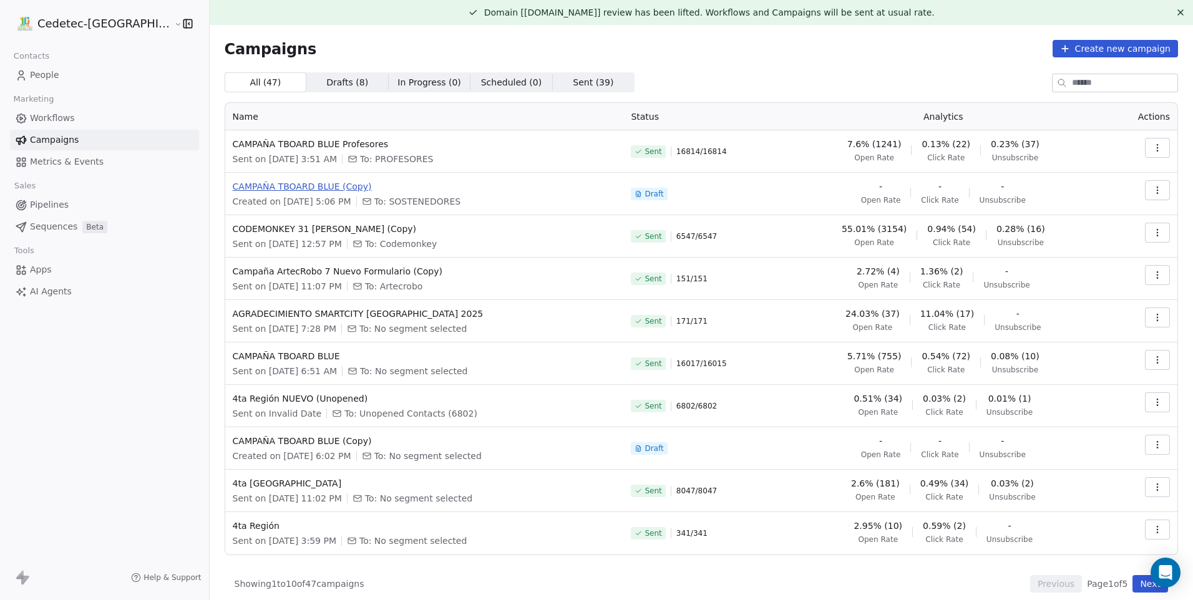
click at [306, 181] on span "CAMPAÑA TBOARD BLUE (Copy)" at bounding box center [425, 186] width 384 height 12
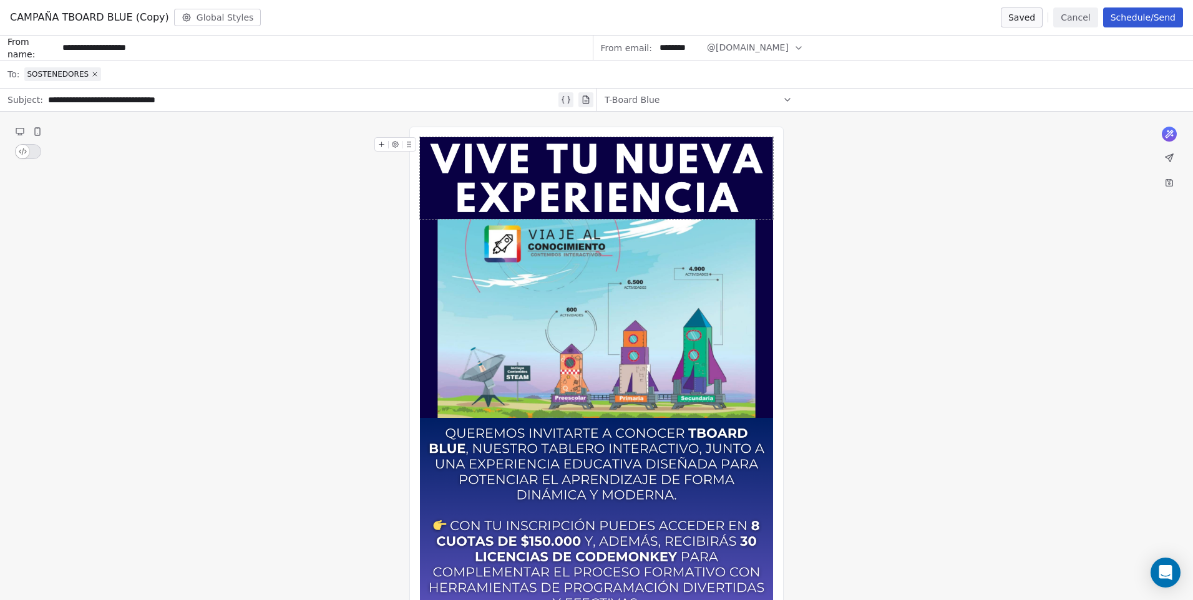
click at [91, 74] on icon at bounding box center [94, 74] width 7 height 7
click at [37, 70] on div at bounding box center [605, 74] width 1162 height 27
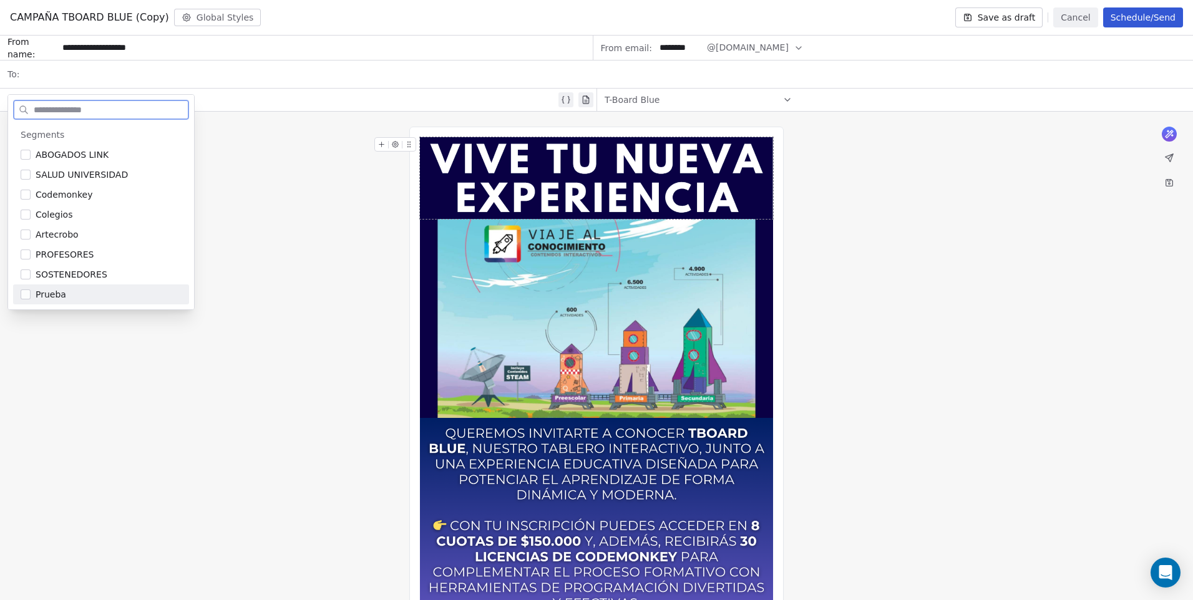
click at [44, 295] on span "Prueba" at bounding box center [51, 294] width 31 height 12
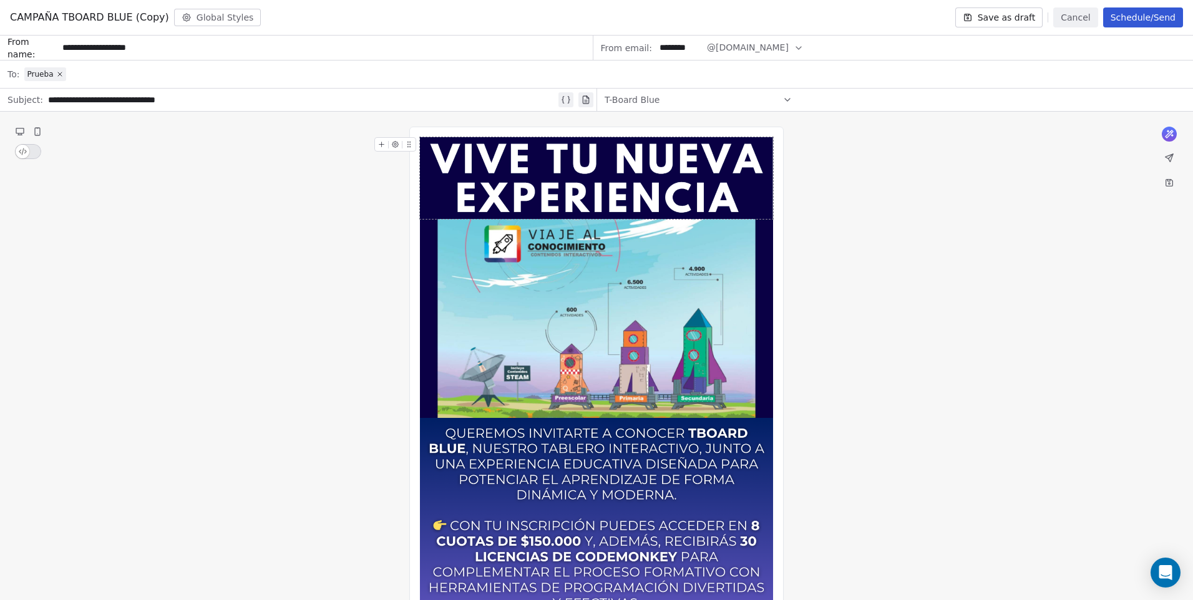
click at [698, 95] on div "T-Board Blue" at bounding box center [699, 100] width 188 height 20
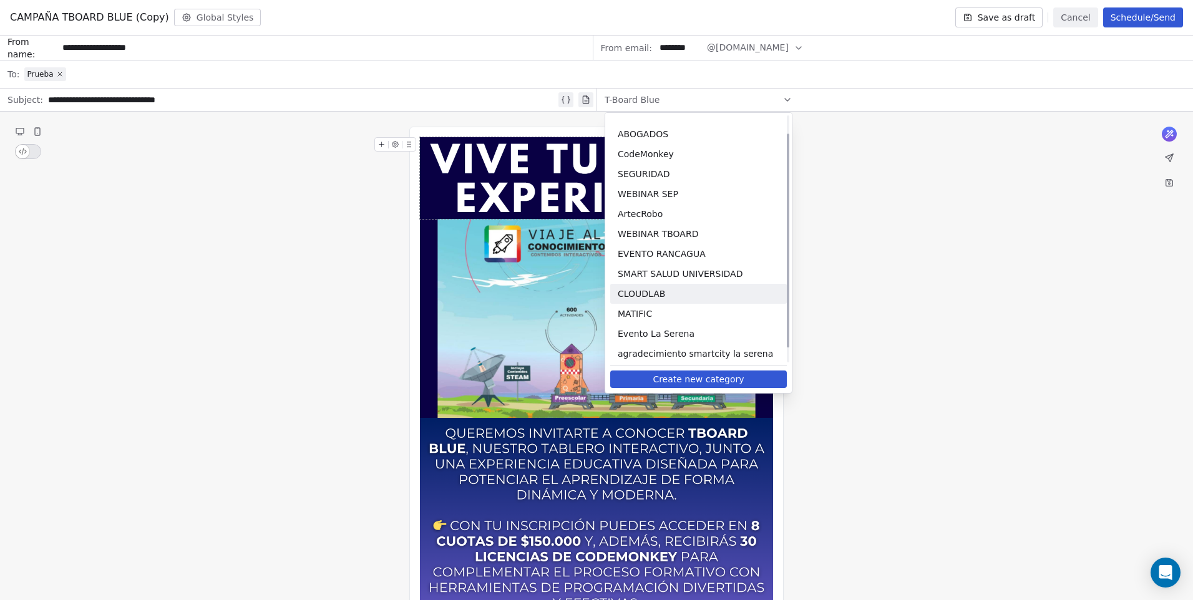
scroll to position [37, 0]
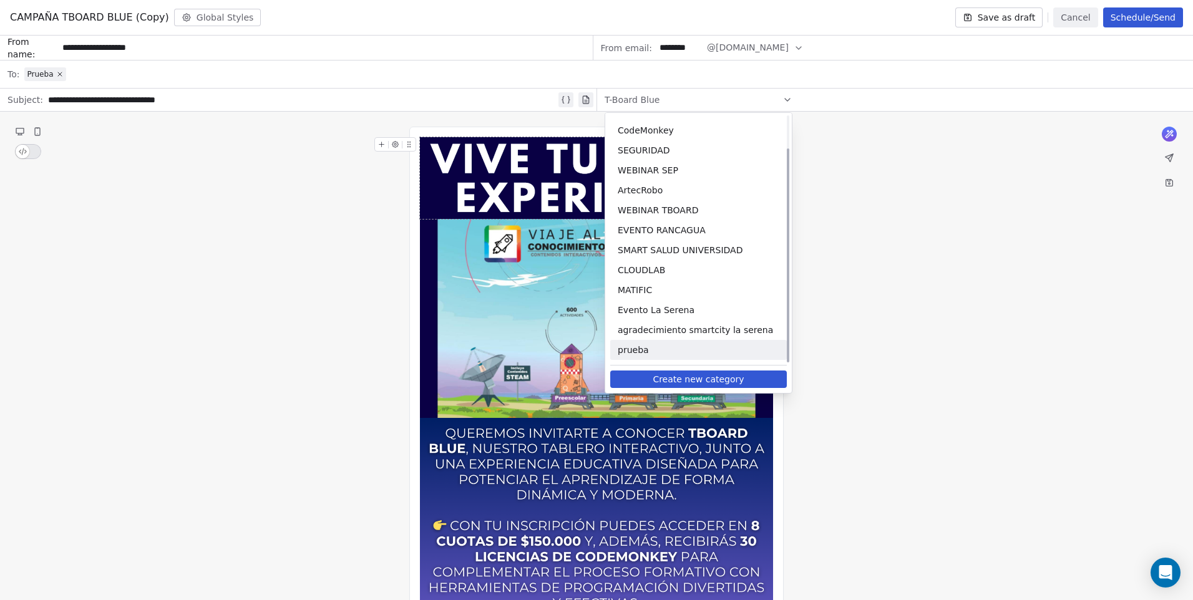
click at [639, 347] on span "prueba" at bounding box center [699, 350] width 162 height 12
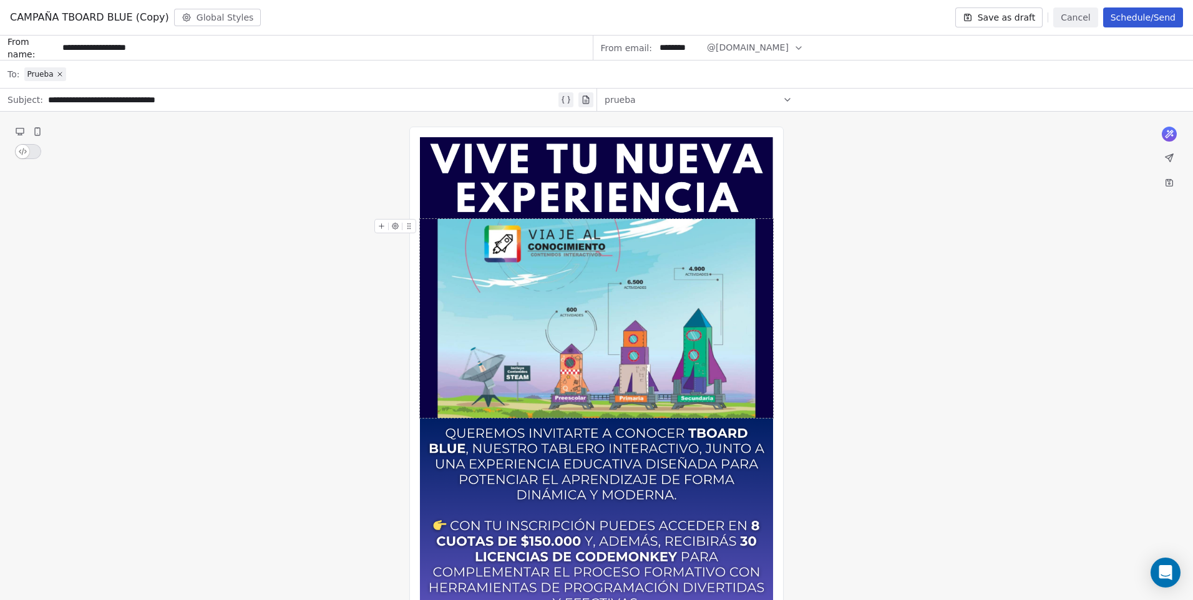
click at [1116, 21] on button "Schedule/Send" at bounding box center [1144, 17] width 80 height 20
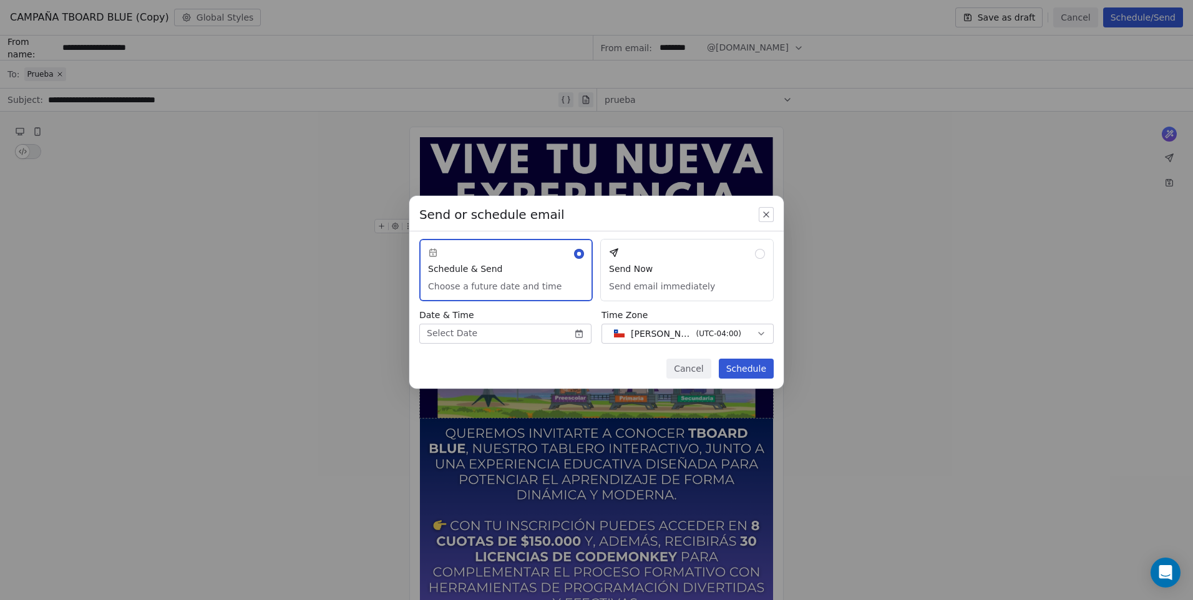
drag, startPoint x: 686, startPoint y: 295, endPoint x: 702, endPoint y: 323, distance: 32.4
click at [687, 294] on button "Send Now Send email immediately" at bounding box center [687, 270] width 174 height 62
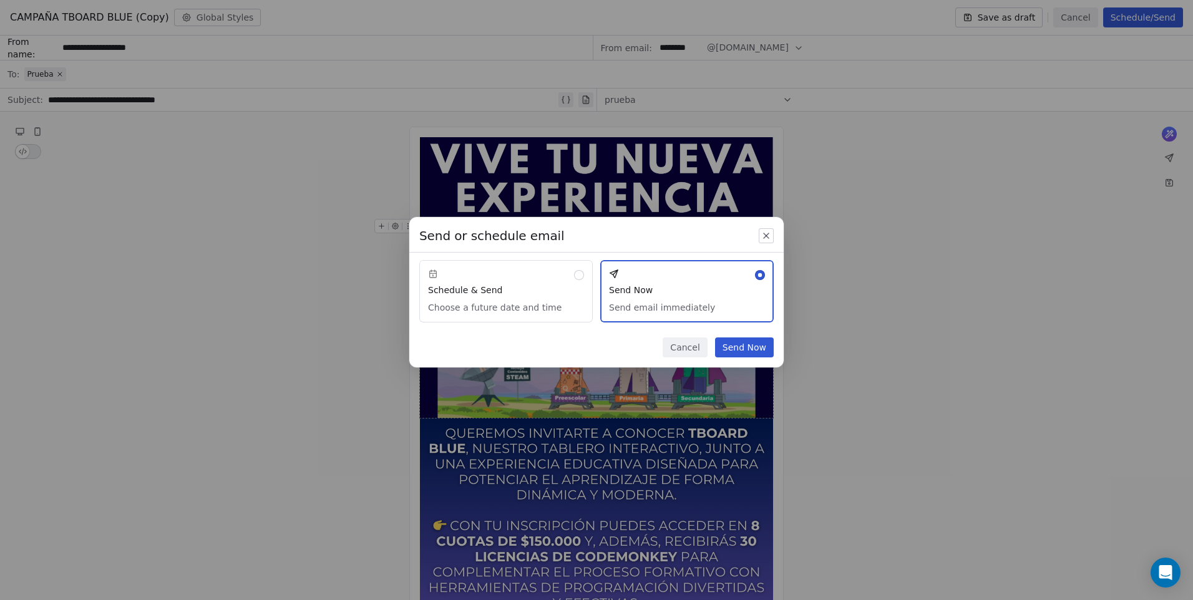
click at [753, 345] on button "Send Now" at bounding box center [744, 348] width 59 height 20
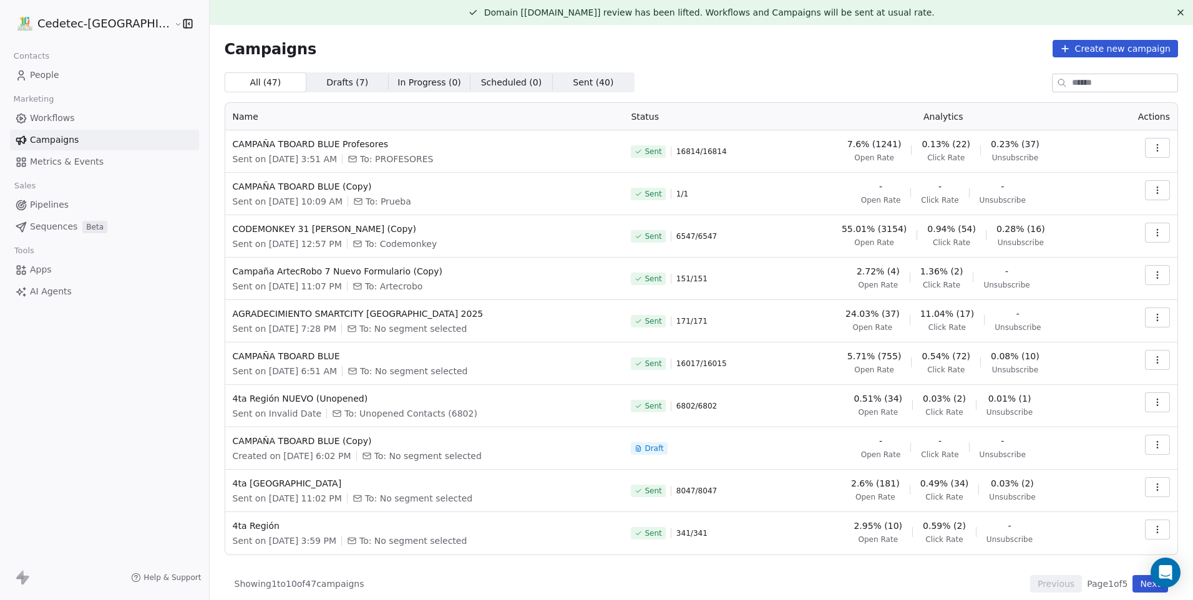
click at [77, 119] on link "Workflows" at bounding box center [104, 118] width 189 height 21
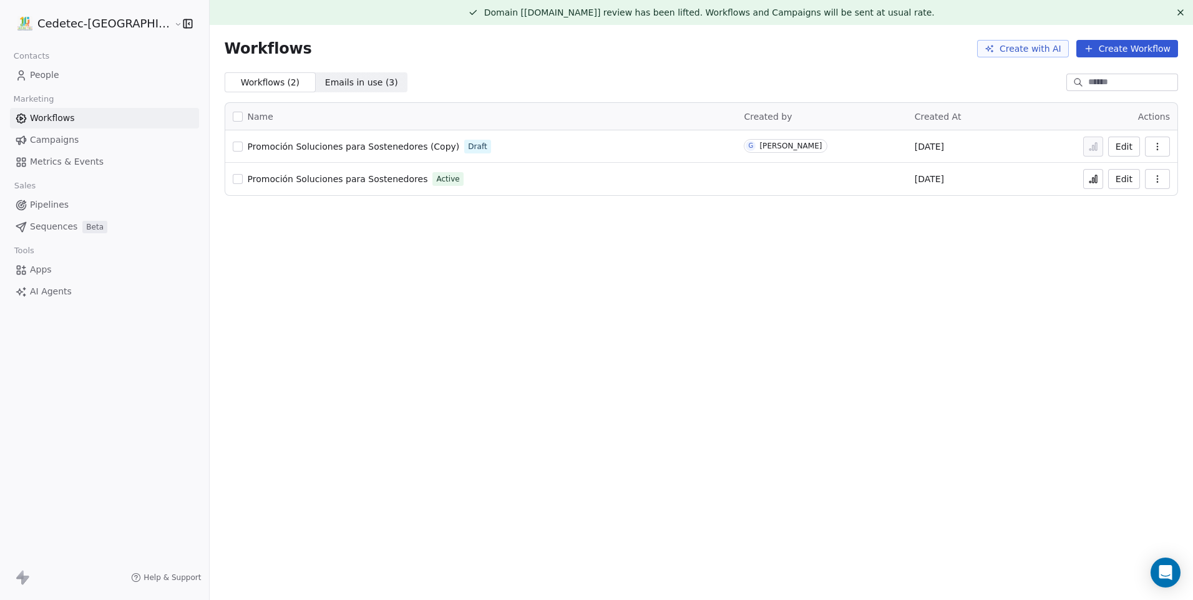
click at [1124, 185] on button "Edit" at bounding box center [1125, 179] width 32 height 20
click at [340, 64] on div "Workflows Create with AI Create Workflow" at bounding box center [702, 48] width 984 height 47
